Goal: Communication & Community: Answer question/provide support

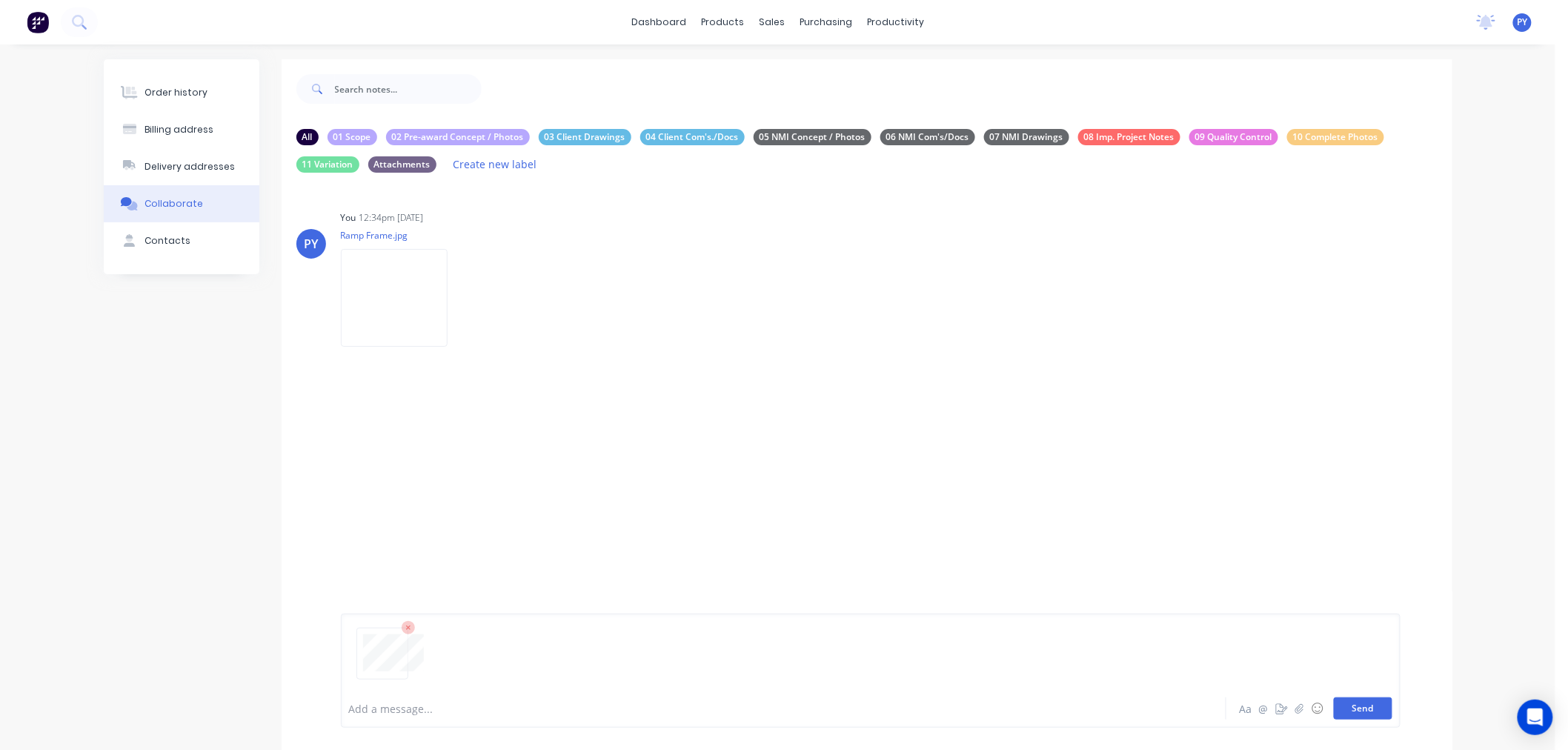
click at [1357, 707] on button "Send" at bounding box center [1363, 709] width 59 height 23
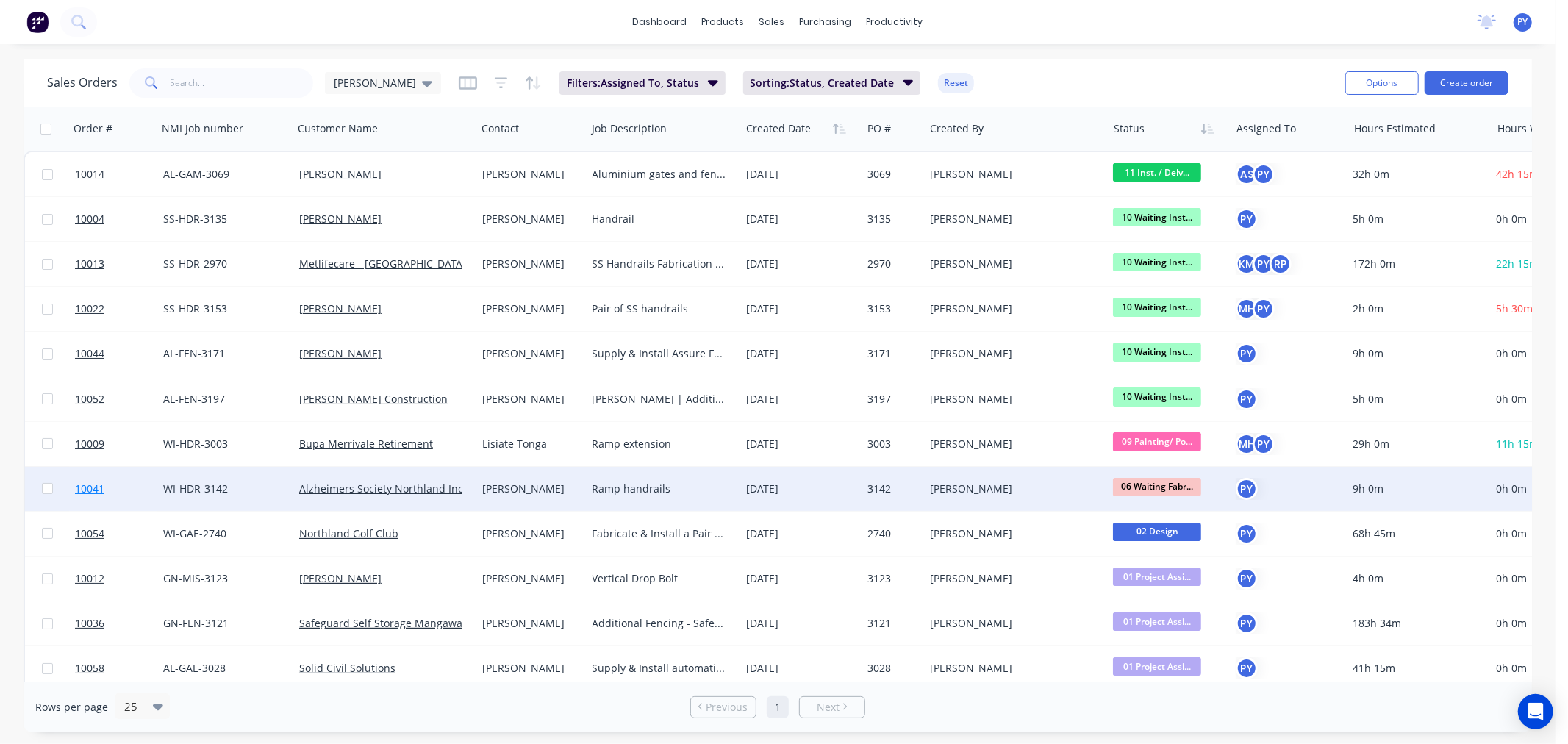
click at [80, 488] on span "10041" at bounding box center [89, 489] width 29 height 15
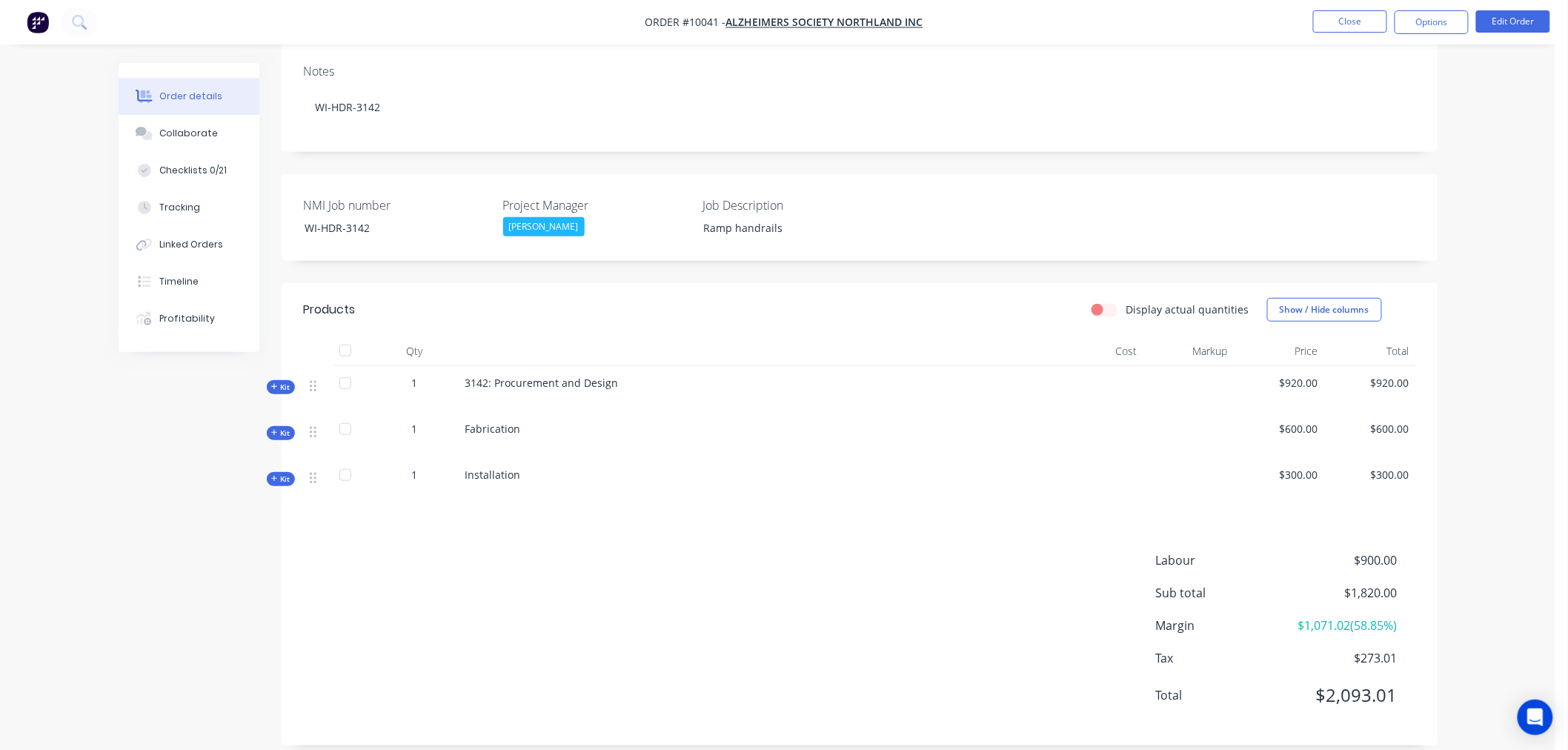
scroll to position [247, 0]
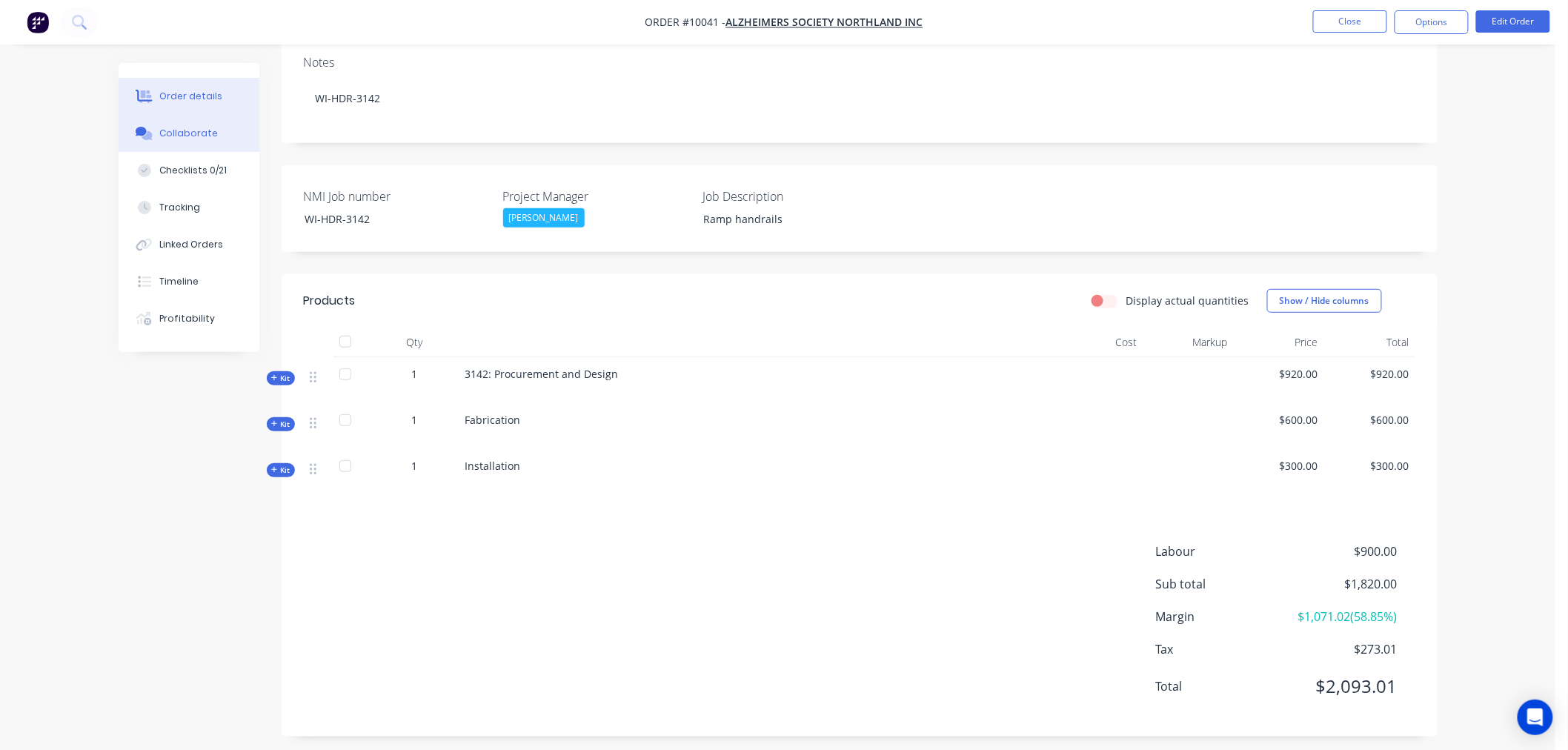
click at [179, 127] on div "Collaborate" at bounding box center [189, 133] width 59 height 13
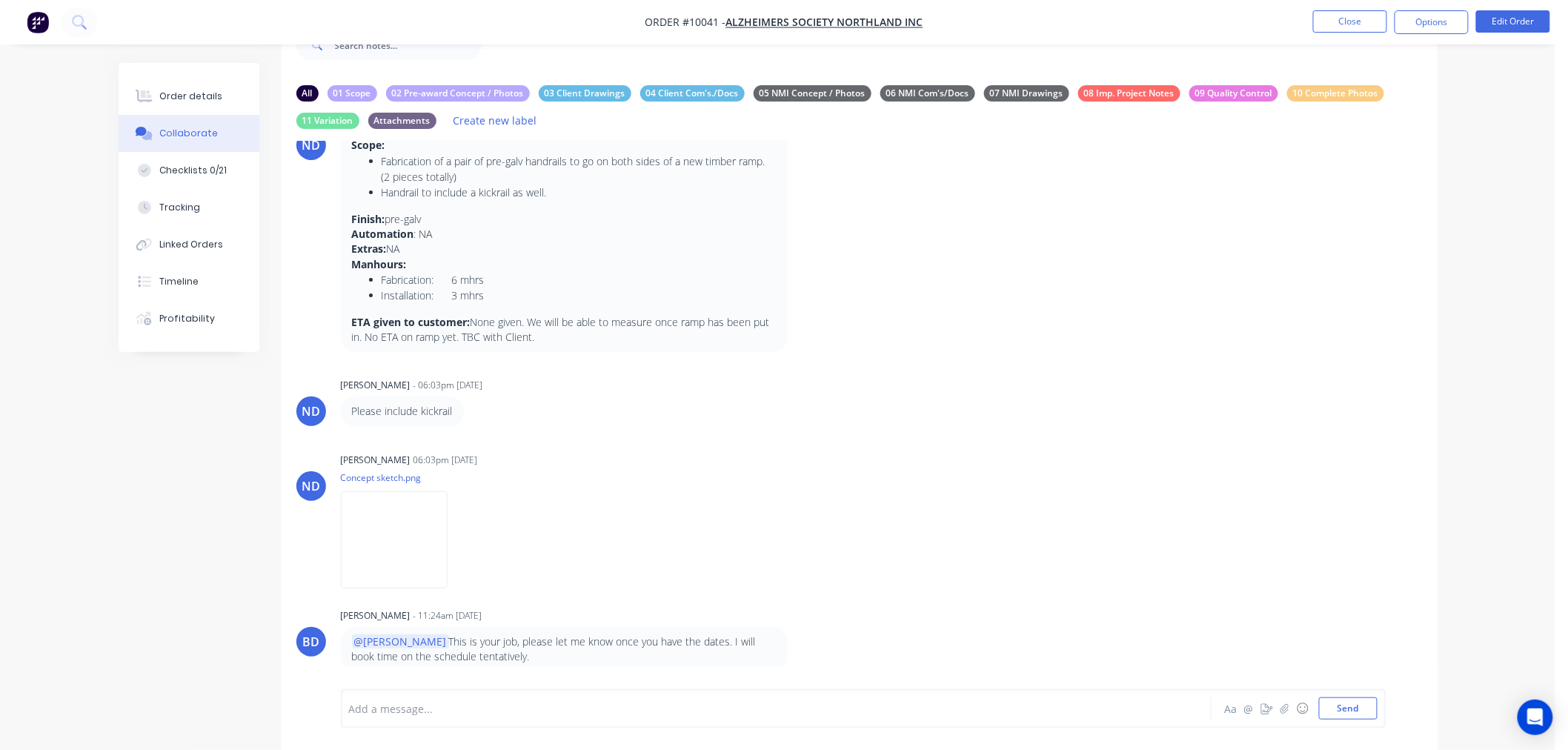
scroll to position [60, 0]
click at [177, 95] on div "Order details" at bounding box center [191, 96] width 63 height 13
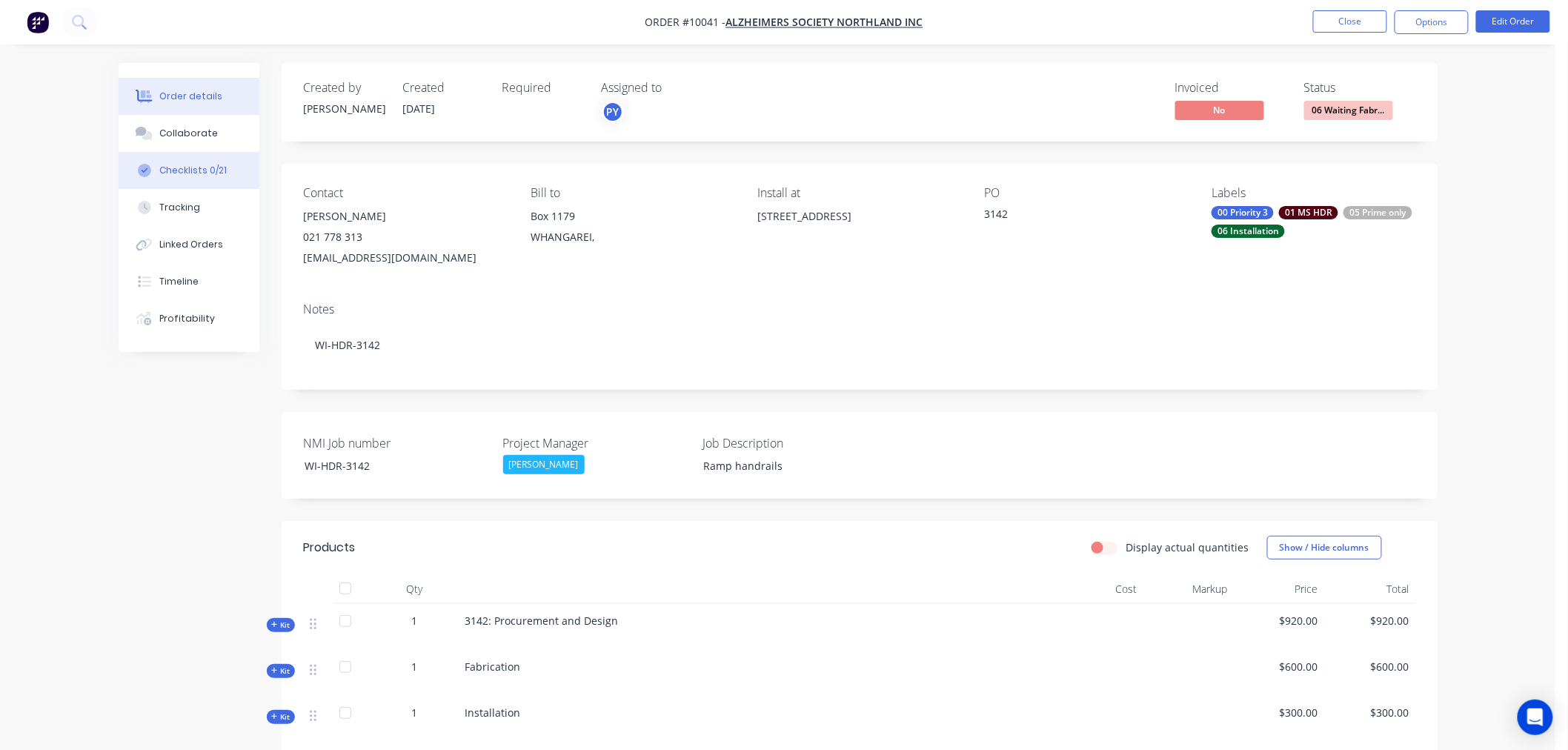
click at [182, 162] on button "Checklists 0/21" at bounding box center [188, 170] width 141 height 37
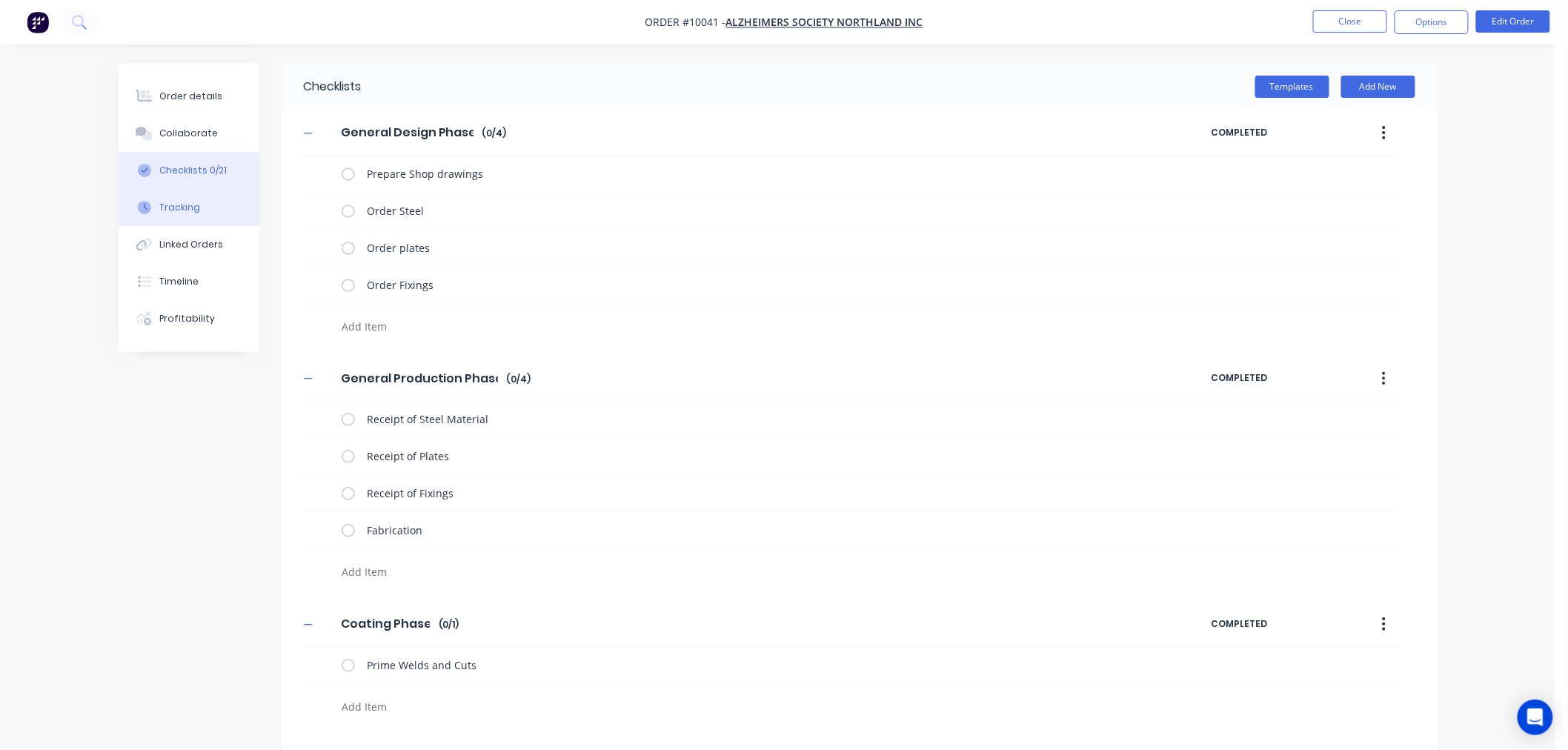
click at [178, 205] on div "Tracking" at bounding box center [180, 207] width 41 height 13
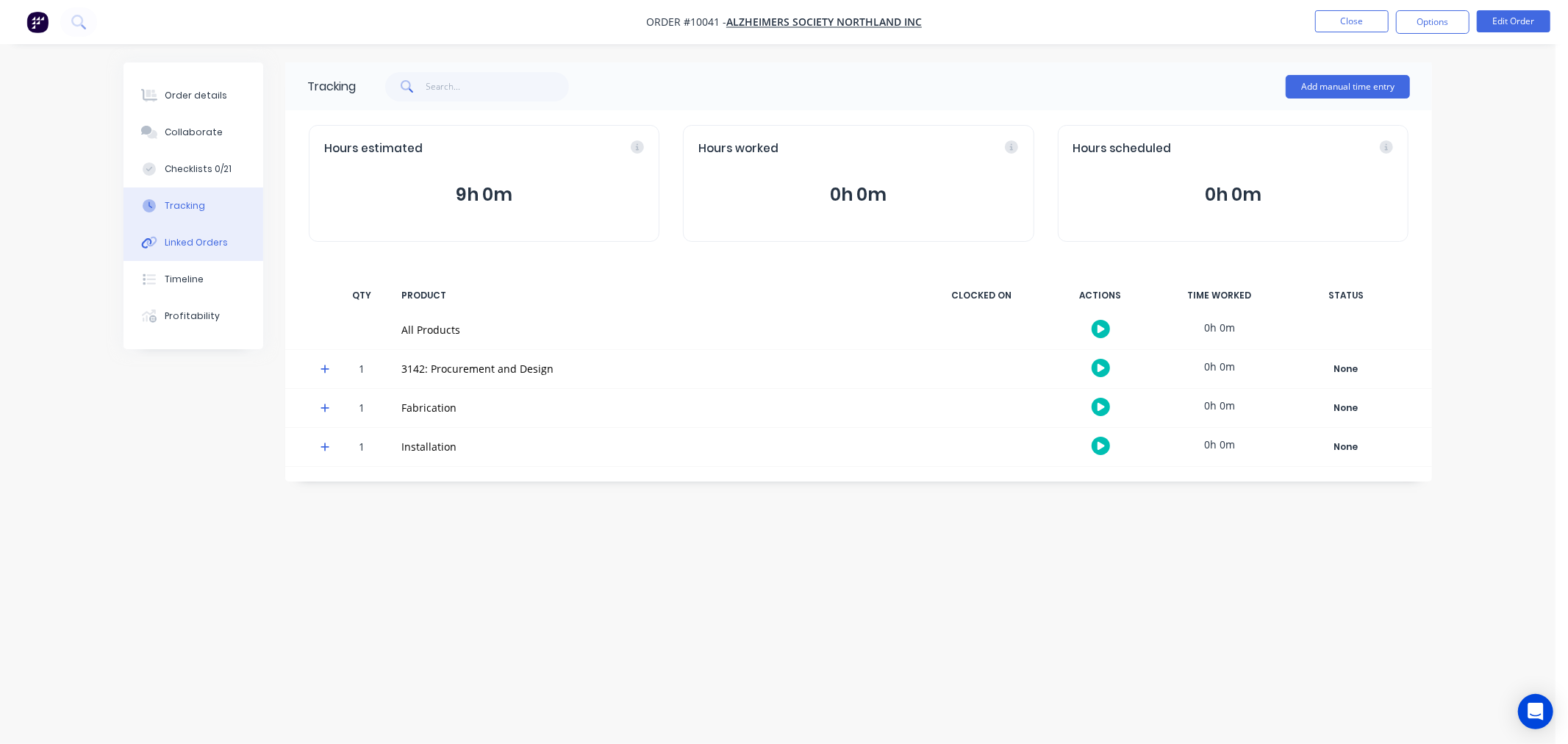
click at [175, 243] on div "Linked Orders" at bounding box center [196, 243] width 63 height 13
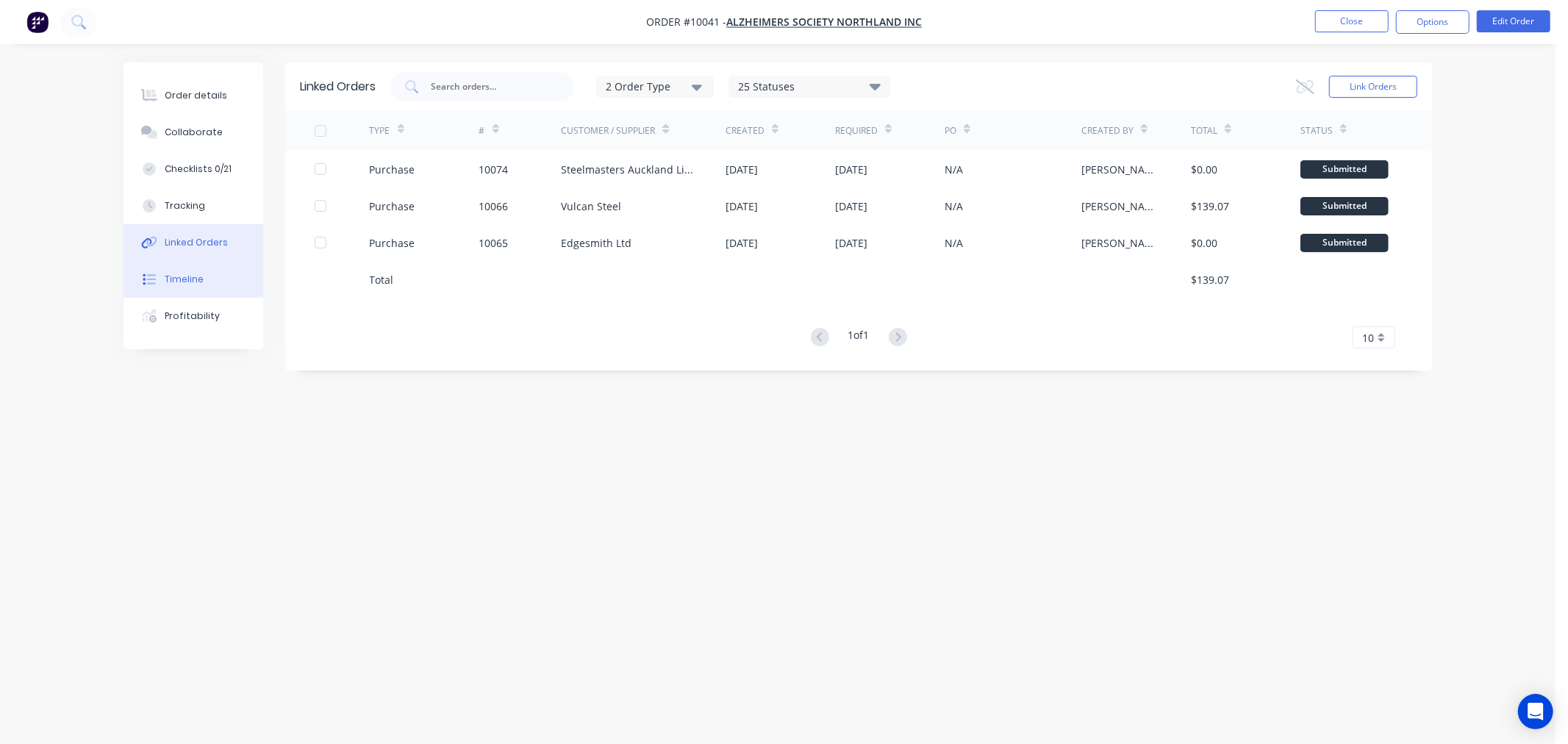
click at [175, 275] on div "Timeline" at bounding box center [185, 280] width 39 height 13
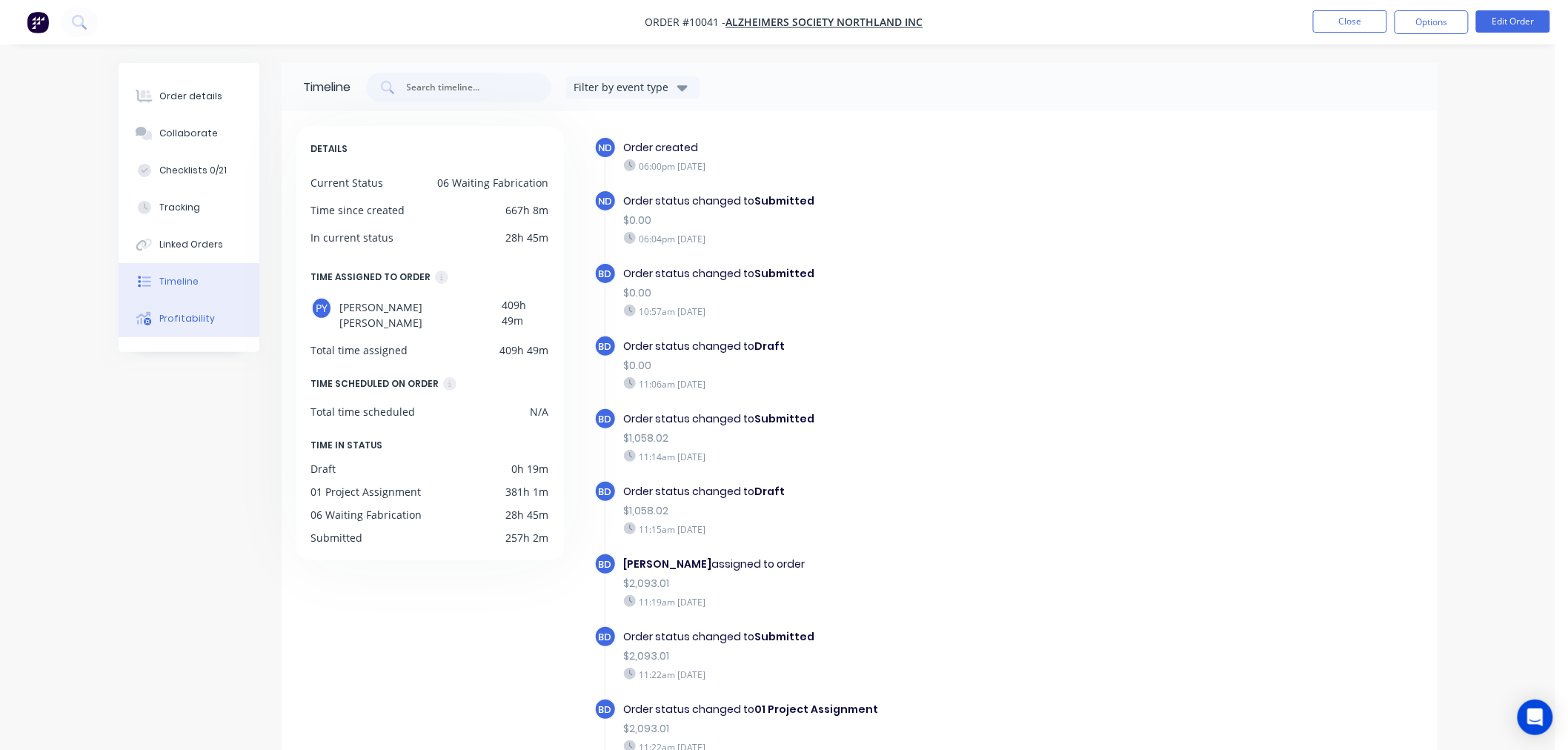
click at [180, 316] on div "Profitability" at bounding box center [187, 319] width 56 height 13
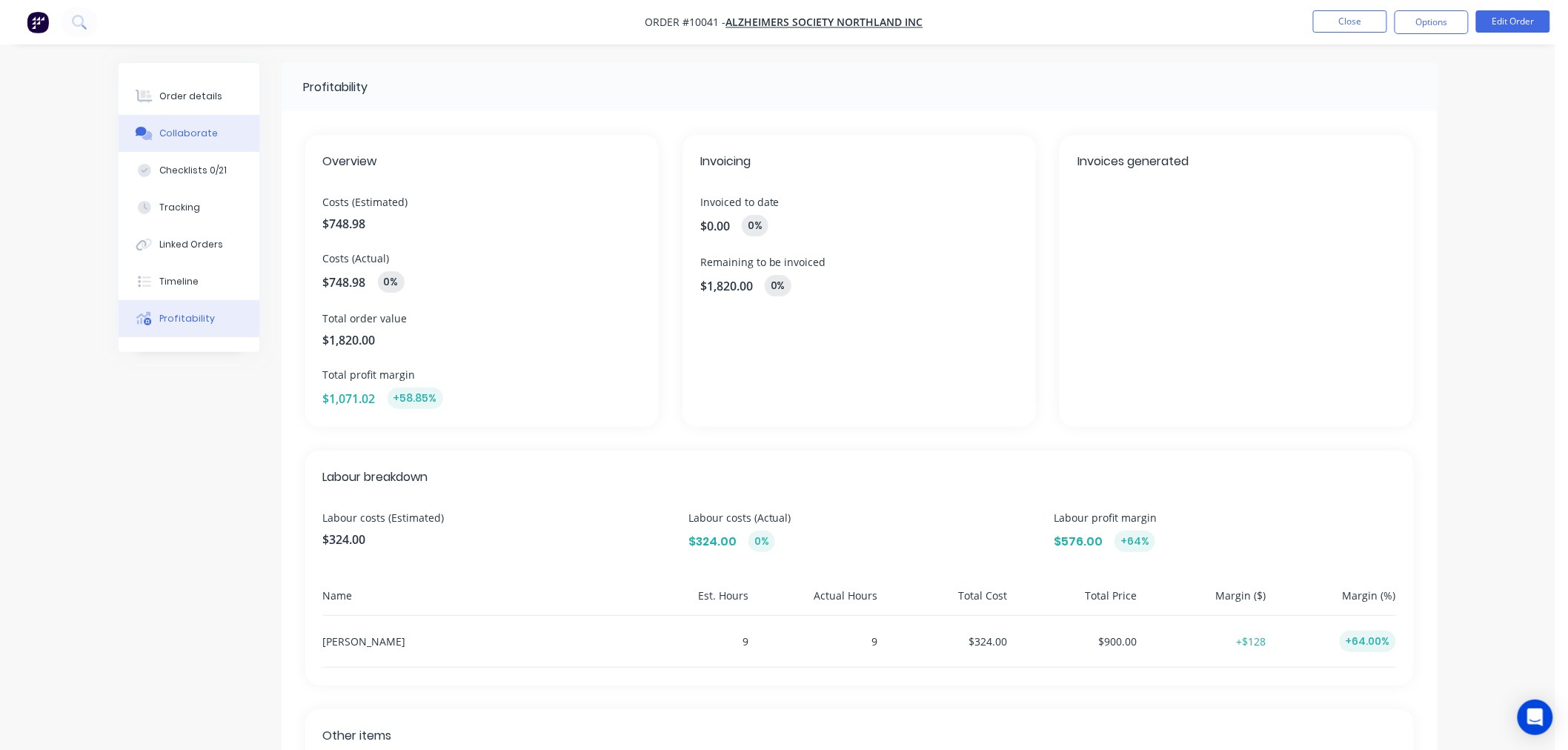
click at [183, 132] on div "Collaborate" at bounding box center [189, 133] width 59 height 13
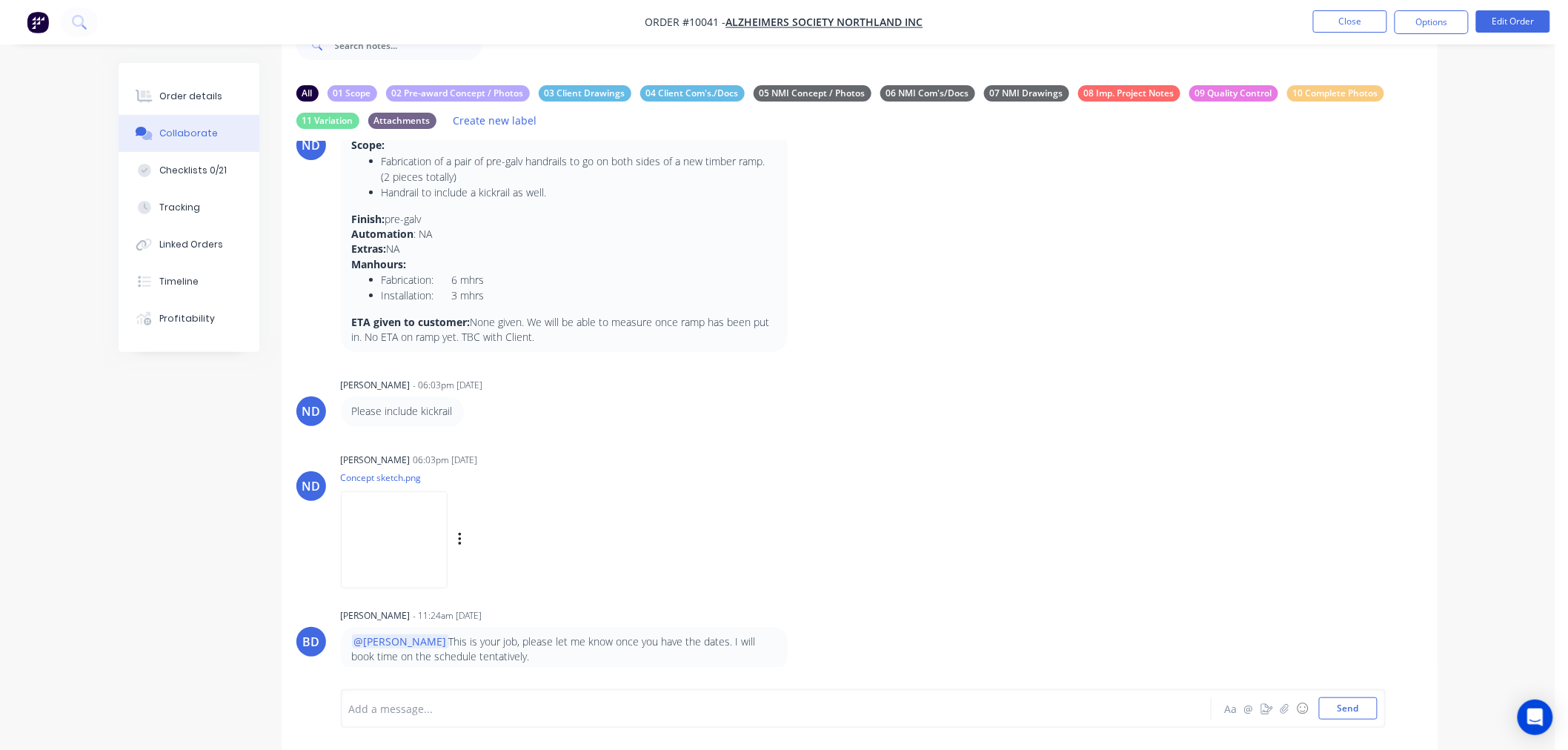
scroll to position [60, 0]
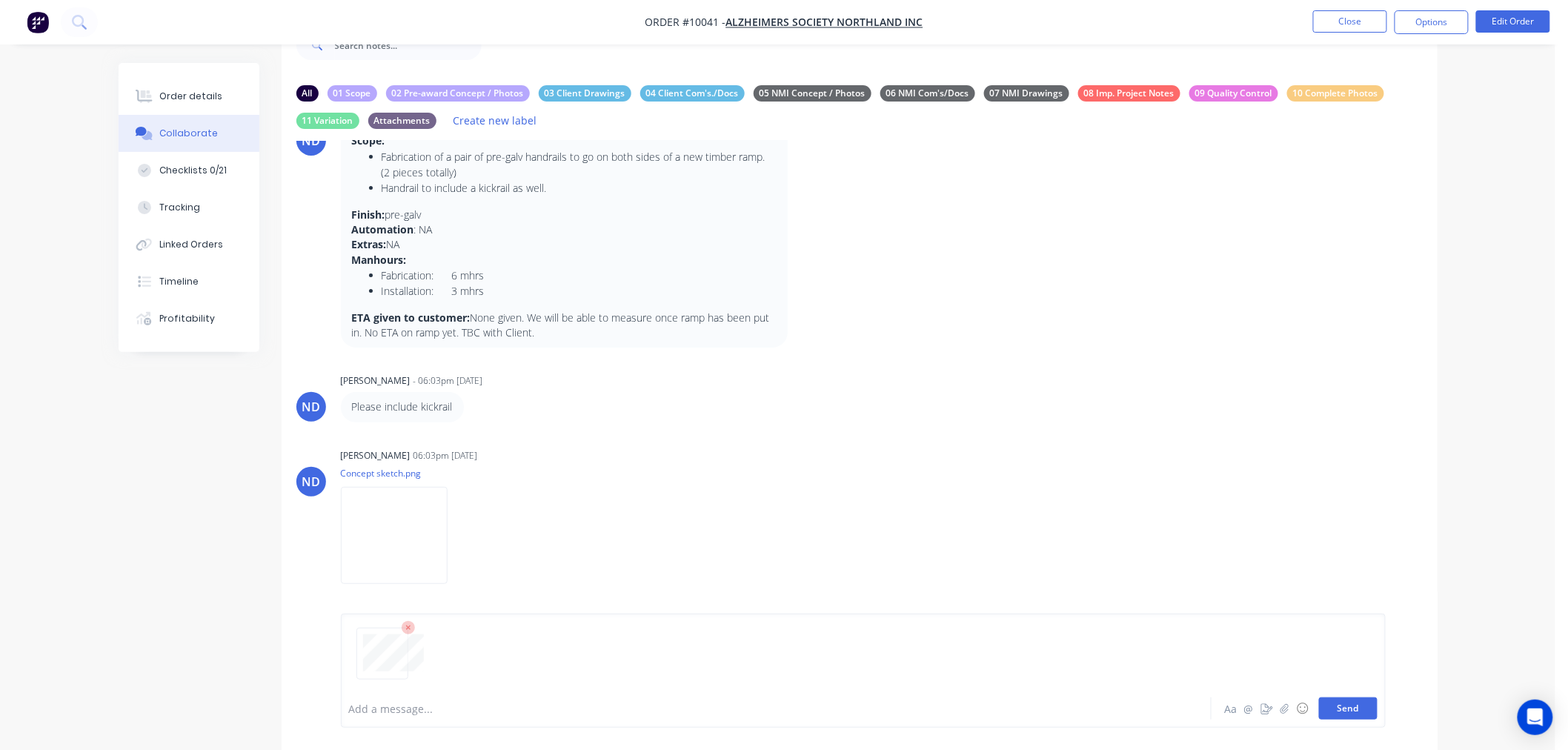
click at [1349, 706] on button "Send" at bounding box center [1348, 709] width 59 height 23
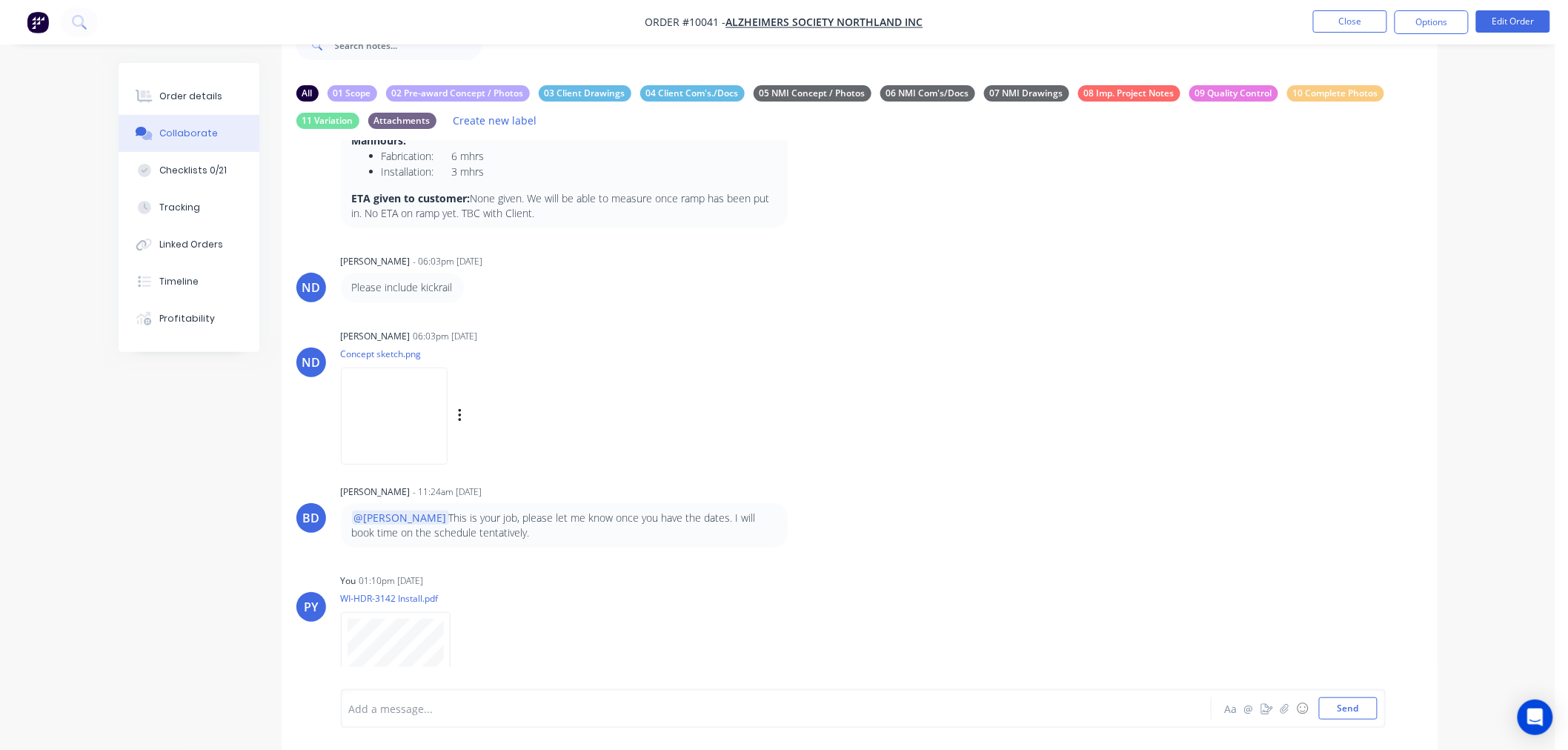
scroll to position [228, 0]
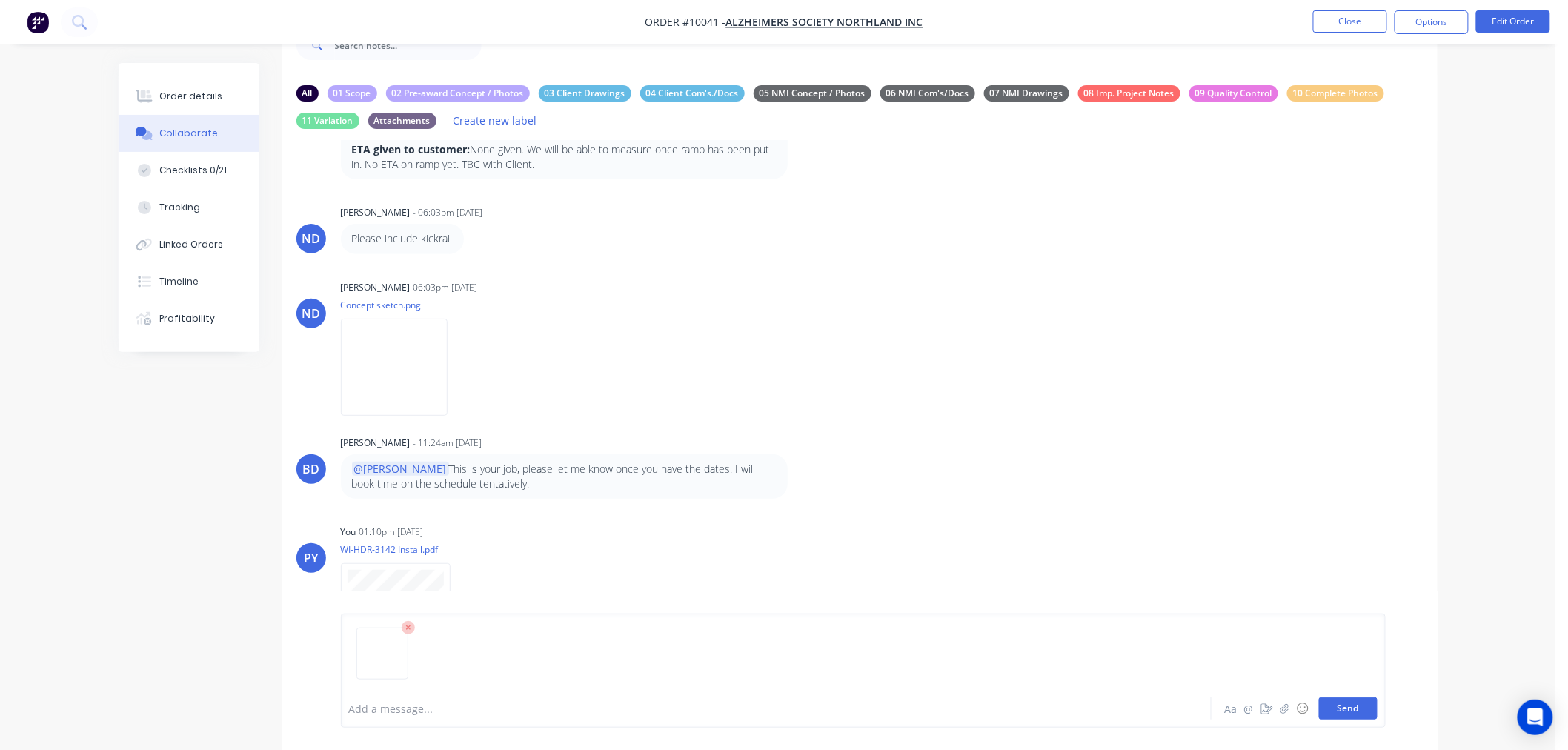
click at [1357, 703] on button "Send" at bounding box center [1348, 709] width 59 height 23
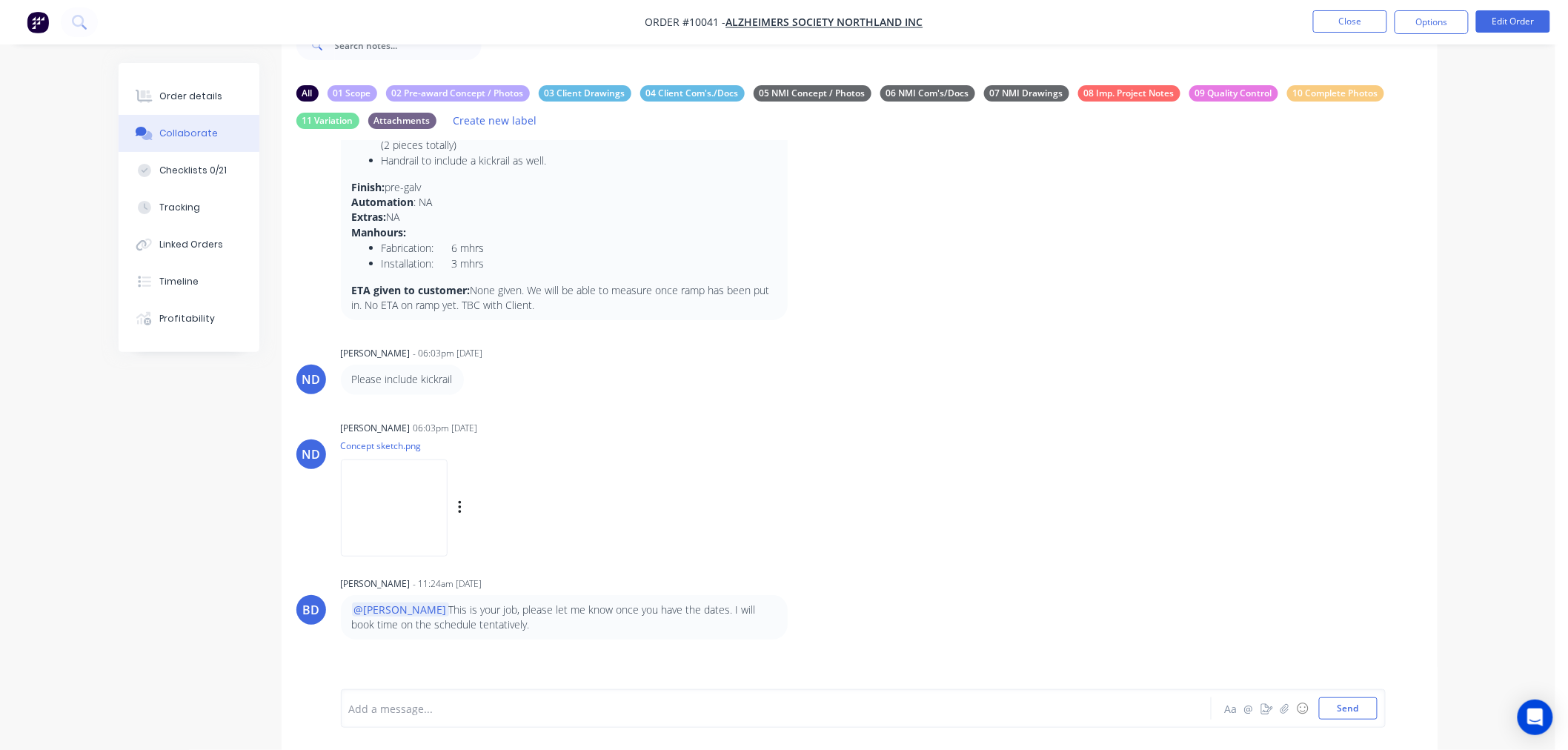
scroll to position [0, 0]
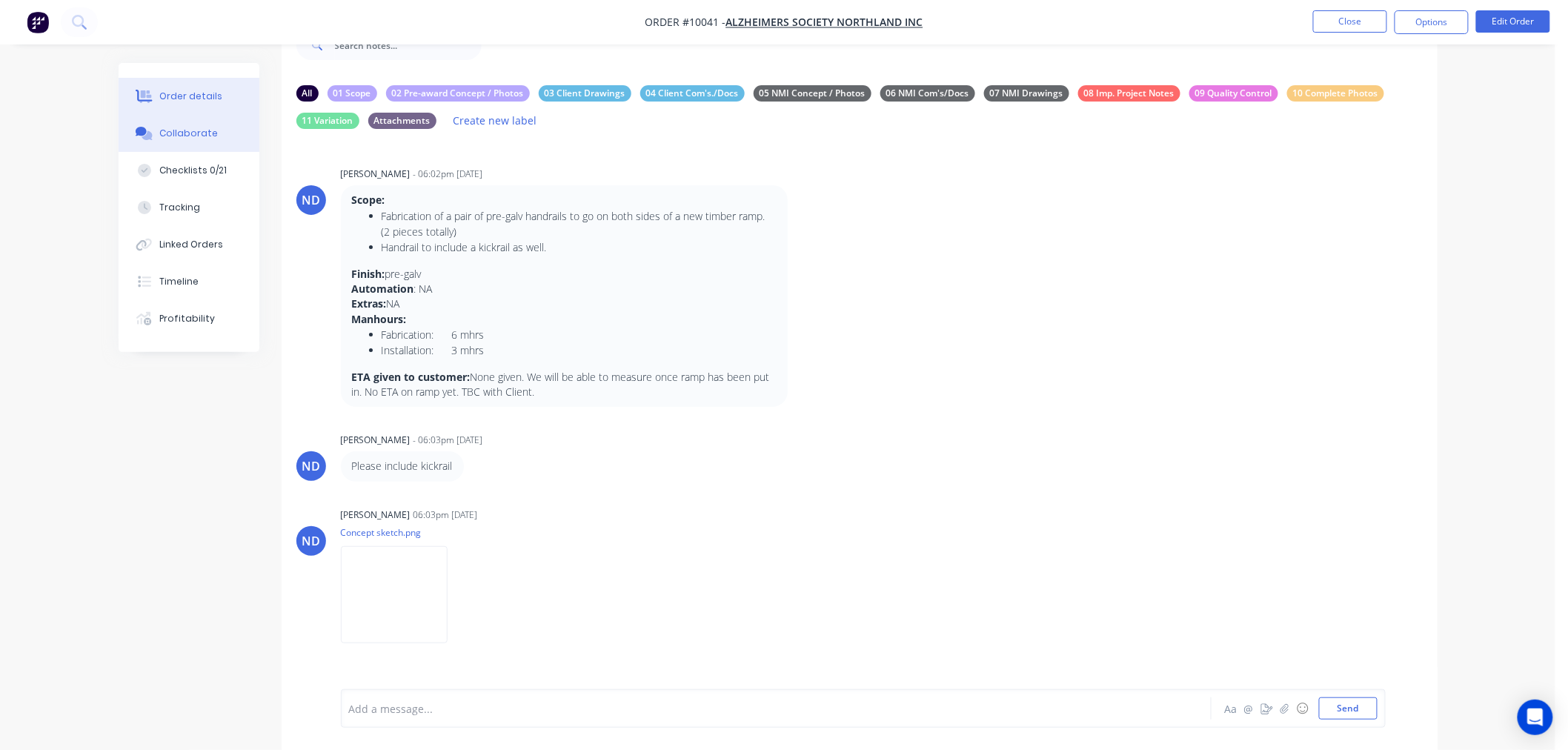
click at [187, 98] on div "Order details" at bounding box center [191, 96] width 63 height 13
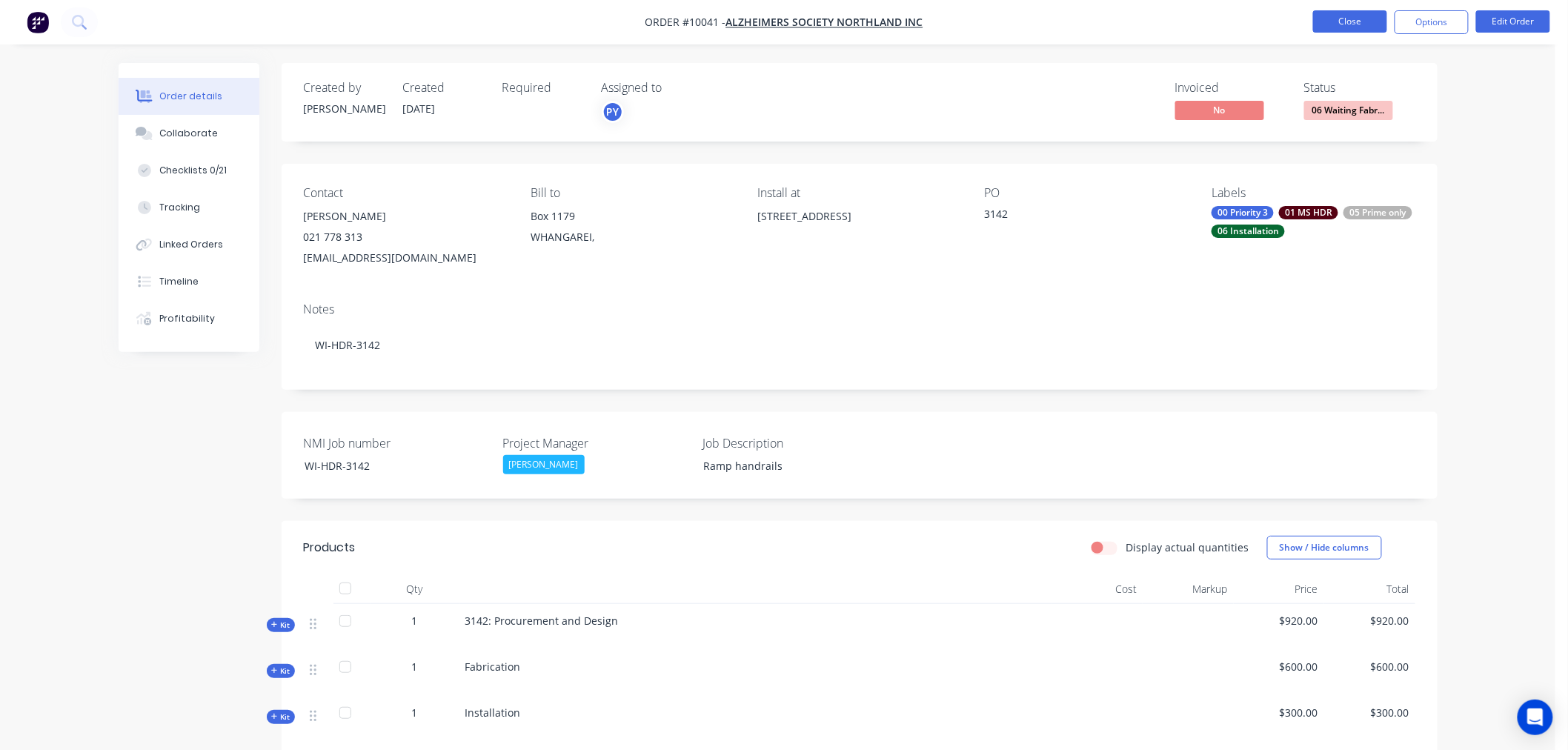
click at [1353, 21] on button "Close" at bounding box center [1350, 22] width 74 height 23
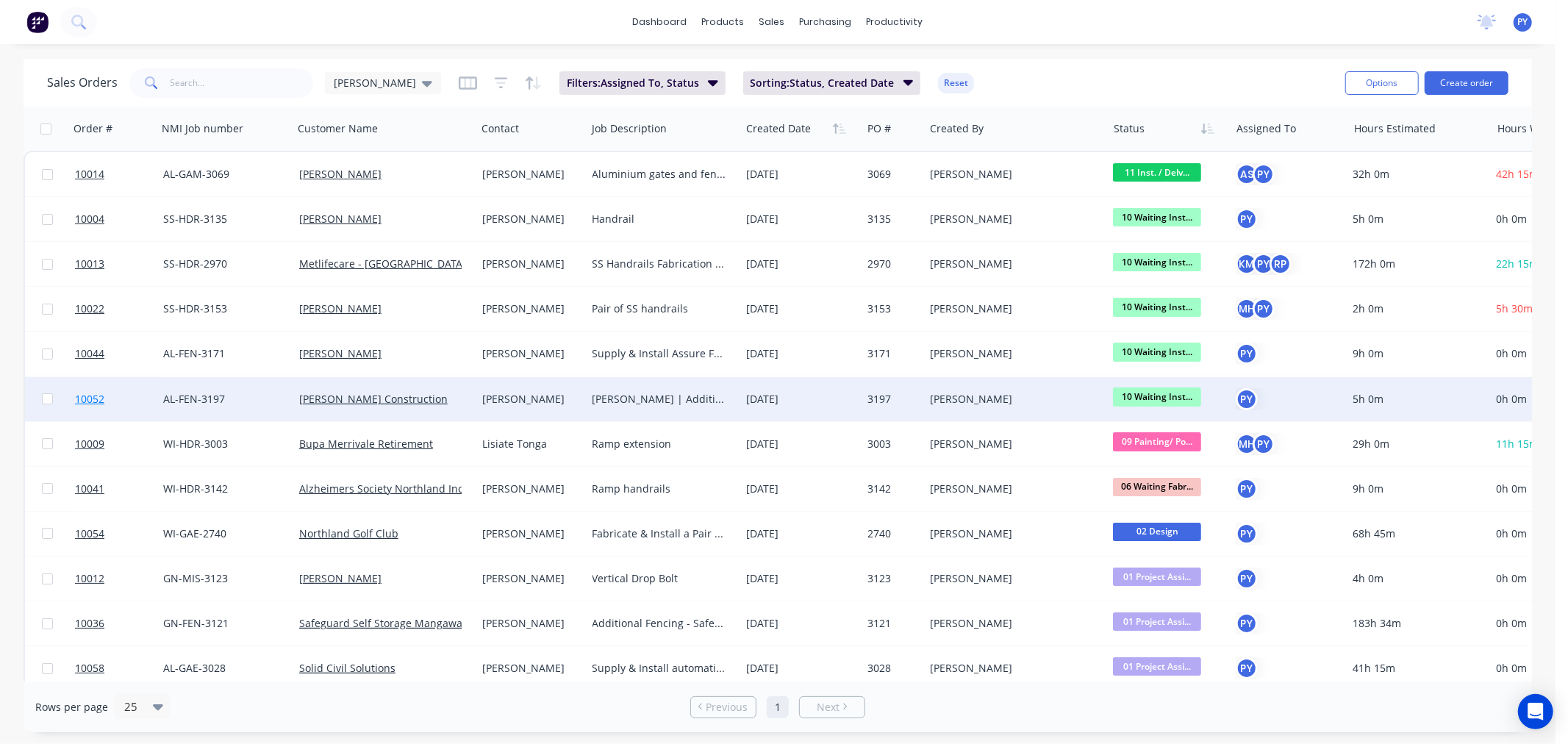
click at [83, 396] on span "10052" at bounding box center [89, 400] width 29 height 15
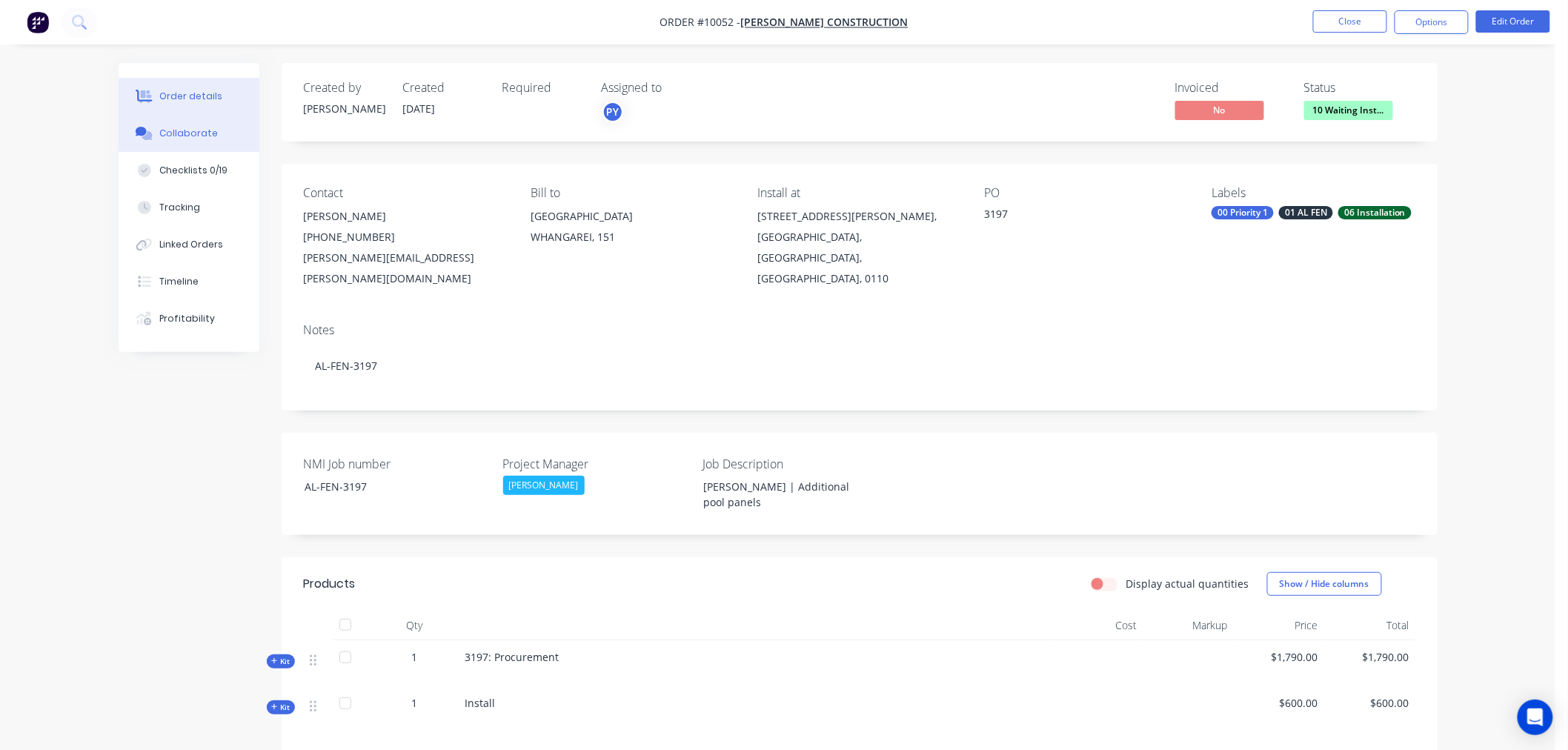
click at [180, 133] on div "Collaborate" at bounding box center [189, 133] width 59 height 13
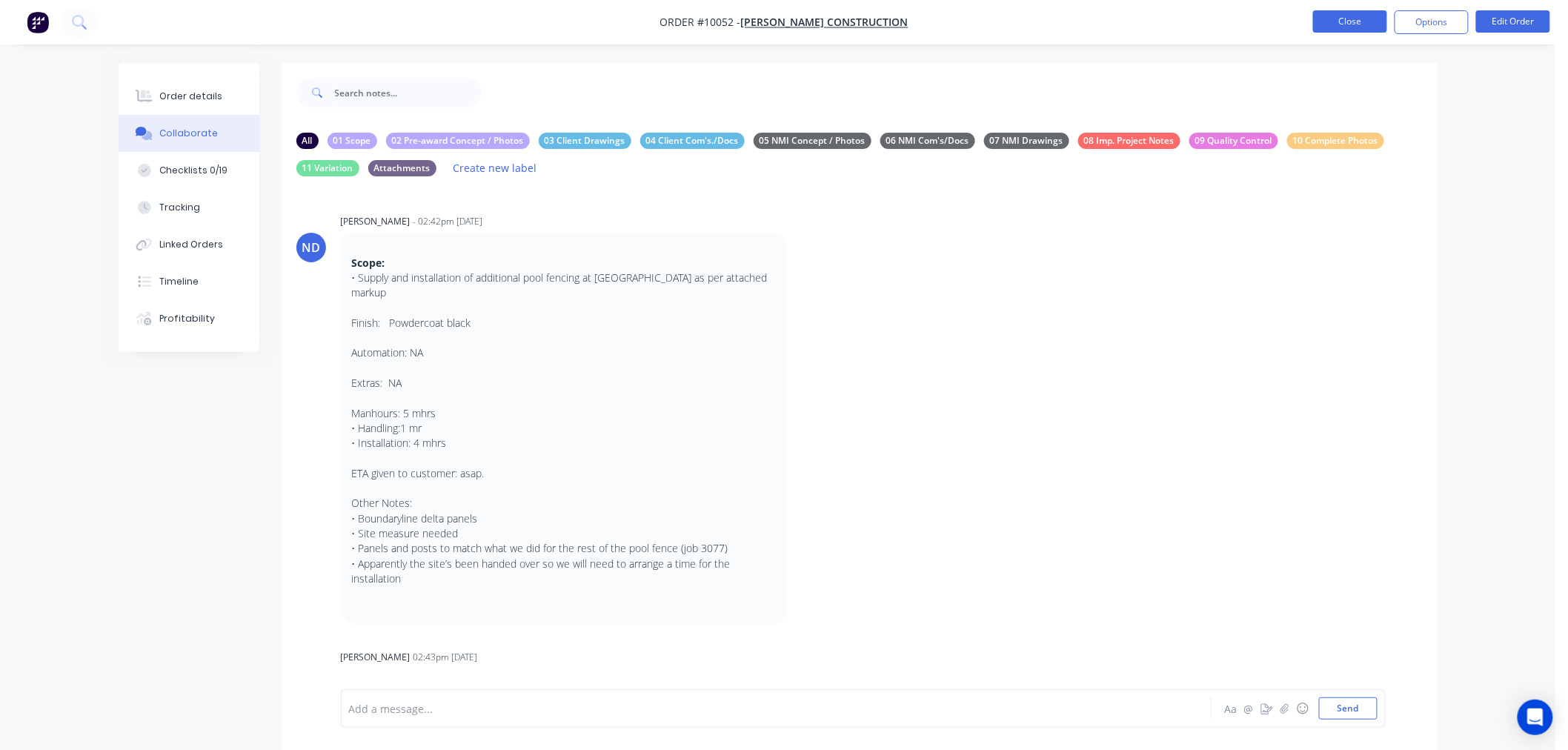
click at [1345, 24] on button "Close" at bounding box center [1350, 22] width 74 height 23
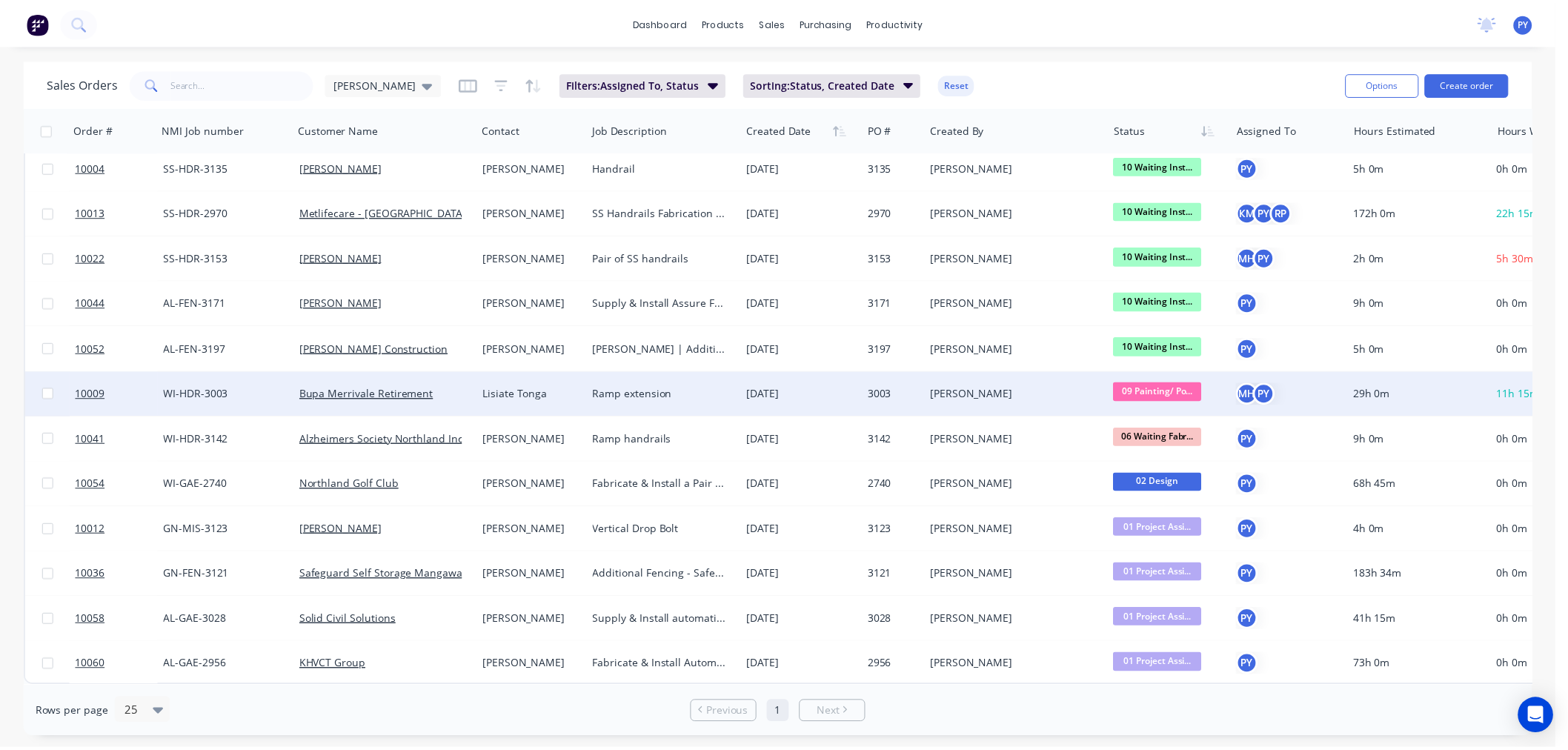
scroll to position [61, 0]
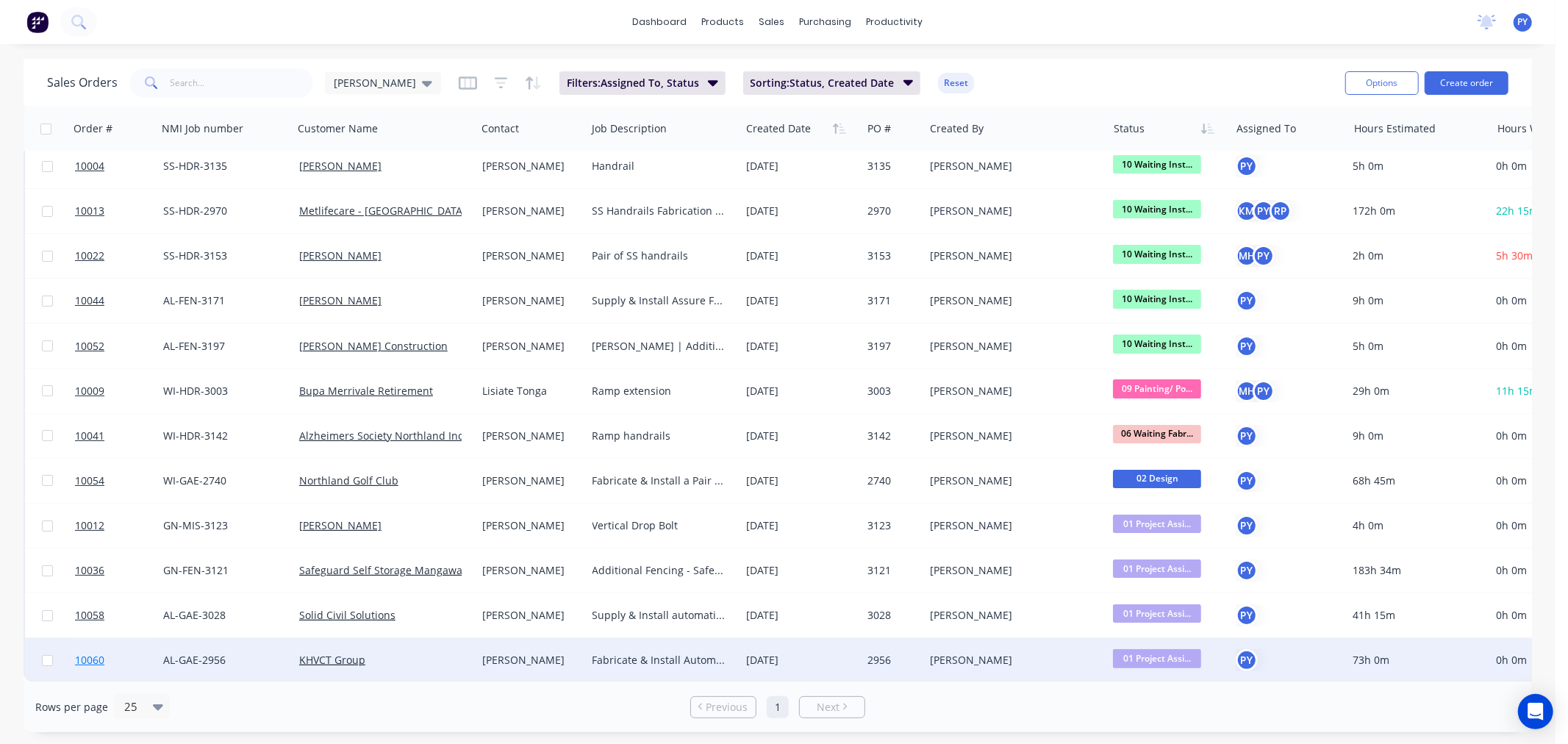
click at [90, 653] on span "10060" at bounding box center [89, 660] width 29 height 15
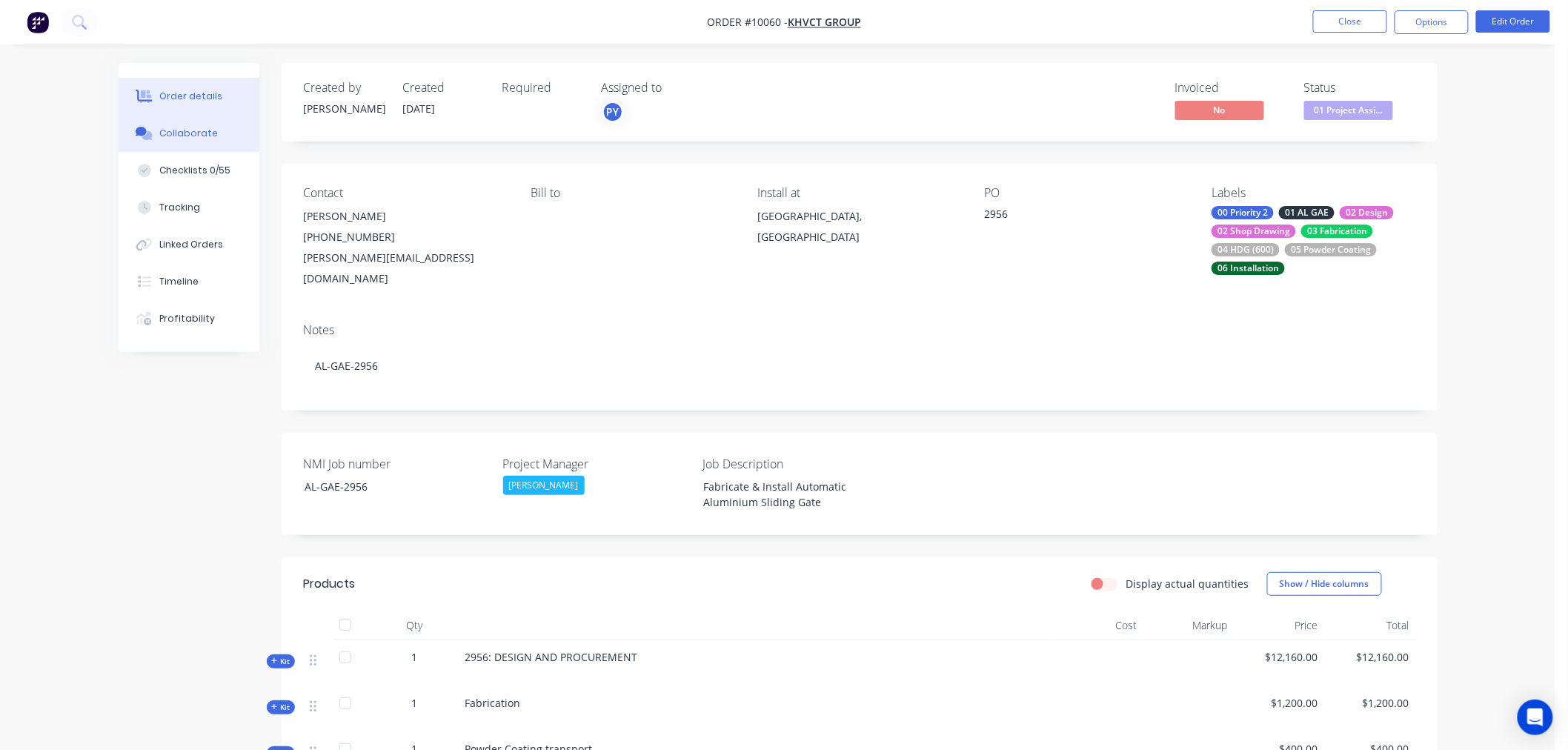
click at [168, 128] on div "Collaborate" at bounding box center [189, 133] width 59 height 13
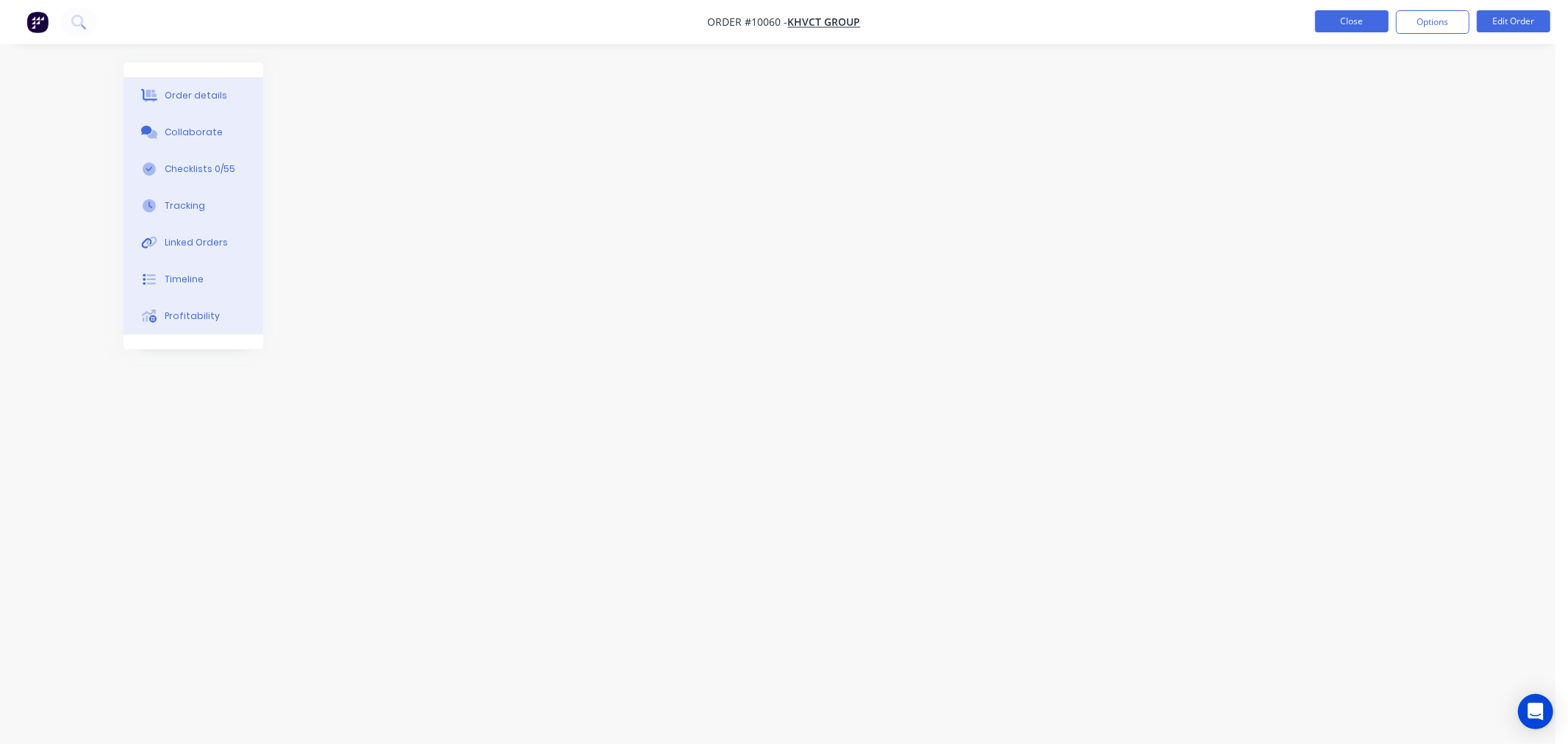
click at [1345, 20] on button "Close" at bounding box center [1351, 22] width 73 height 23
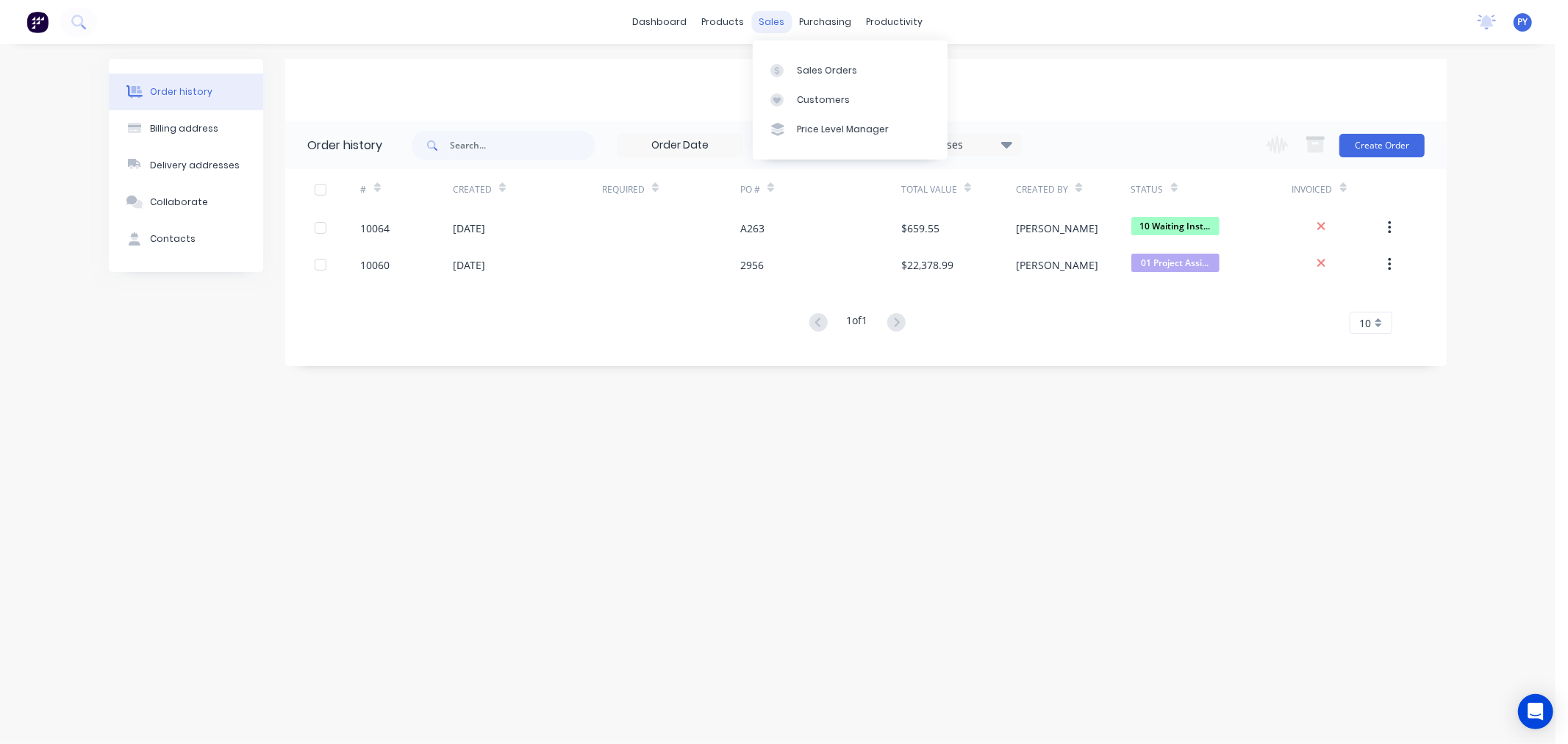
click at [772, 23] on div "sales" at bounding box center [772, 23] width 40 height 23
click at [797, 68] on div "Sales Orders" at bounding box center [827, 70] width 60 height 13
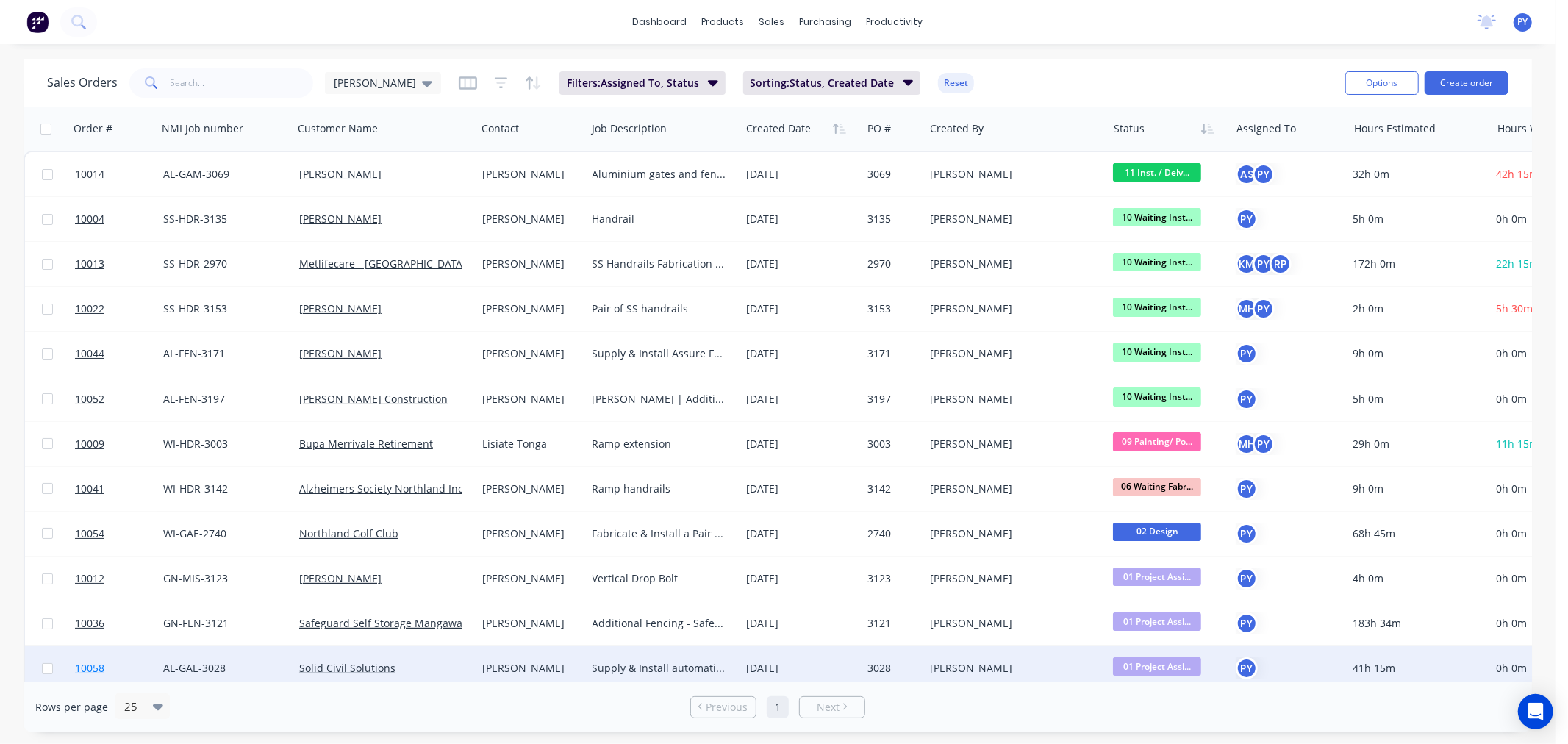
click at [86, 671] on span "10058" at bounding box center [89, 669] width 29 height 15
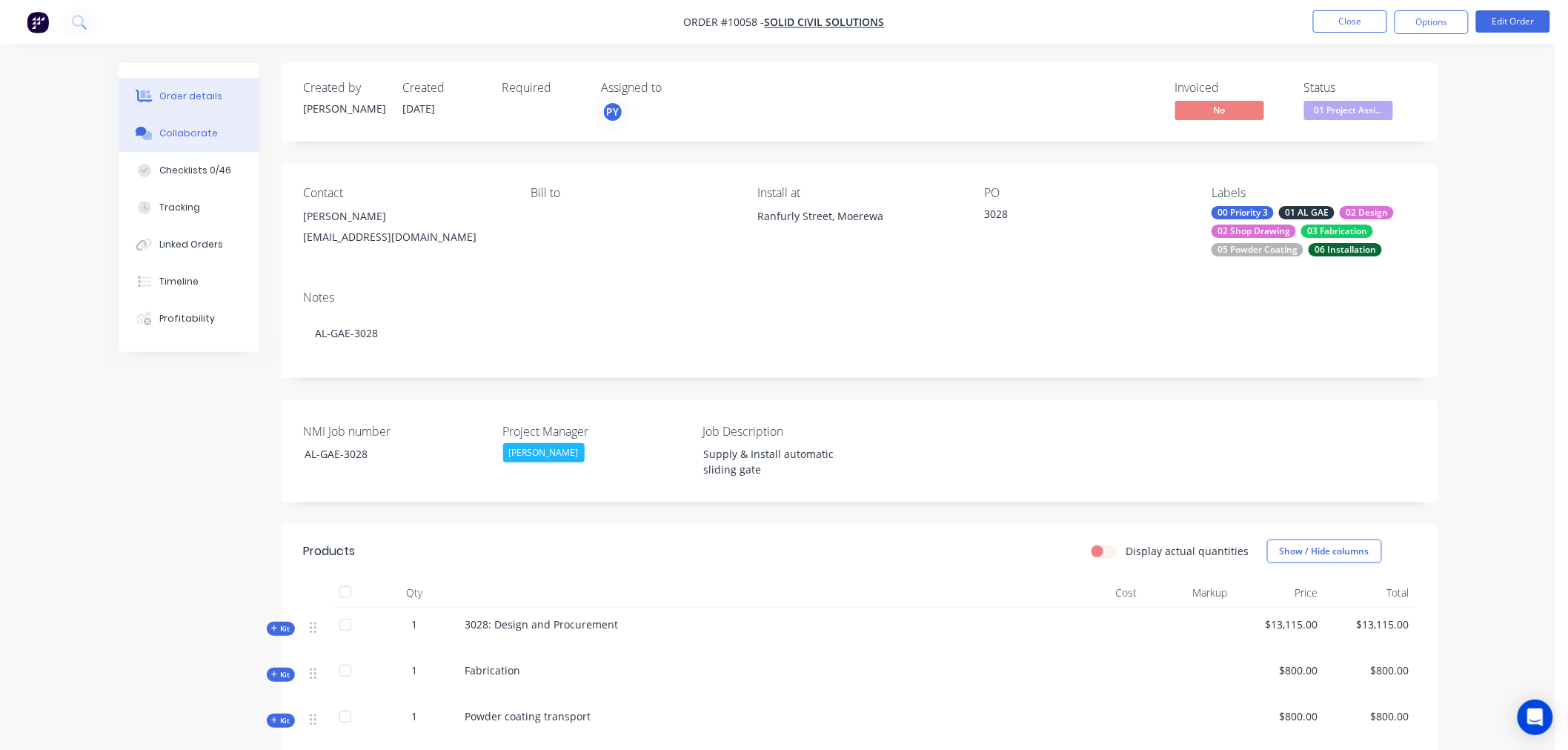
click at [167, 134] on div "Collaborate" at bounding box center [189, 133] width 59 height 13
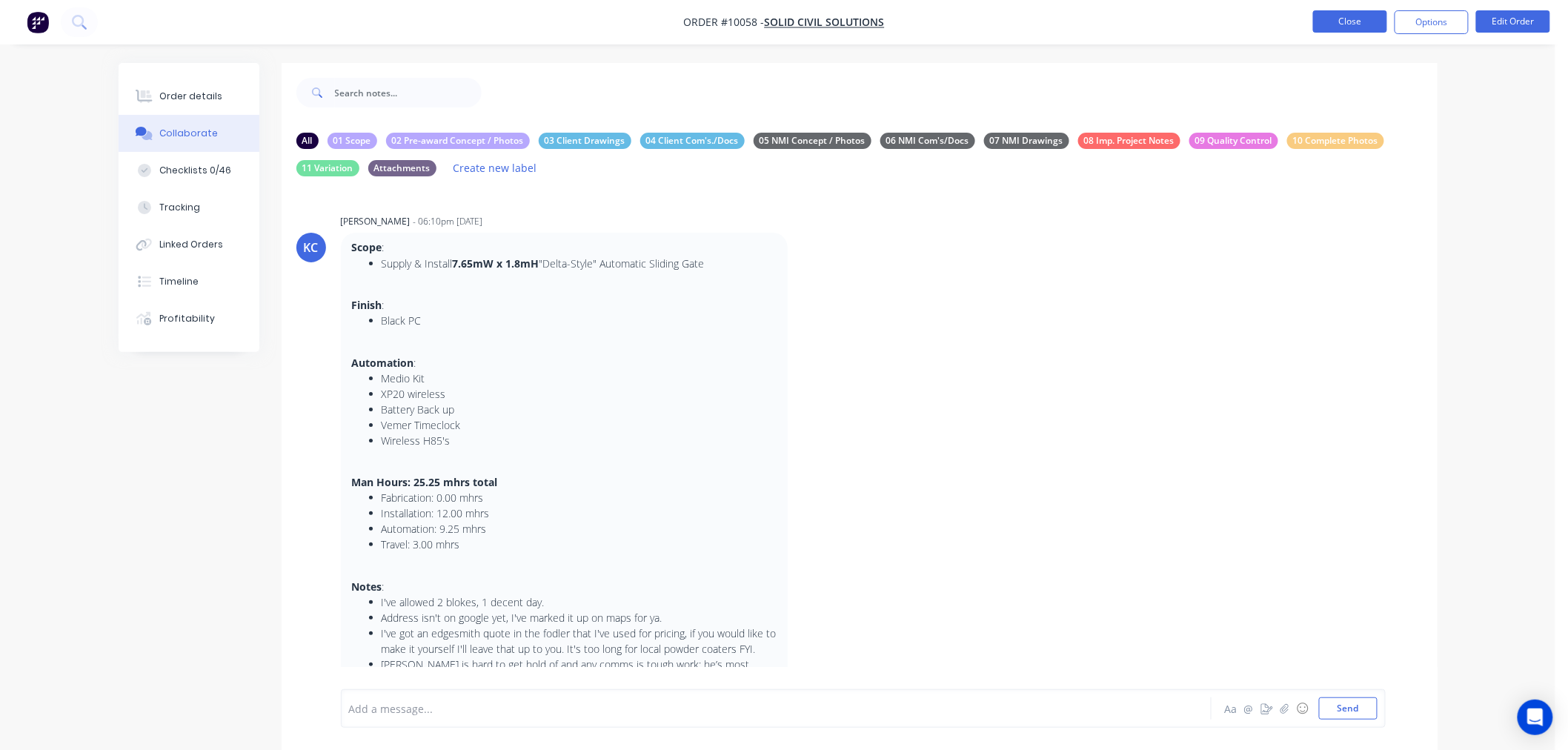
click at [1335, 24] on button "Close" at bounding box center [1350, 22] width 74 height 23
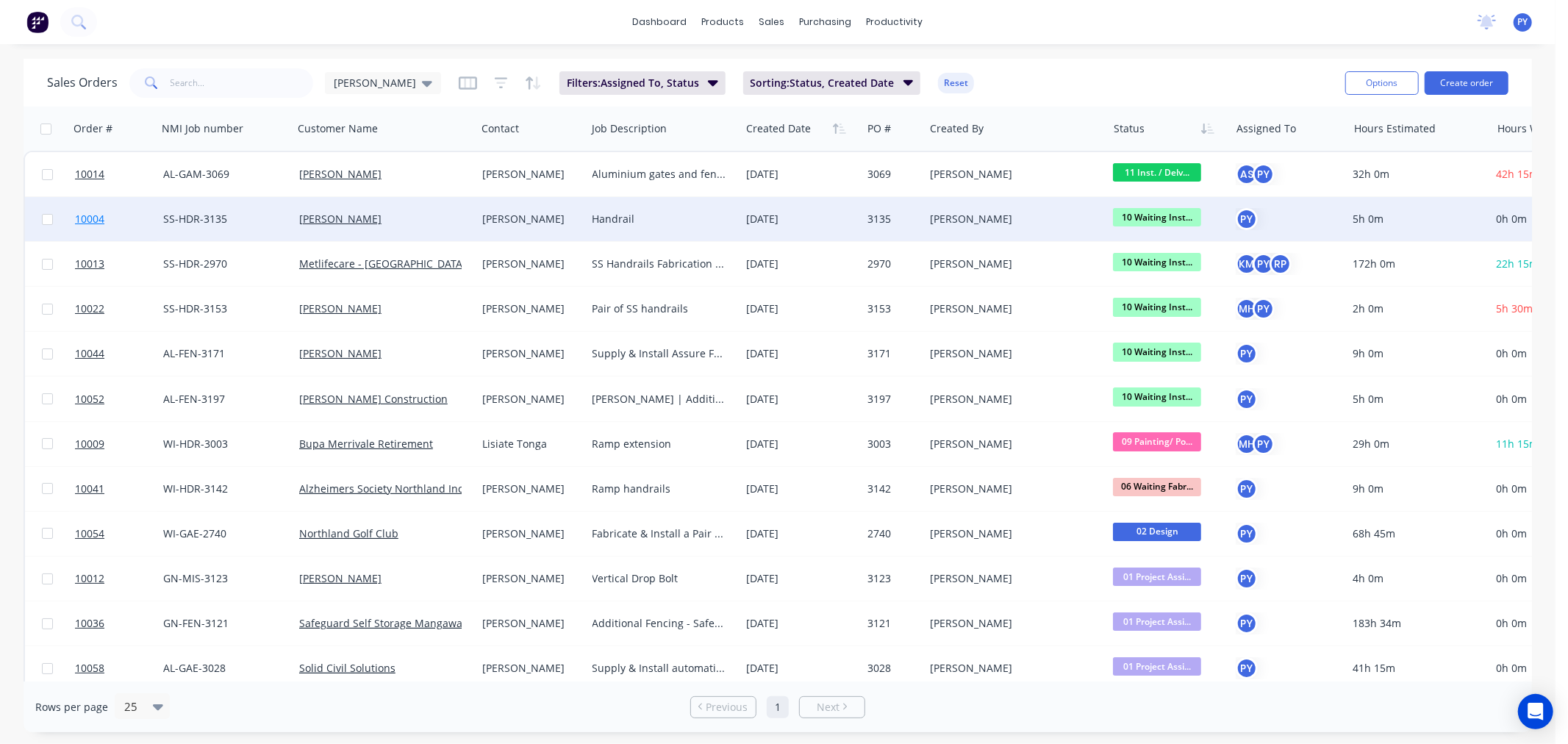
click at [92, 216] on span "10004" at bounding box center [89, 220] width 29 height 15
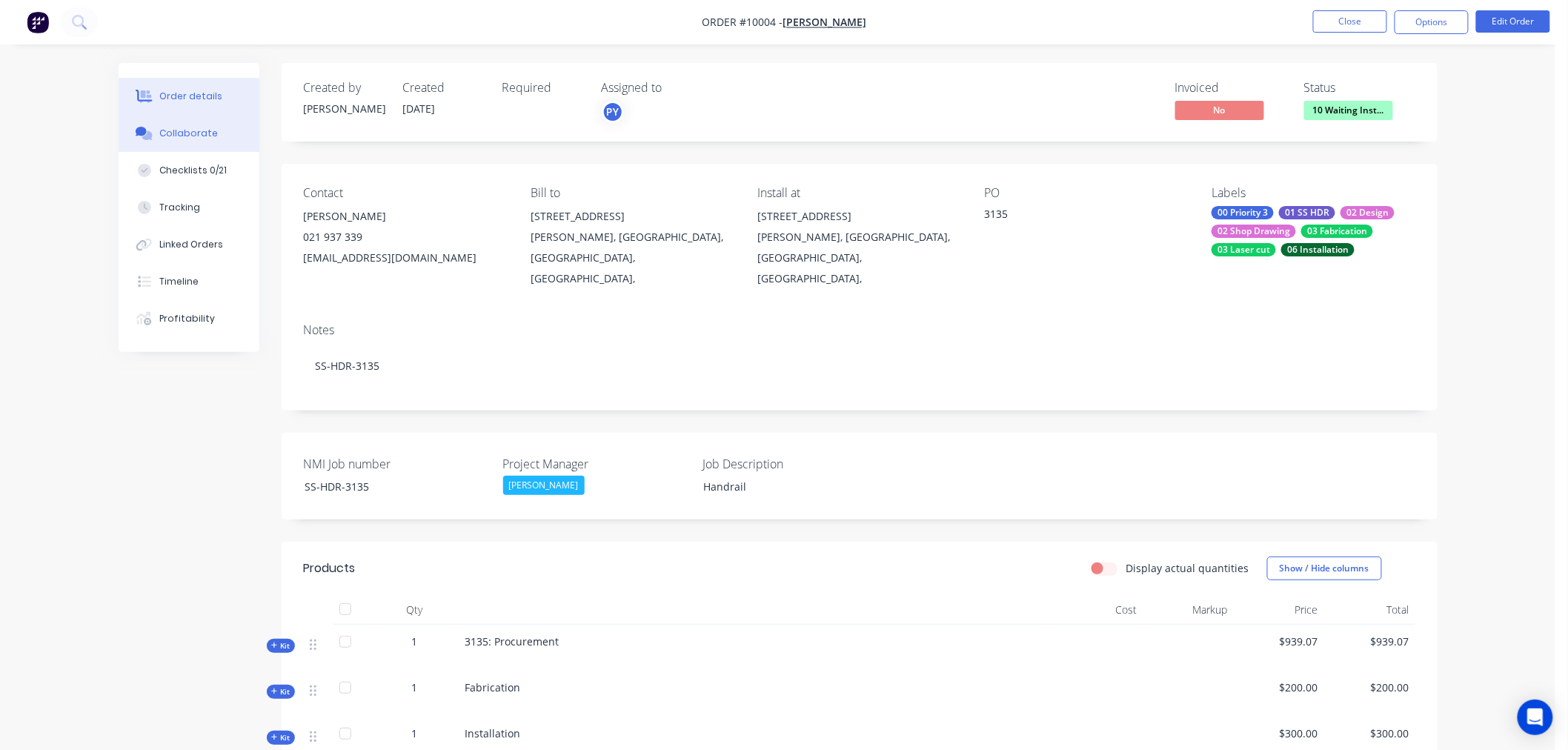
click at [183, 129] on div "Collaborate" at bounding box center [189, 133] width 59 height 13
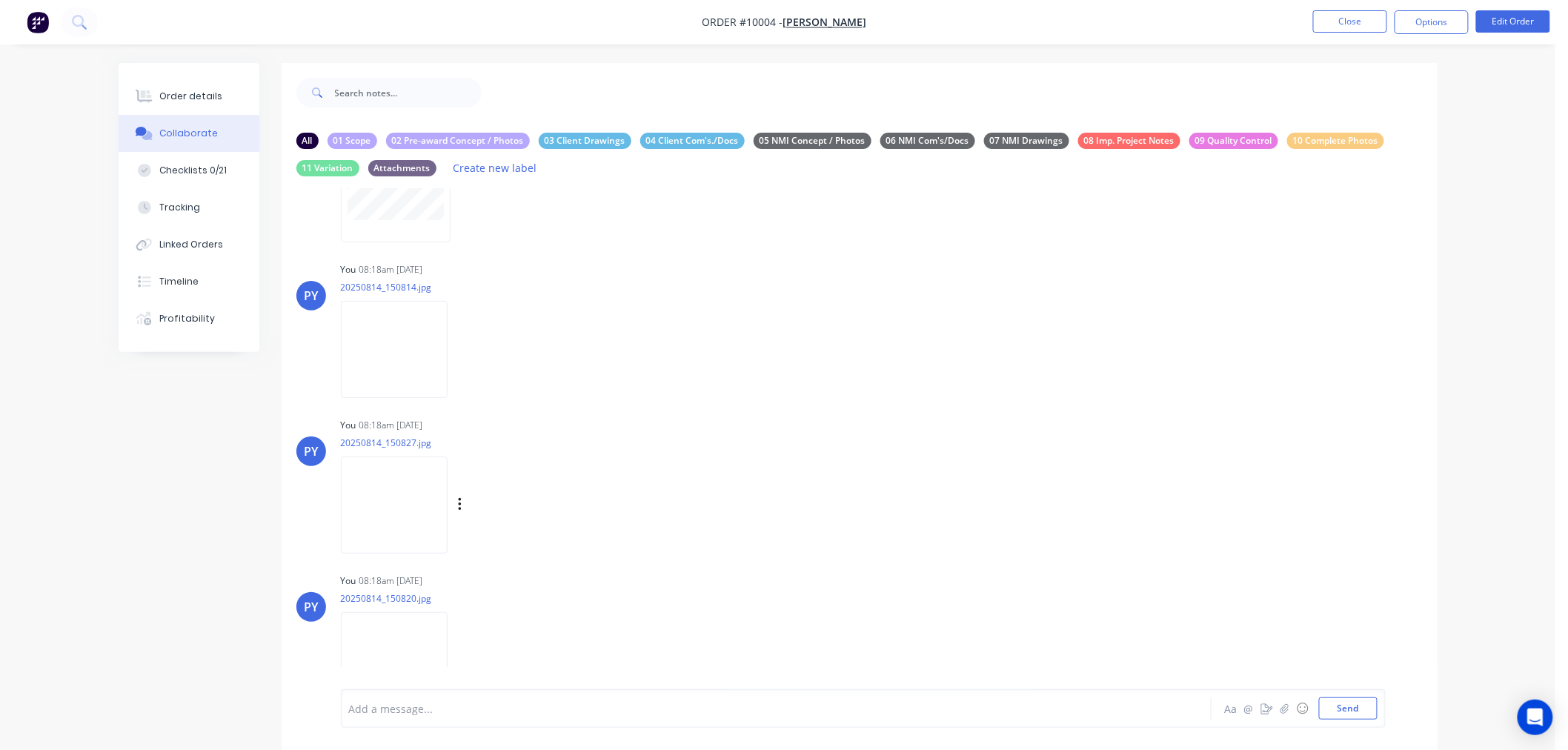
scroll to position [678, 0]
click at [1349, 25] on button "Close" at bounding box center [1350, 22] width 74 height 23
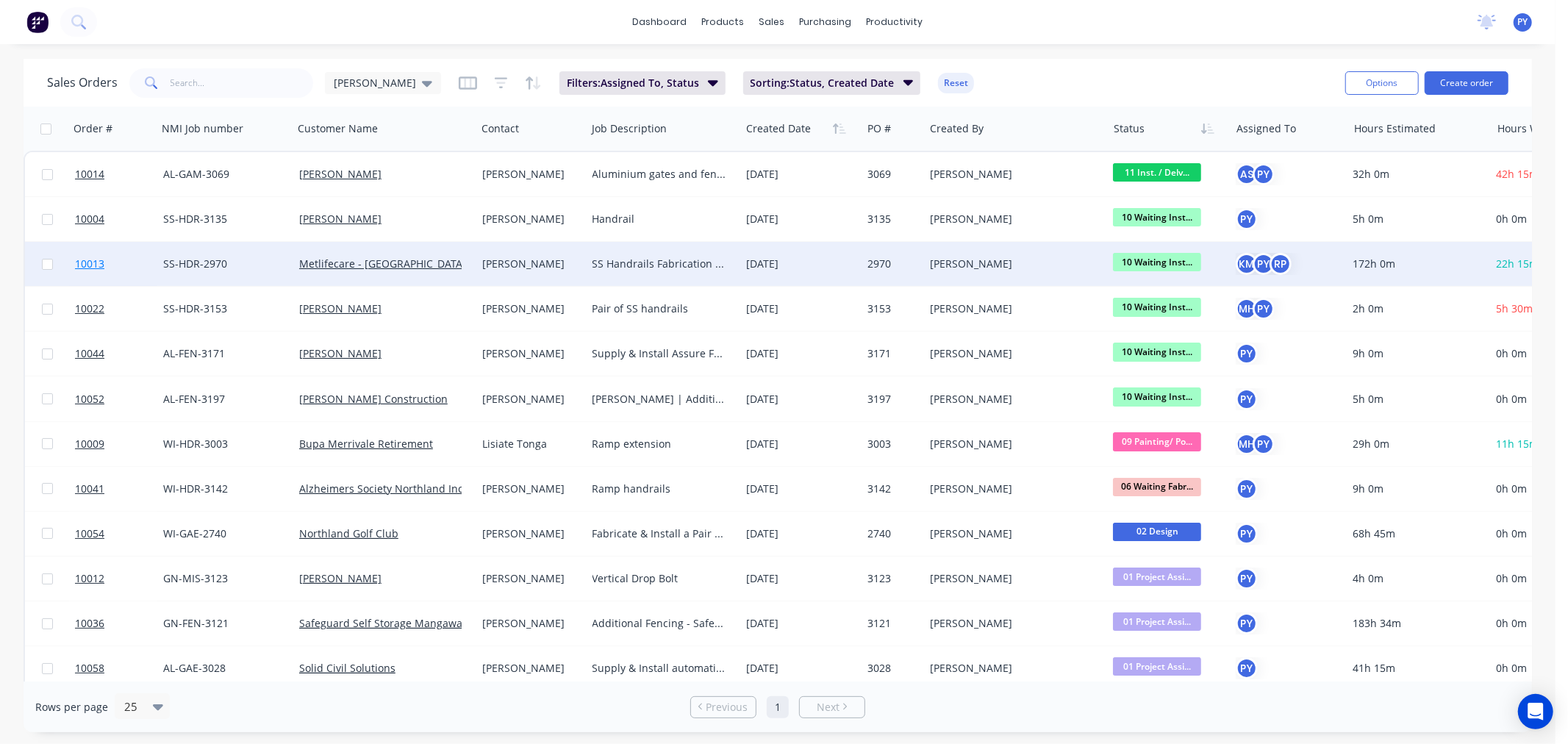
click at [83, 263] on span "10013" at bounding box center [89, 265] width 29 height 15
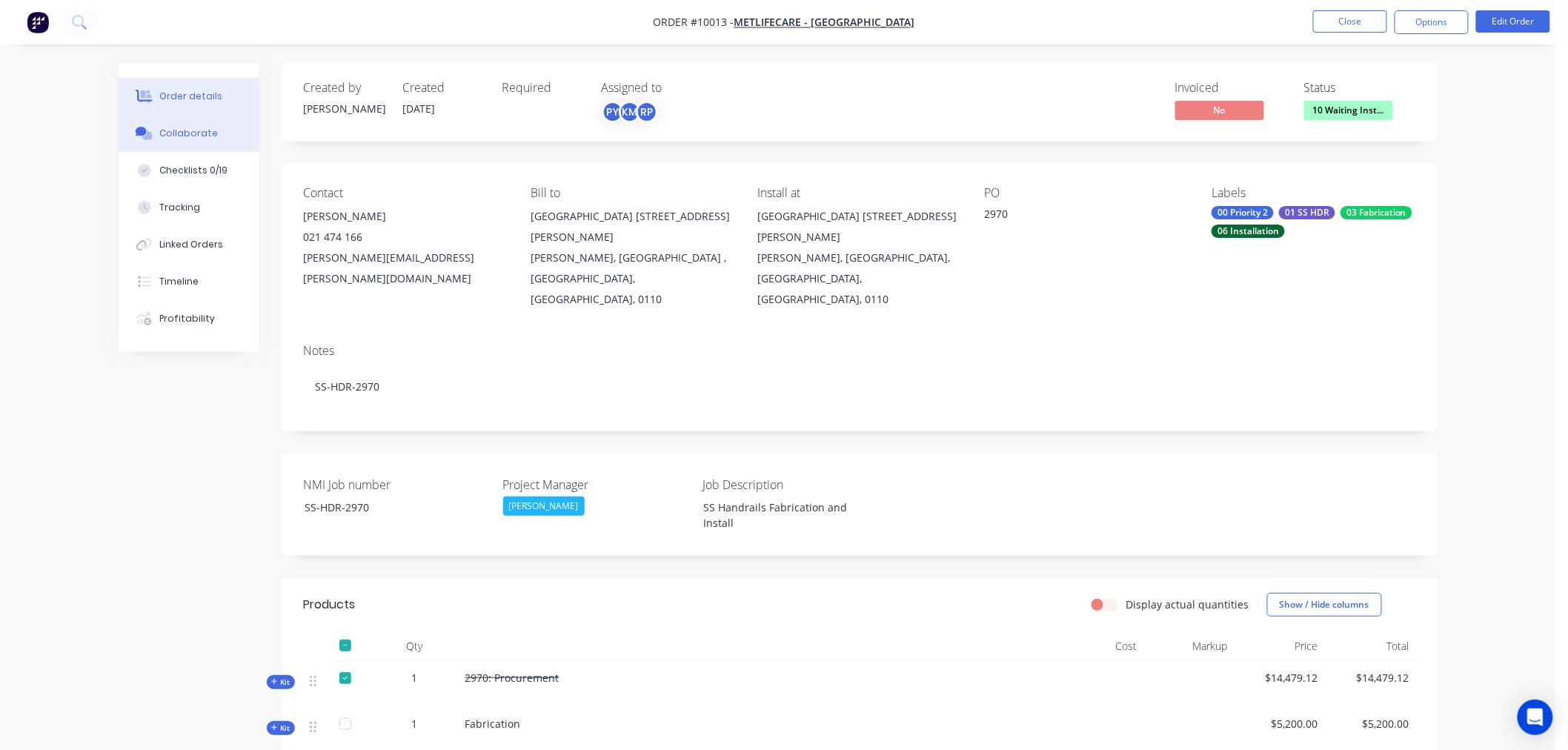
click at [187, 136] on div "Collaborate" at bounding box center [189, 133] width 59 height 13
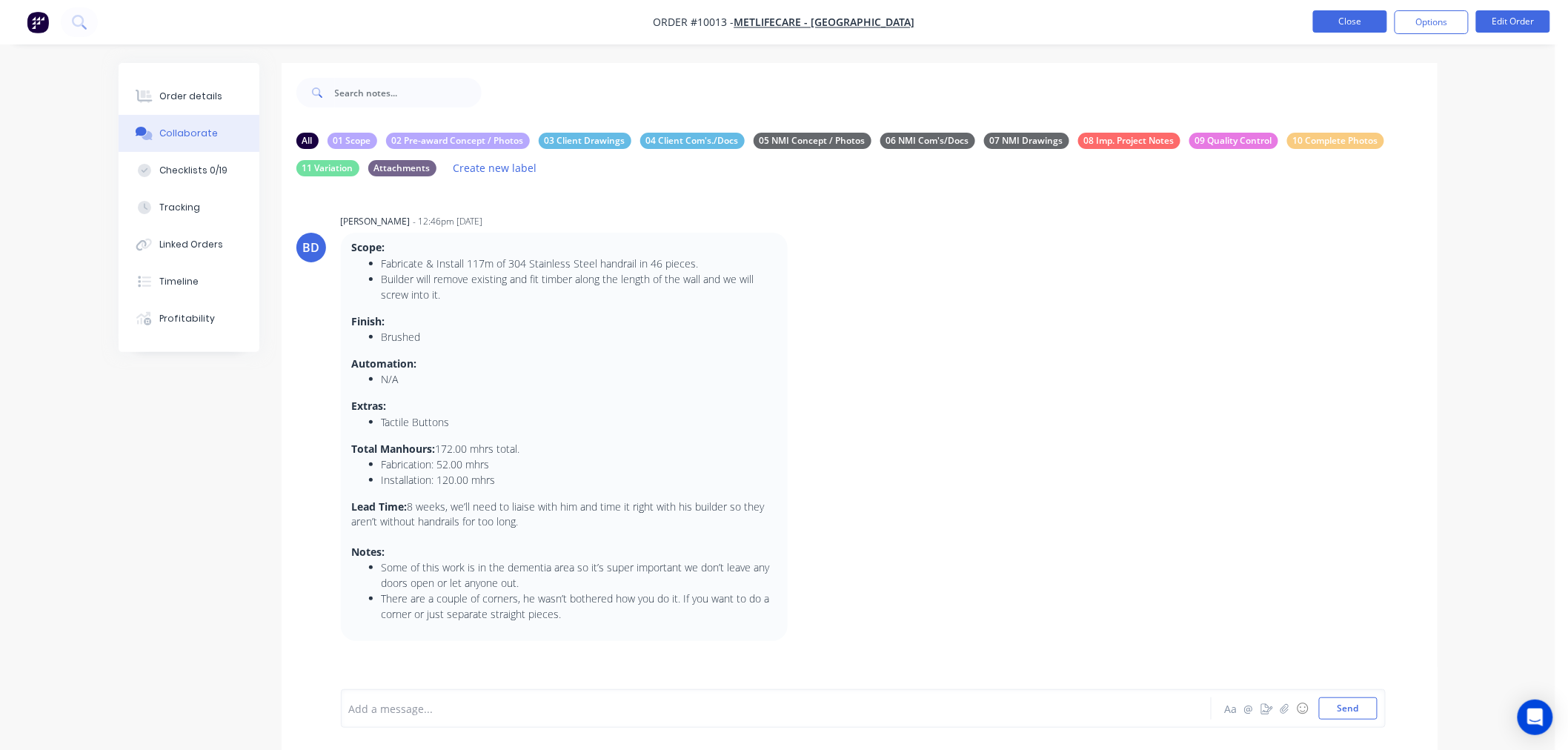
click at [1336, 18] on button "Close" at bounding box center [1350, 22] width 74 height 23
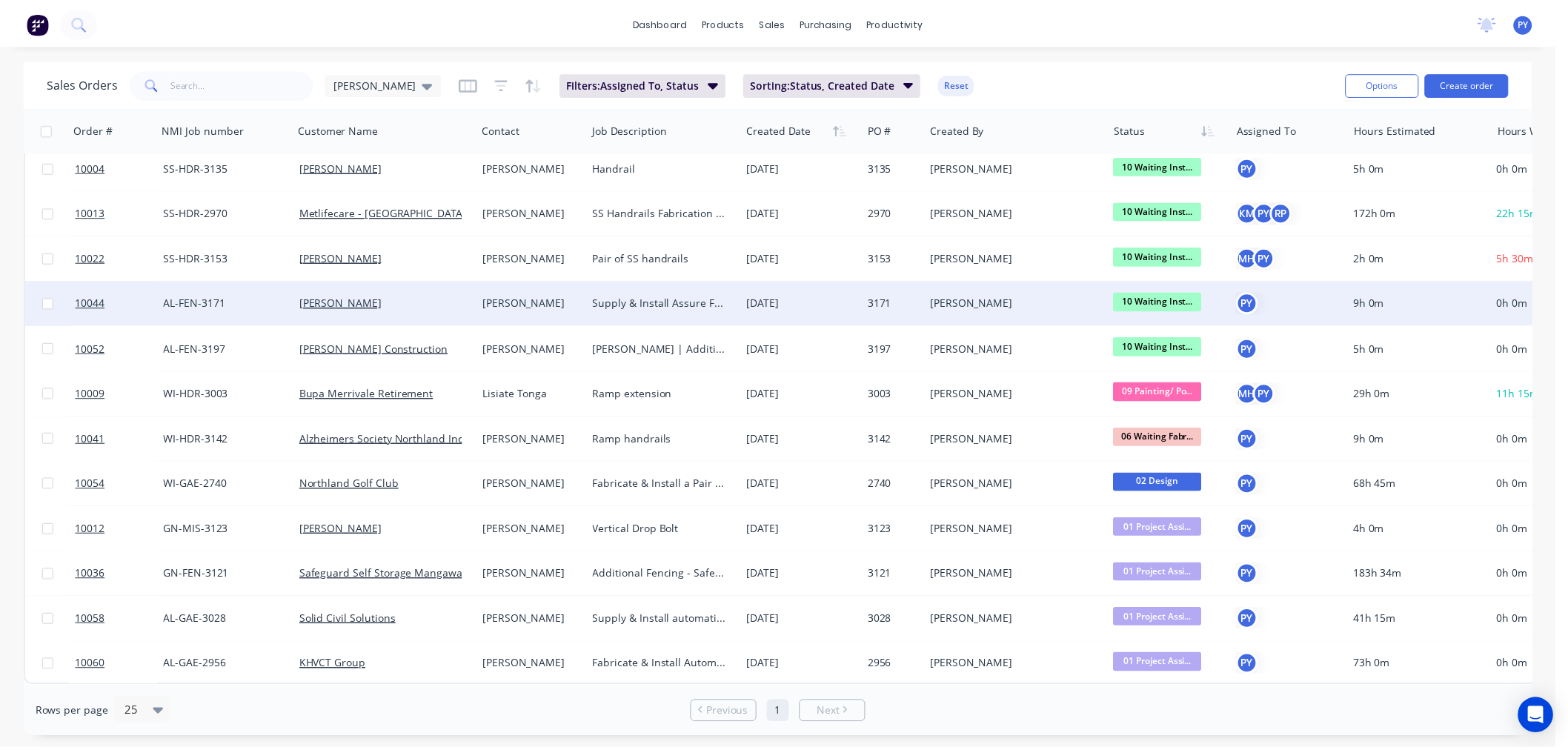
scroll to position [61, 0]
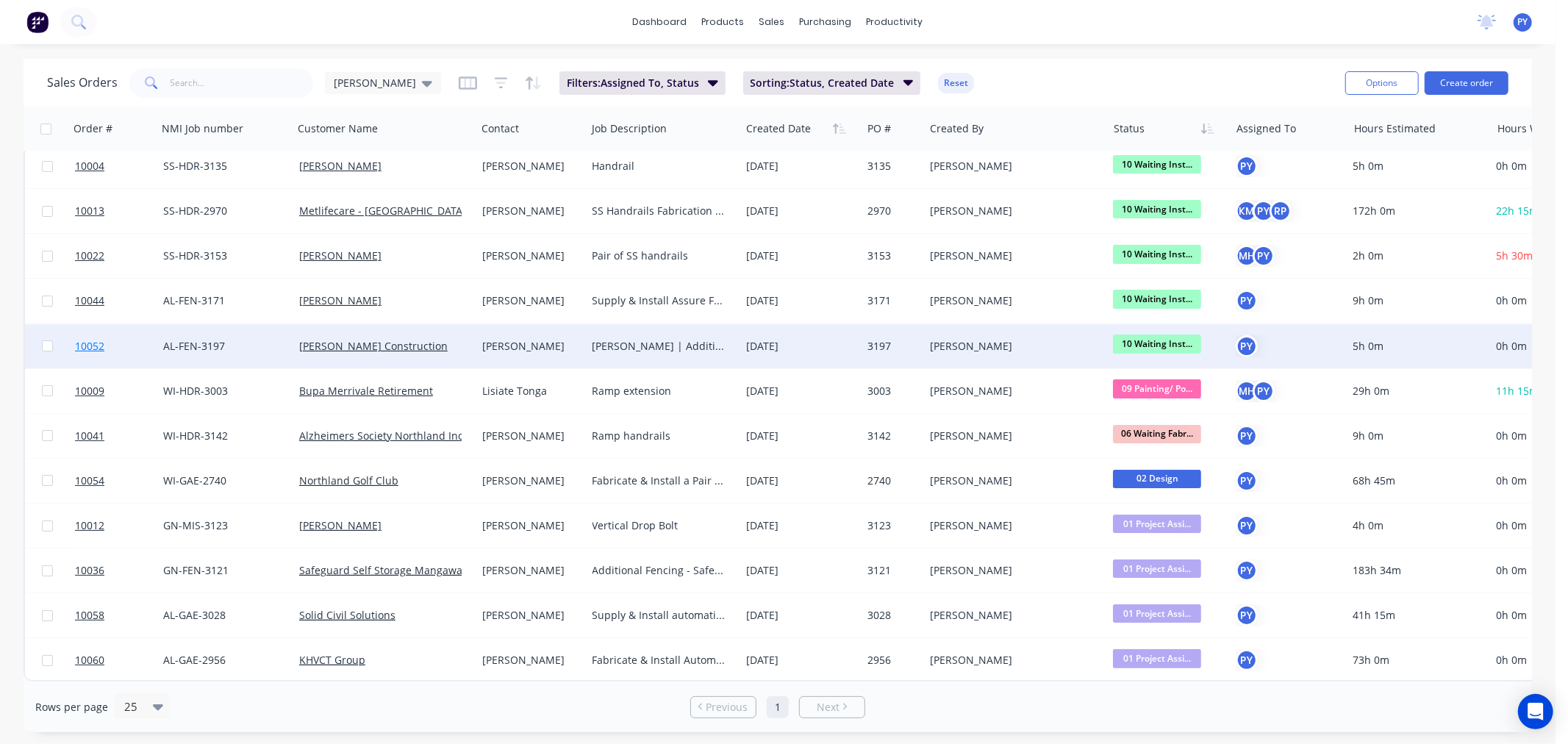
click at [88, 339] on span "10052" at bounding box center [89, 346] width 29 height 15
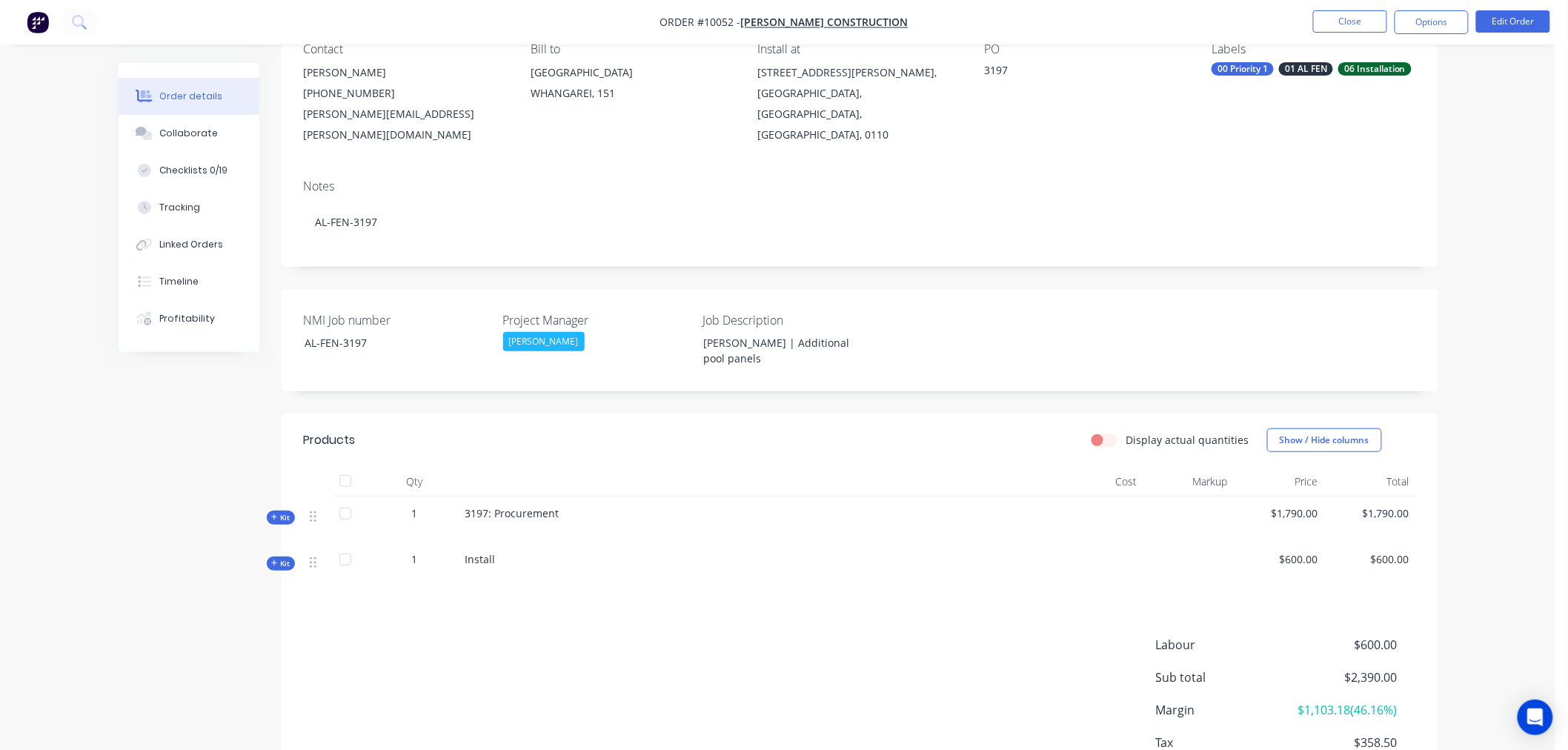
scroll to position [211, 0]
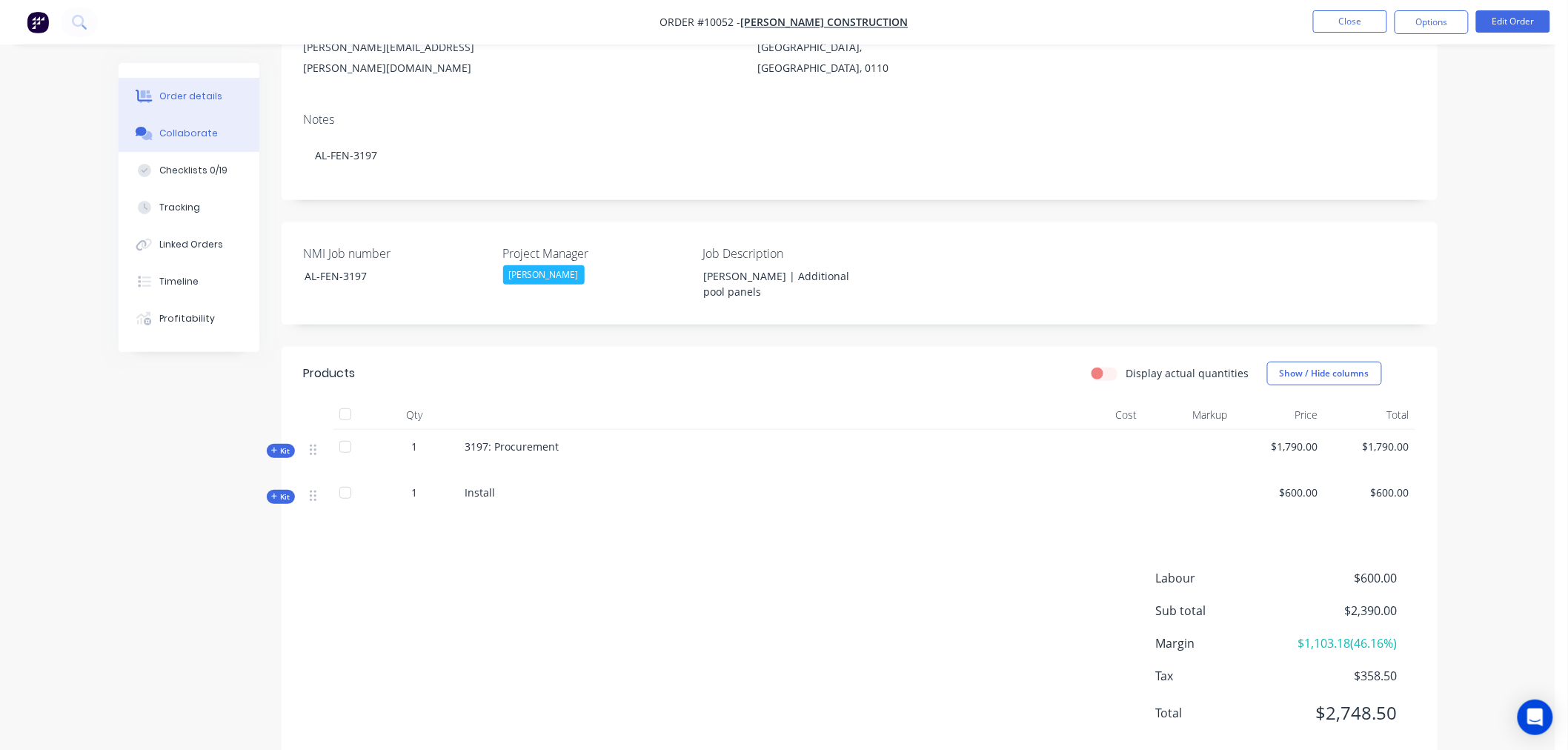
click at [180, 135] on div "Collaborate" at bounding box center [189, 133] width 59 height 13
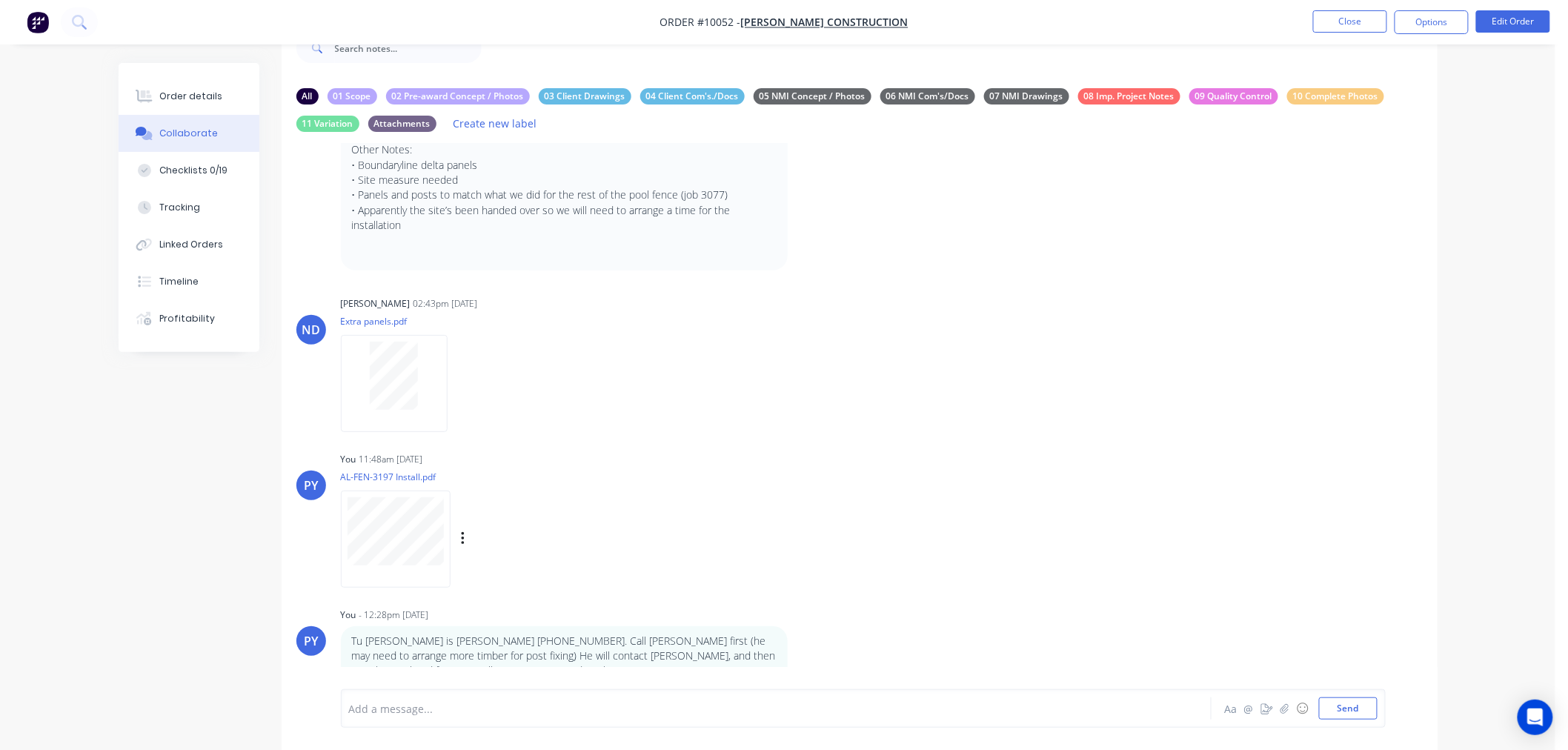
scroll to position [47, 0]
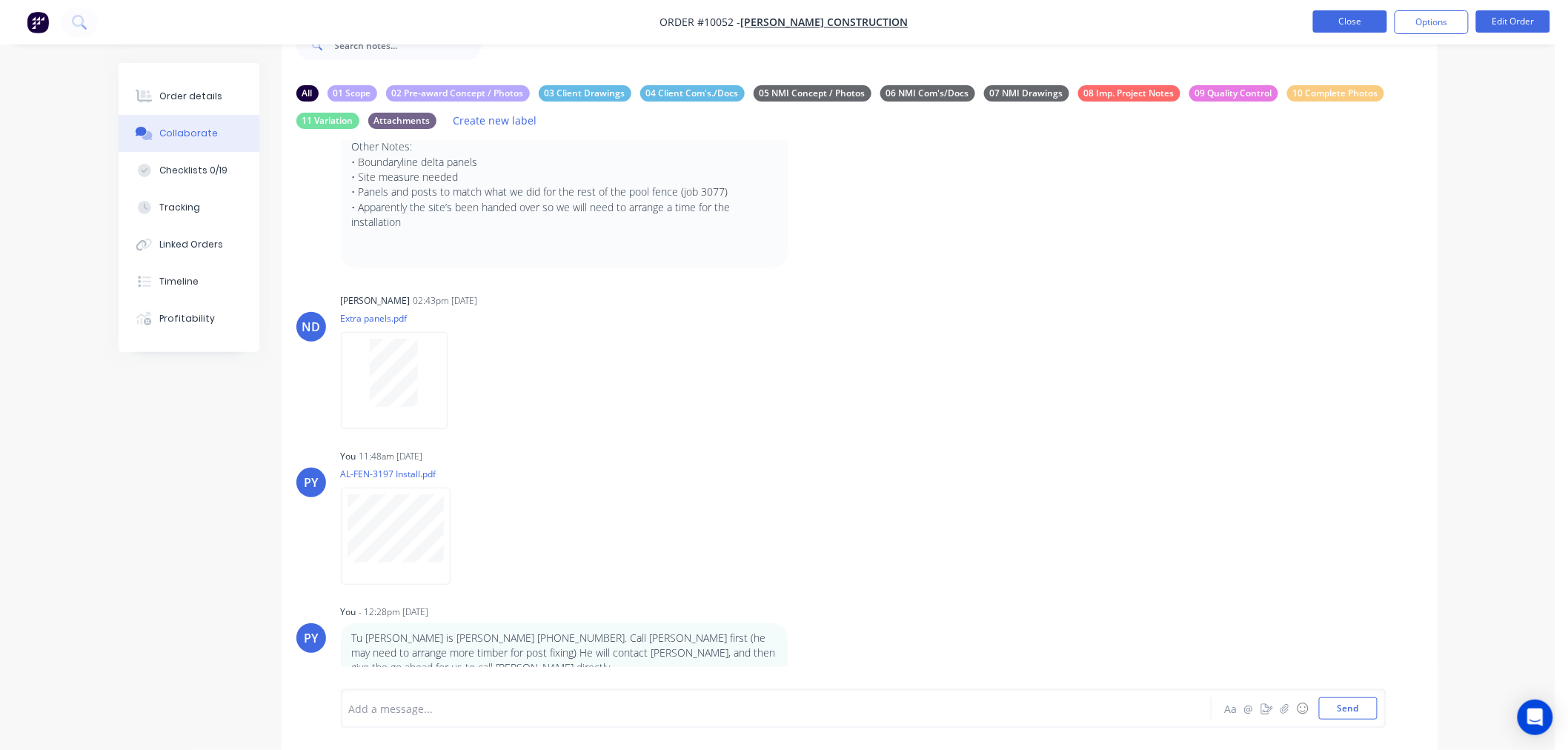
click at [1328, 21] on button "Close" at bounding box center [1350, 22] width 74 height 23
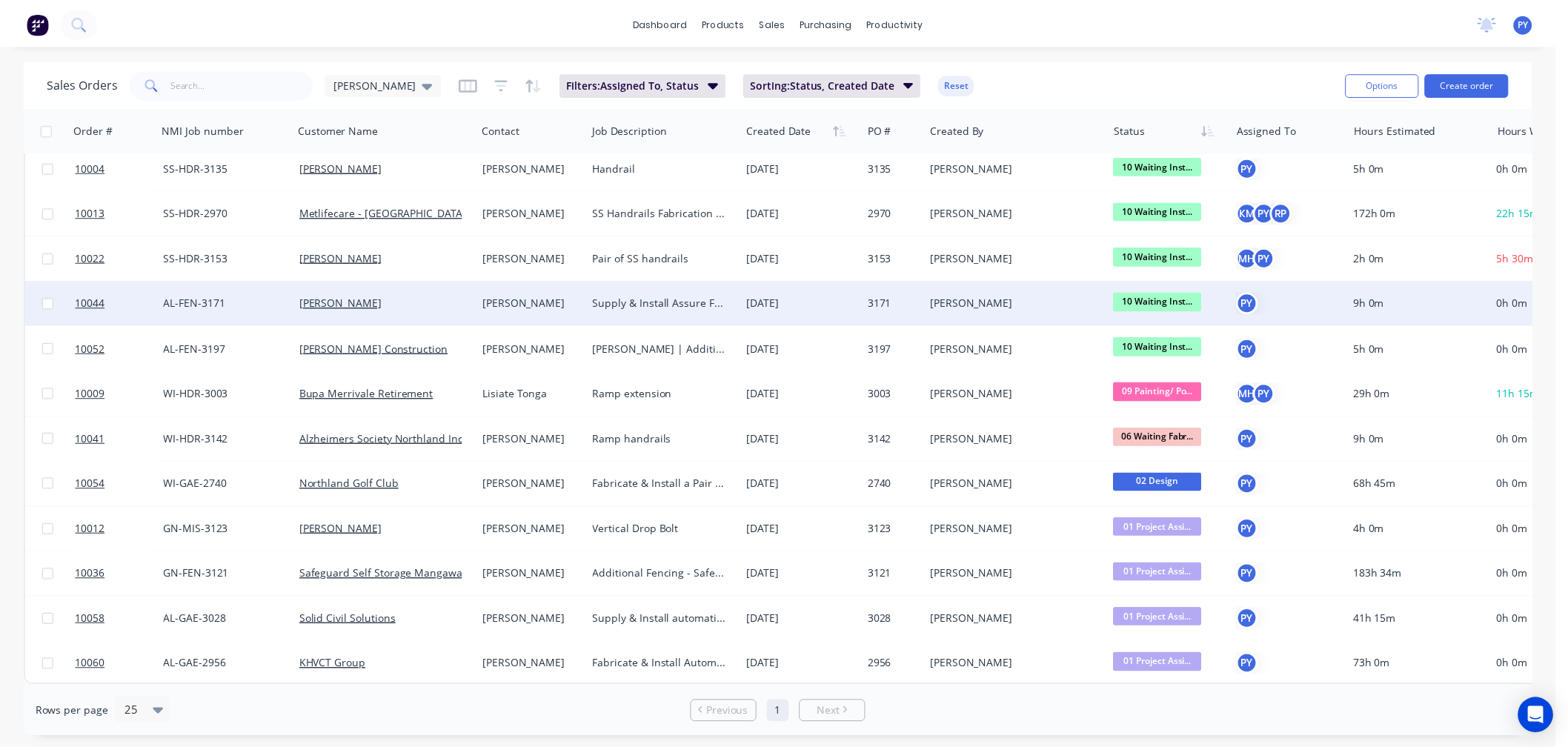
scroll to position [61, 0]
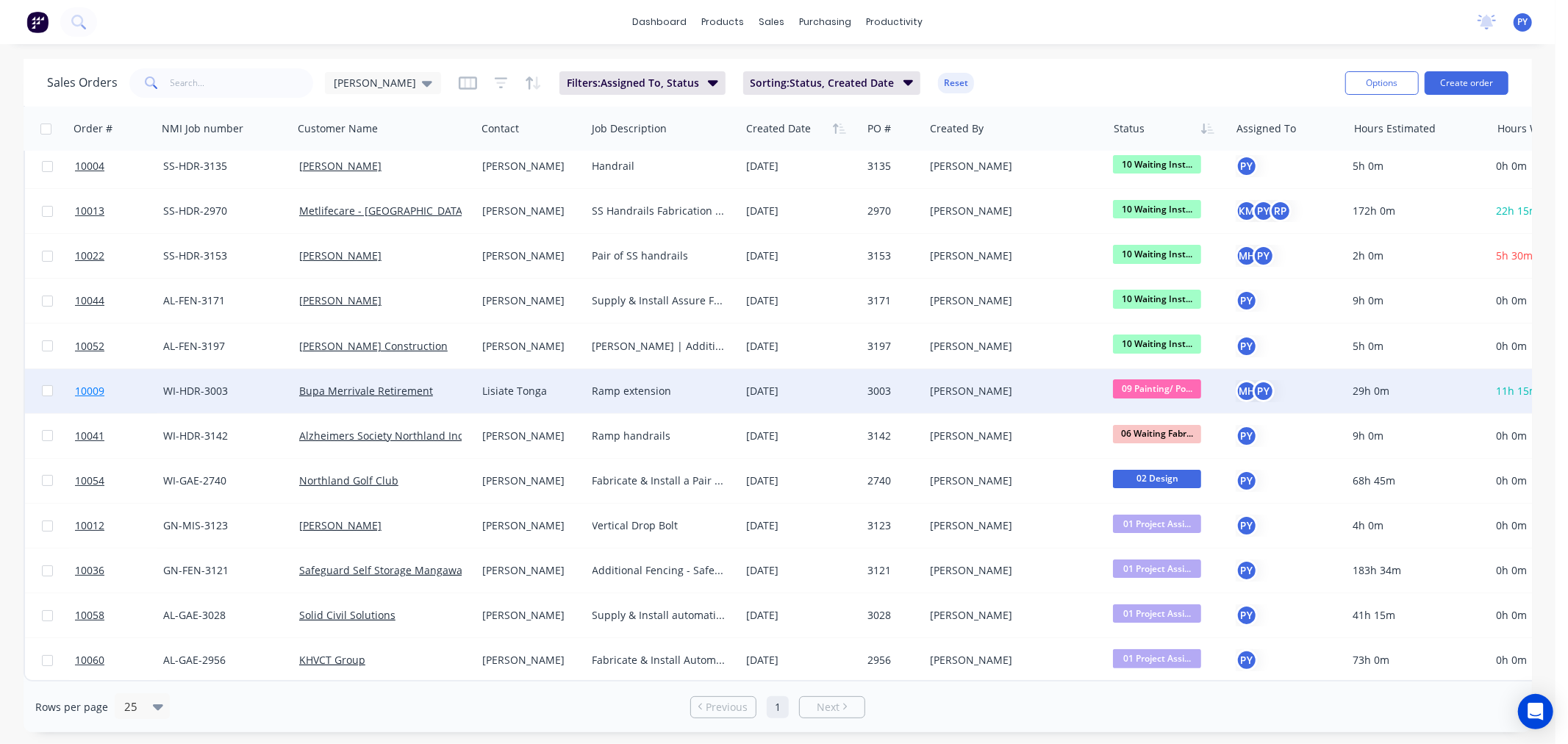
click at [89, 384] on span "10009" at bounding box center [89, 391] width 29 height 15
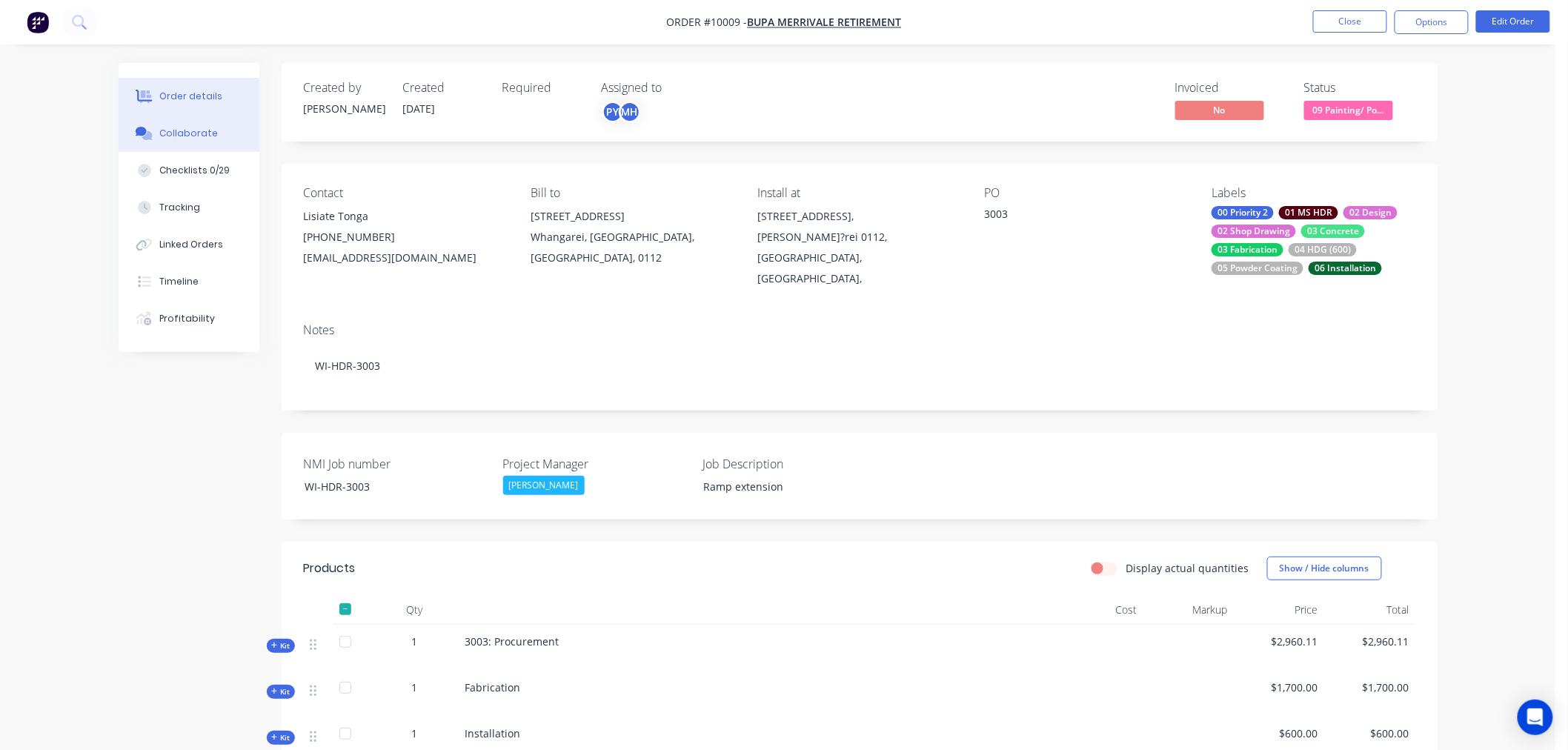
click at [191, 135] on div "Collaborate" at bounding box center [189, 133] width 59 height 13
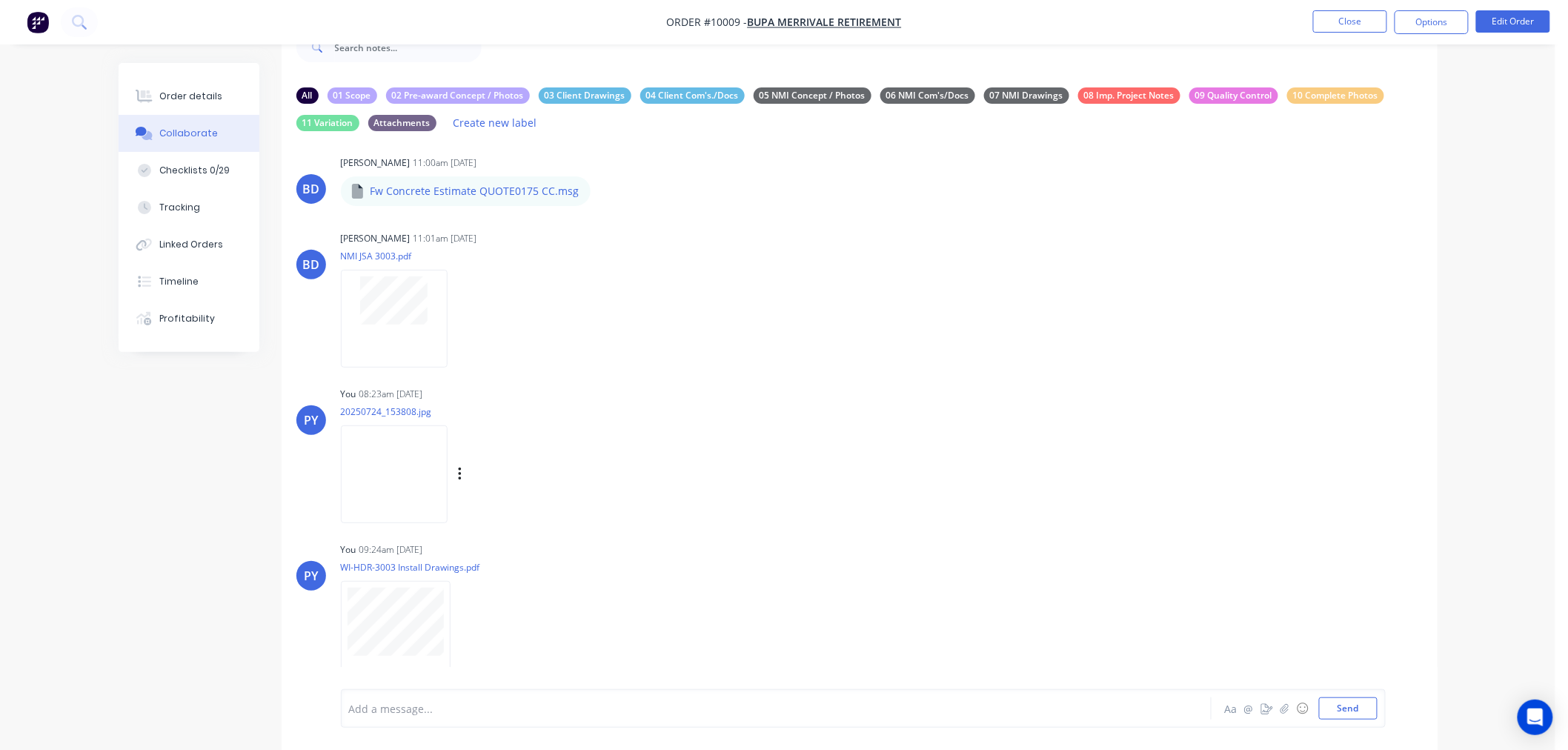
scroll to position [47, 0]
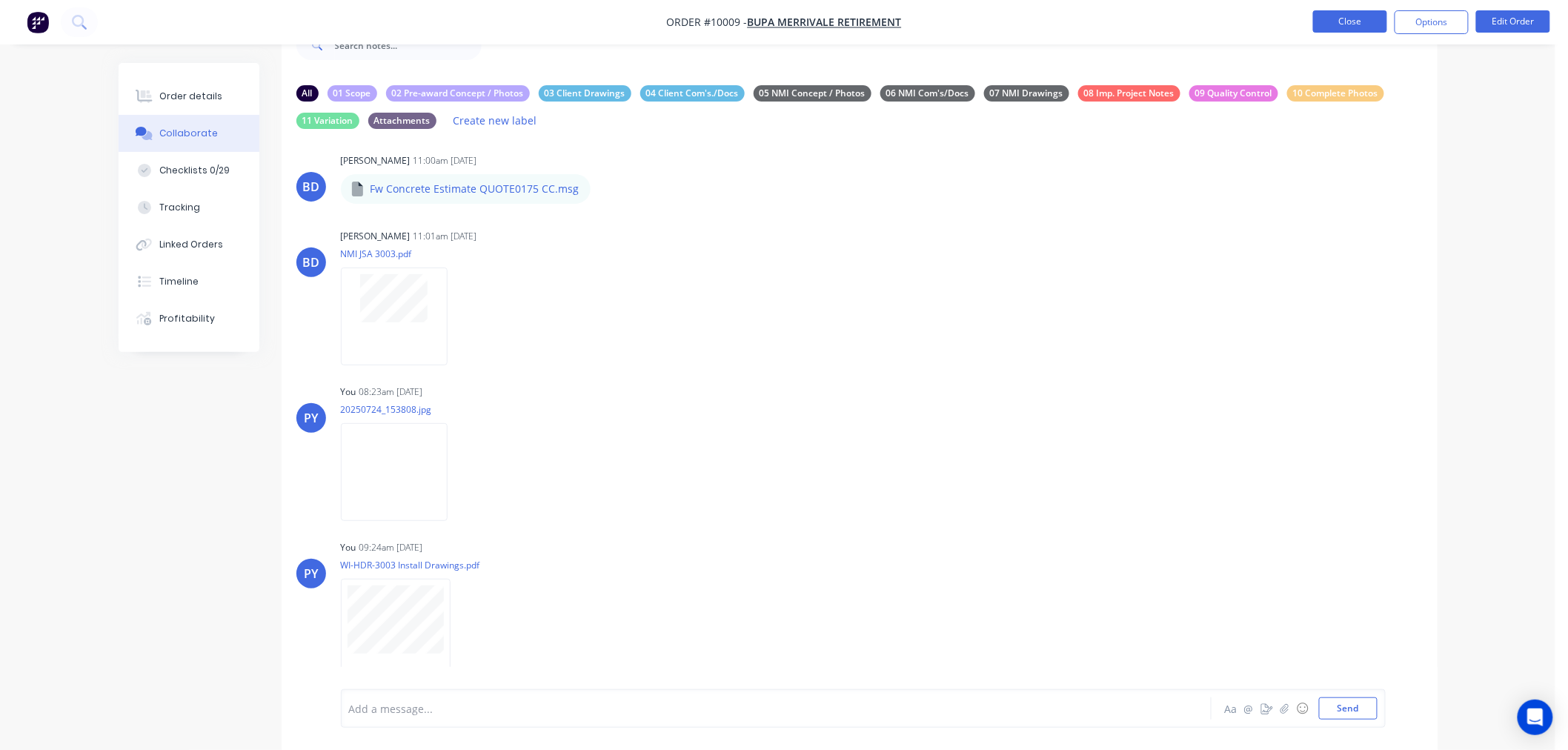
click at [1339, 21] on button "Close" at bounding box center [1350, 22] width 74 height 23
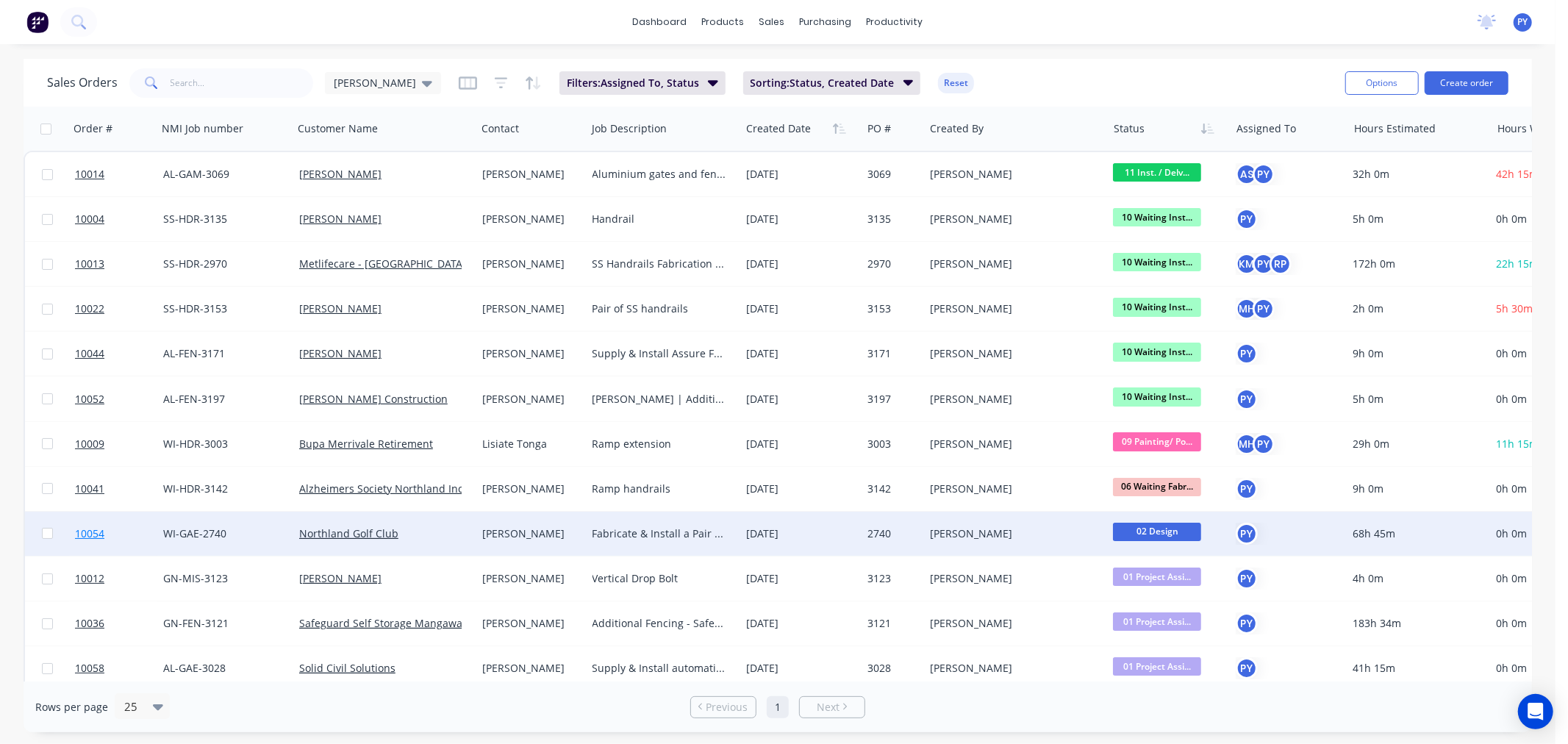
click at [86, 537] on span "10054" at bounding box center [89, 534] width 29 height 15
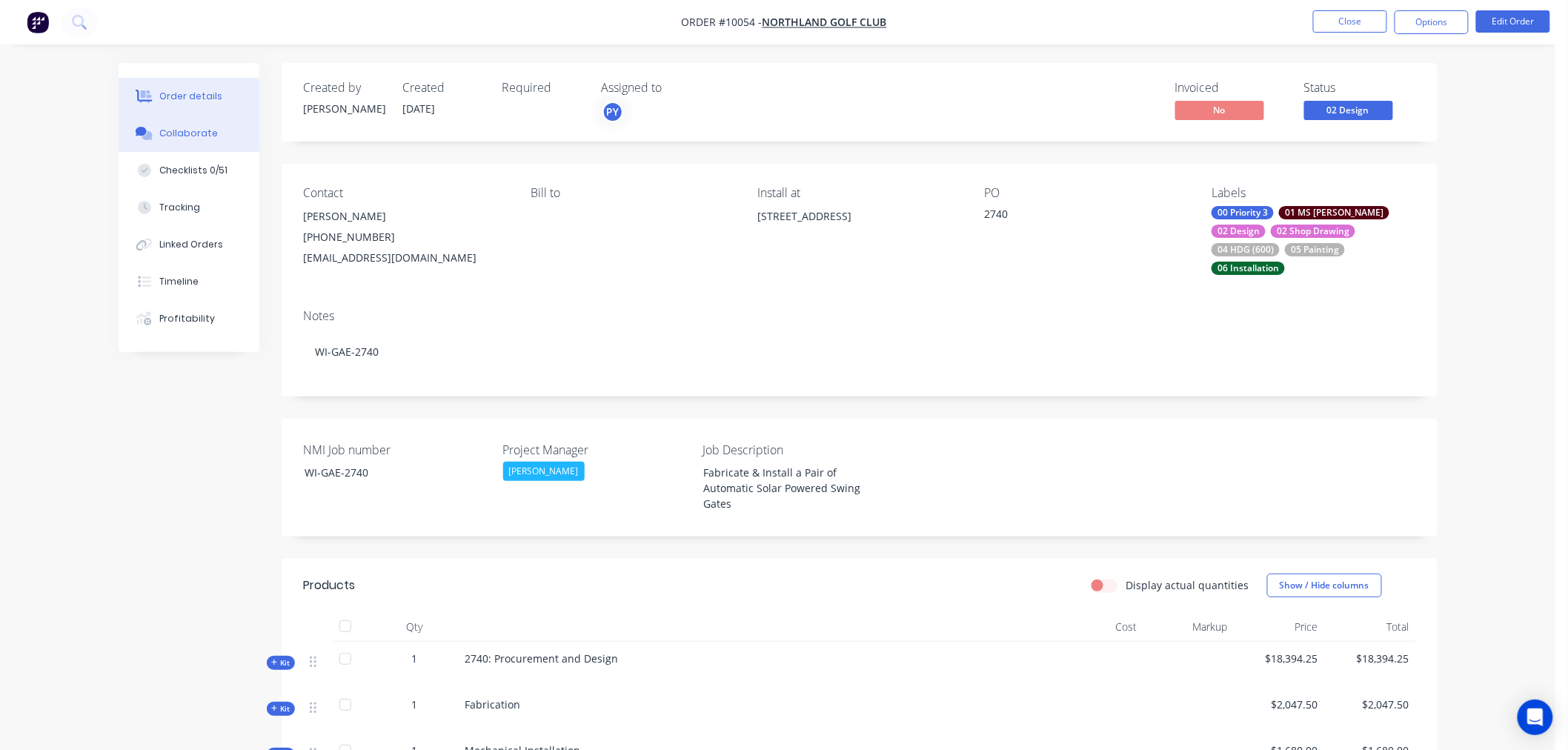
click at [168, 142] on button "Collaborate" at bounding box center [188, 132] width 141 height 37
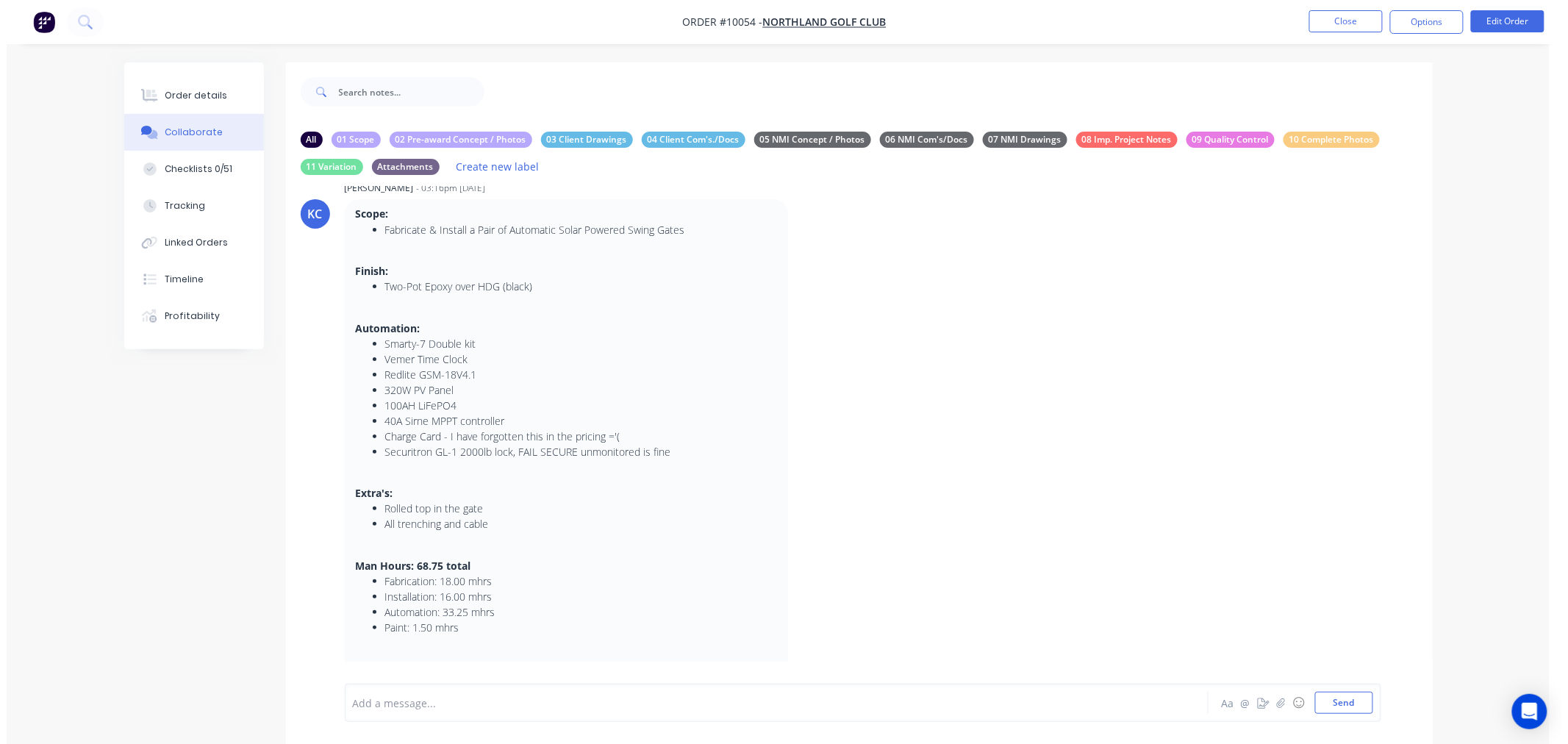
scroll to position [171, 0]
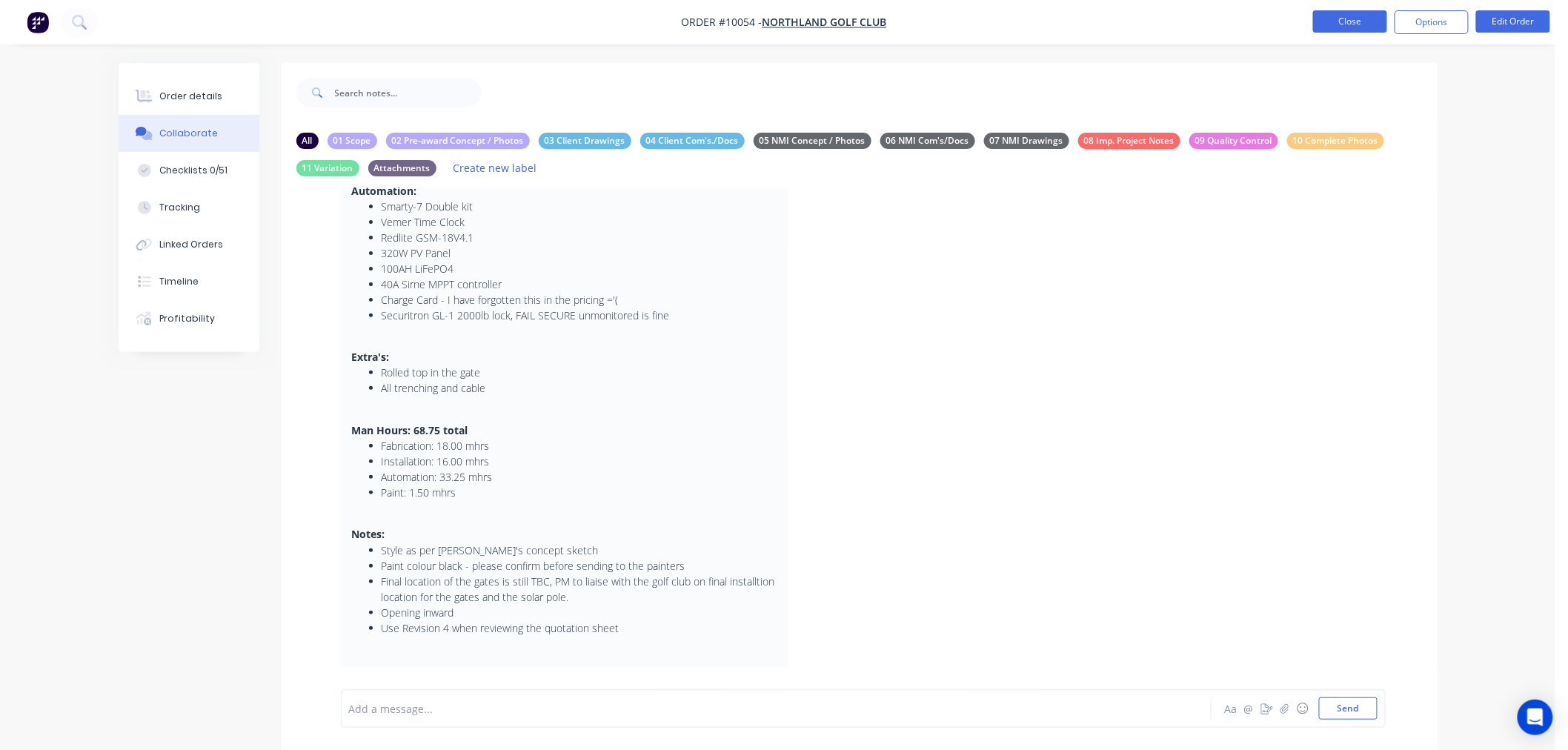
click at [1342, 18] on button "Close" at bounding box center [1350, 22] width 74 height 23
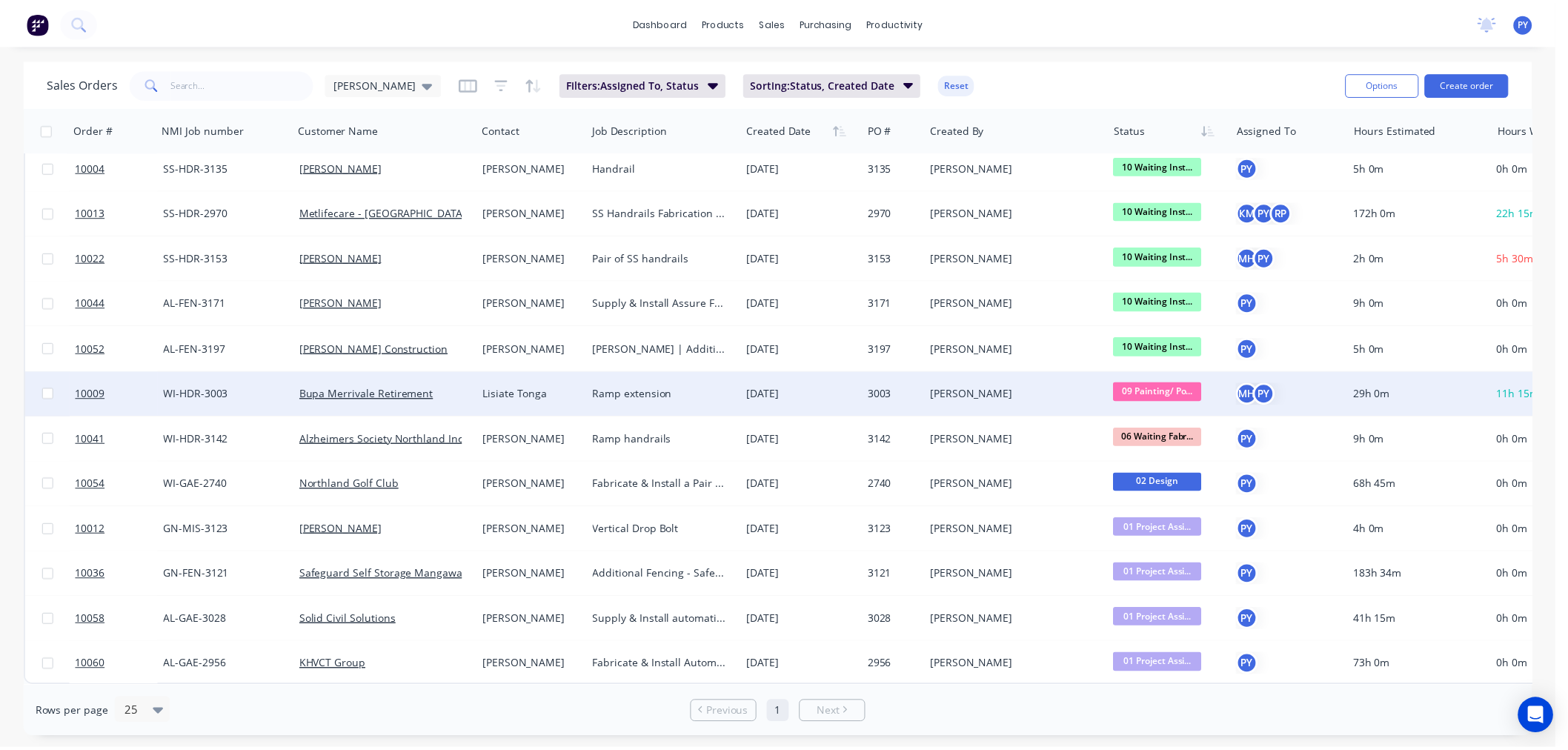
scroll to position [61, 0]
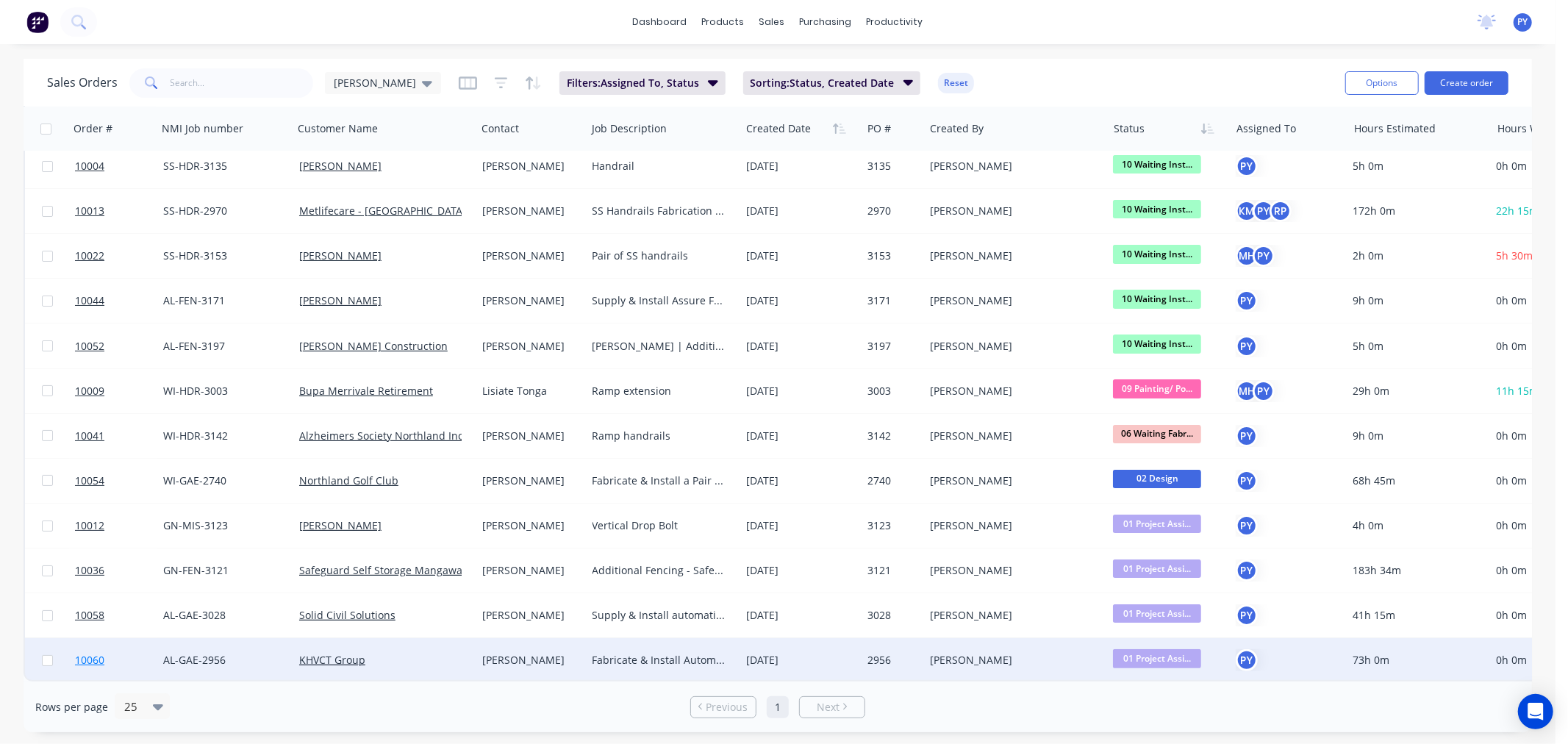
click at [86, 655] on span "10060" at bounding box center [89, 660] width 29 height 15
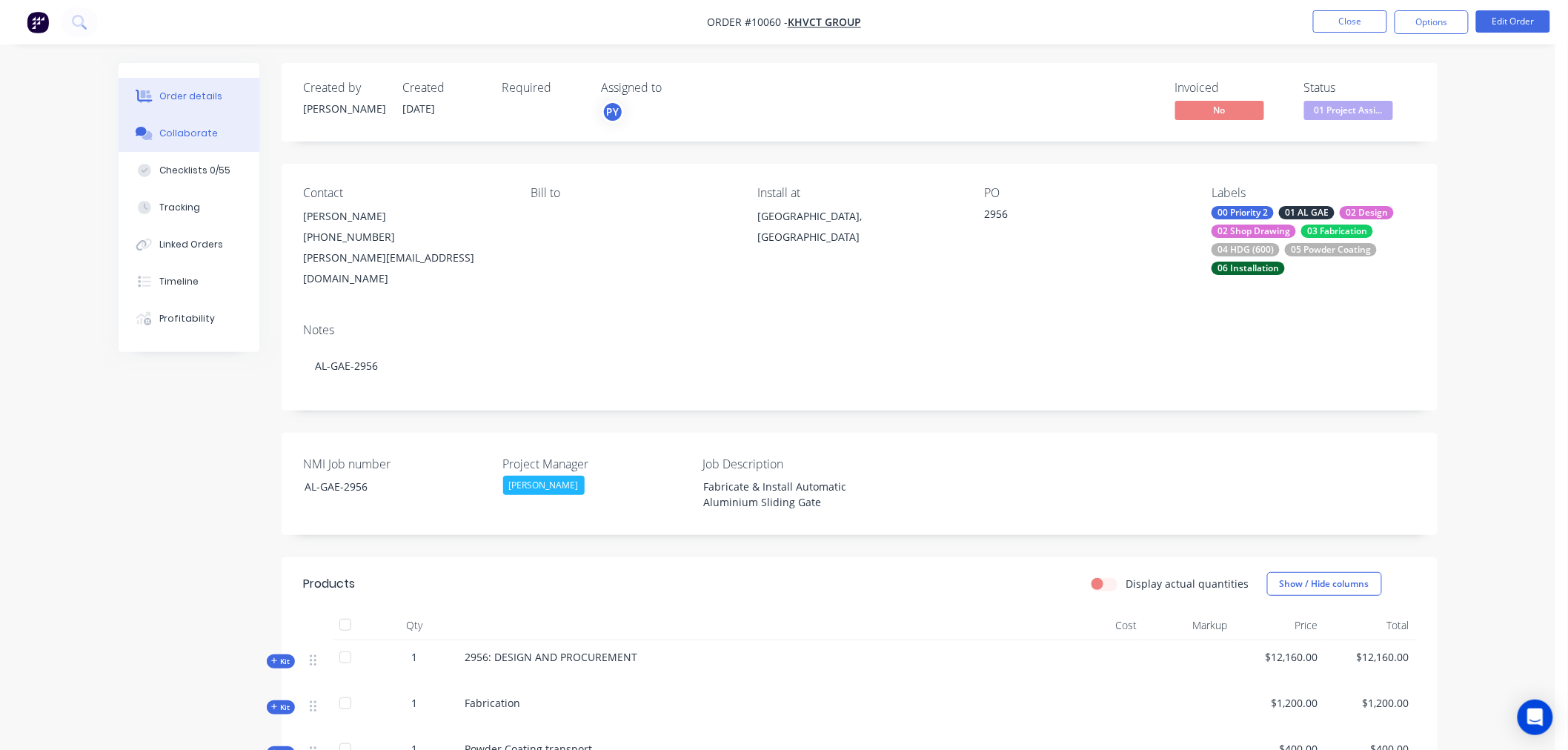
click at [175, 133] on div "Collaborate" at bounding box center [189, 133] width 59 height 13
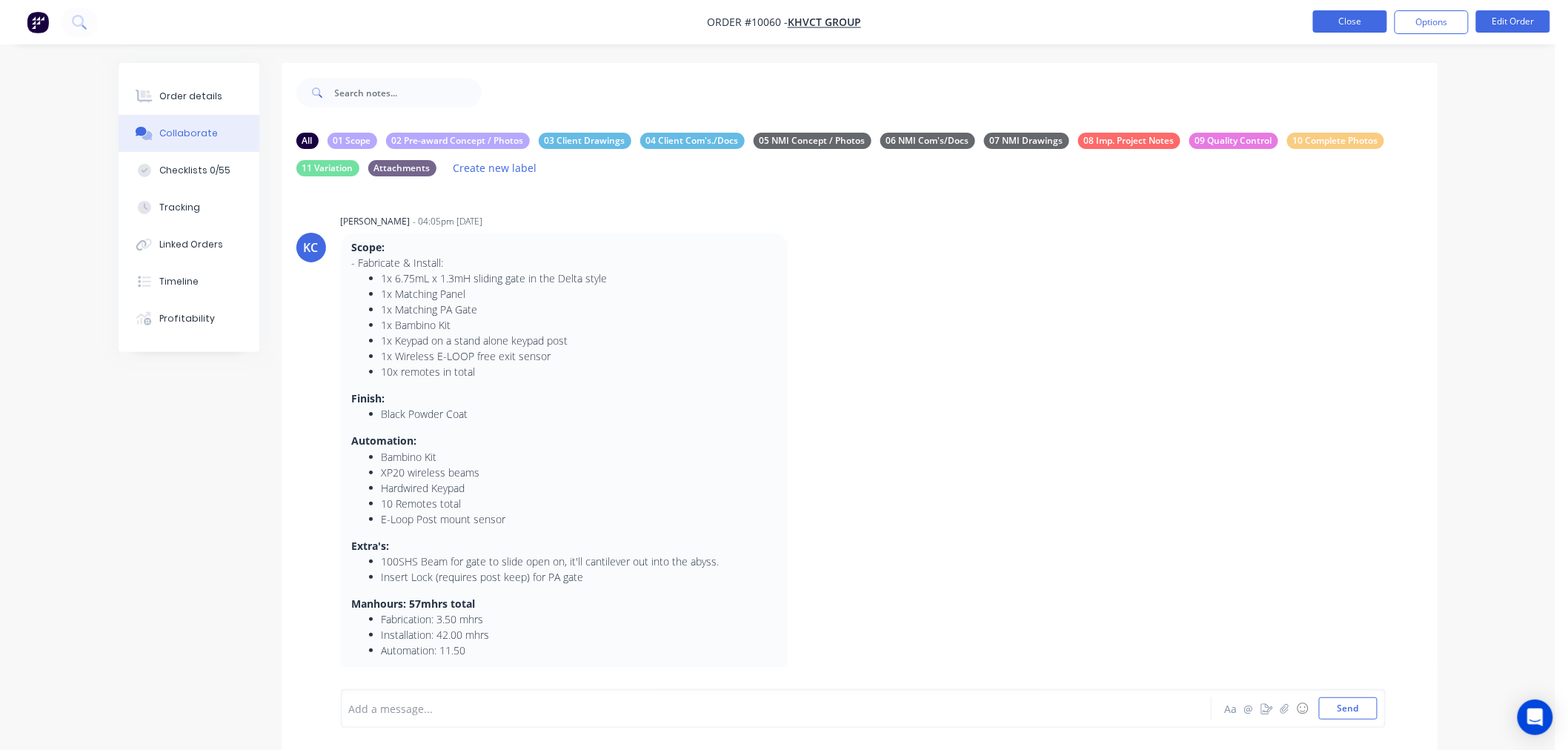
click at [1337, 23] on button "Close" at bounding box center [1350, 22] width 74 height 23
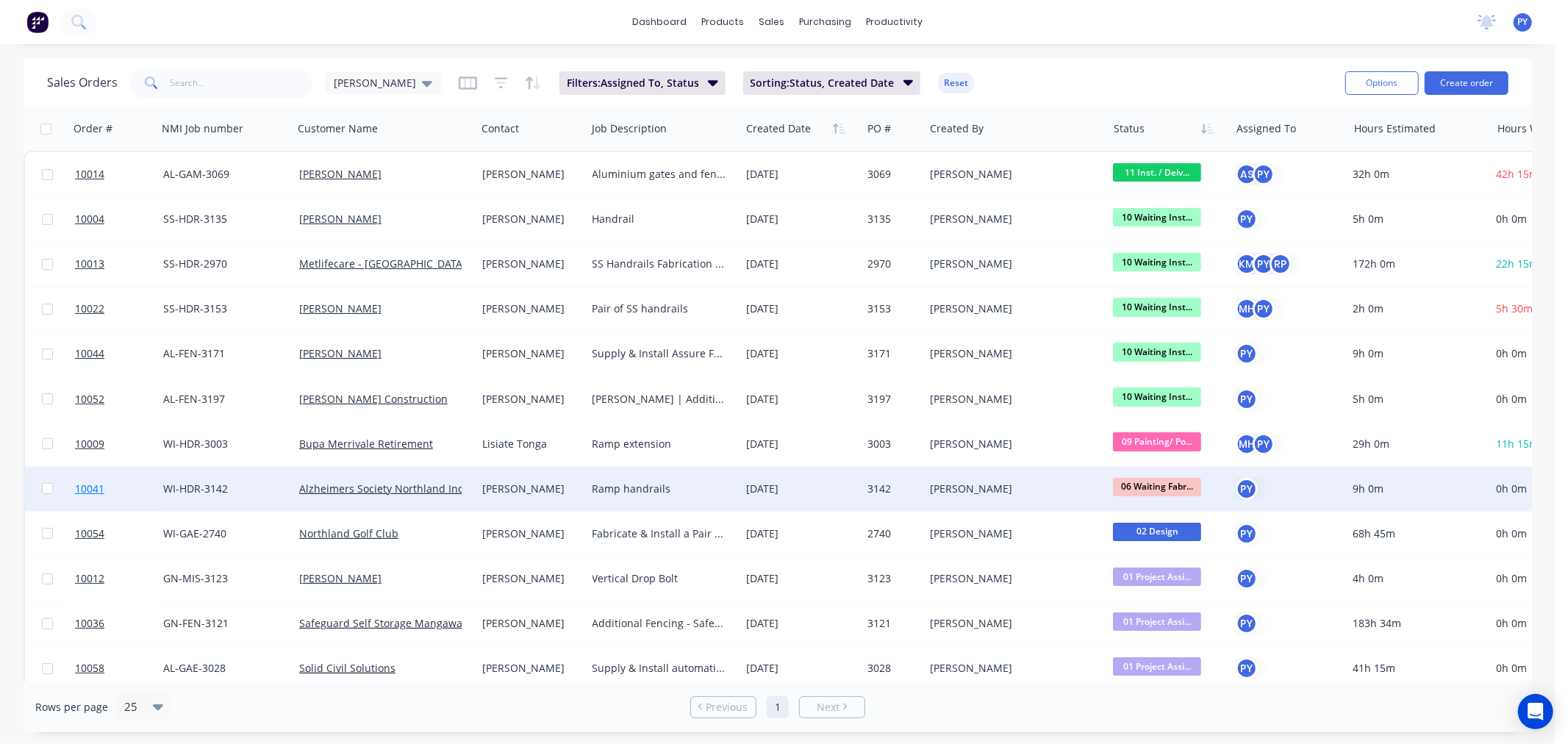
click at [92, 487] on span "10041" at bounding box center [89, 489] width 29 height 15
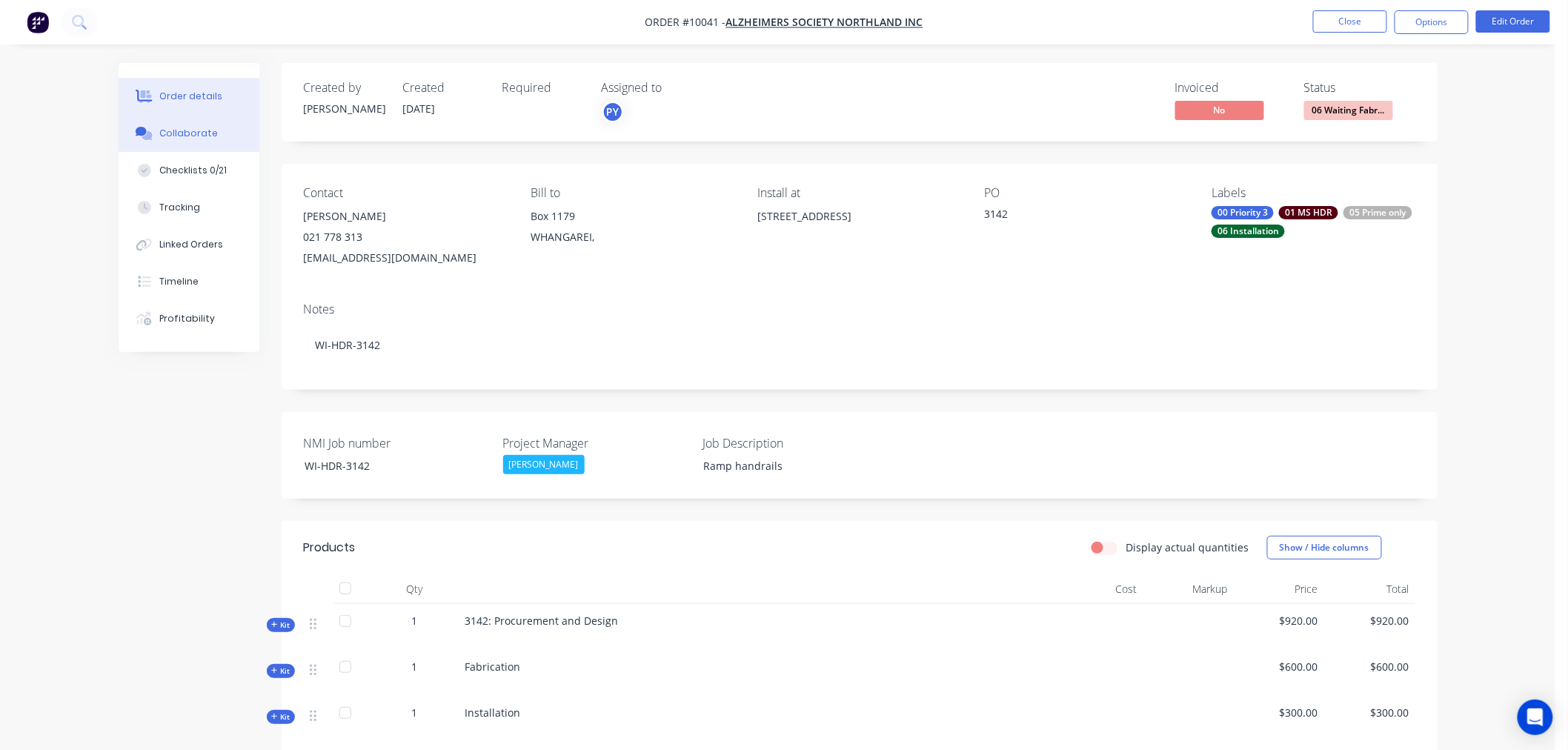
click at [181, 131] on div "Collaborate" at bounding box center [189, 133] width 59 height 13
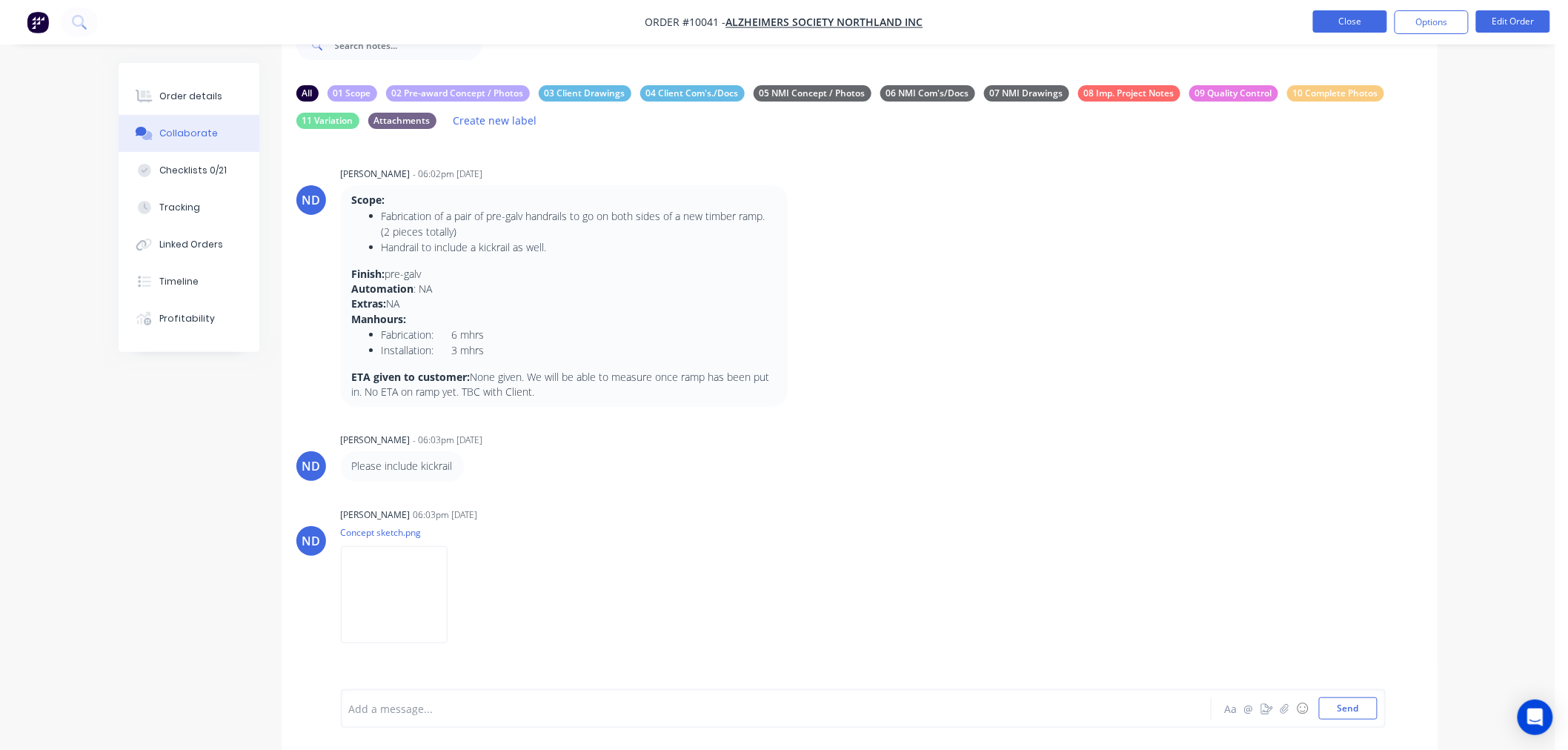
click at [1341, 25] on button "Close" at bounding box center [1350, 22] width 74 height 23
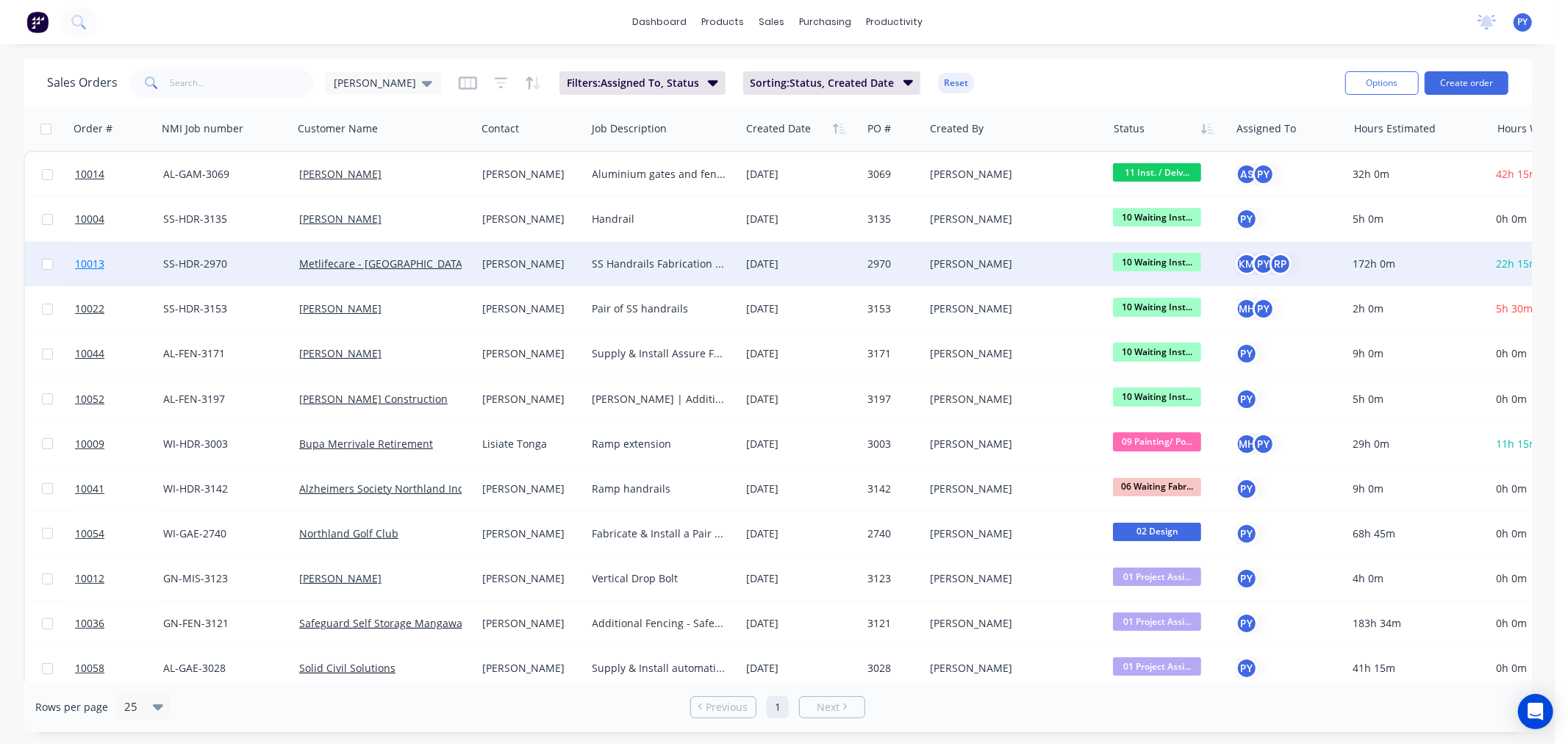
click at [82, 262] on span "10013" at bounding box center [89, 265] width 29 height 15
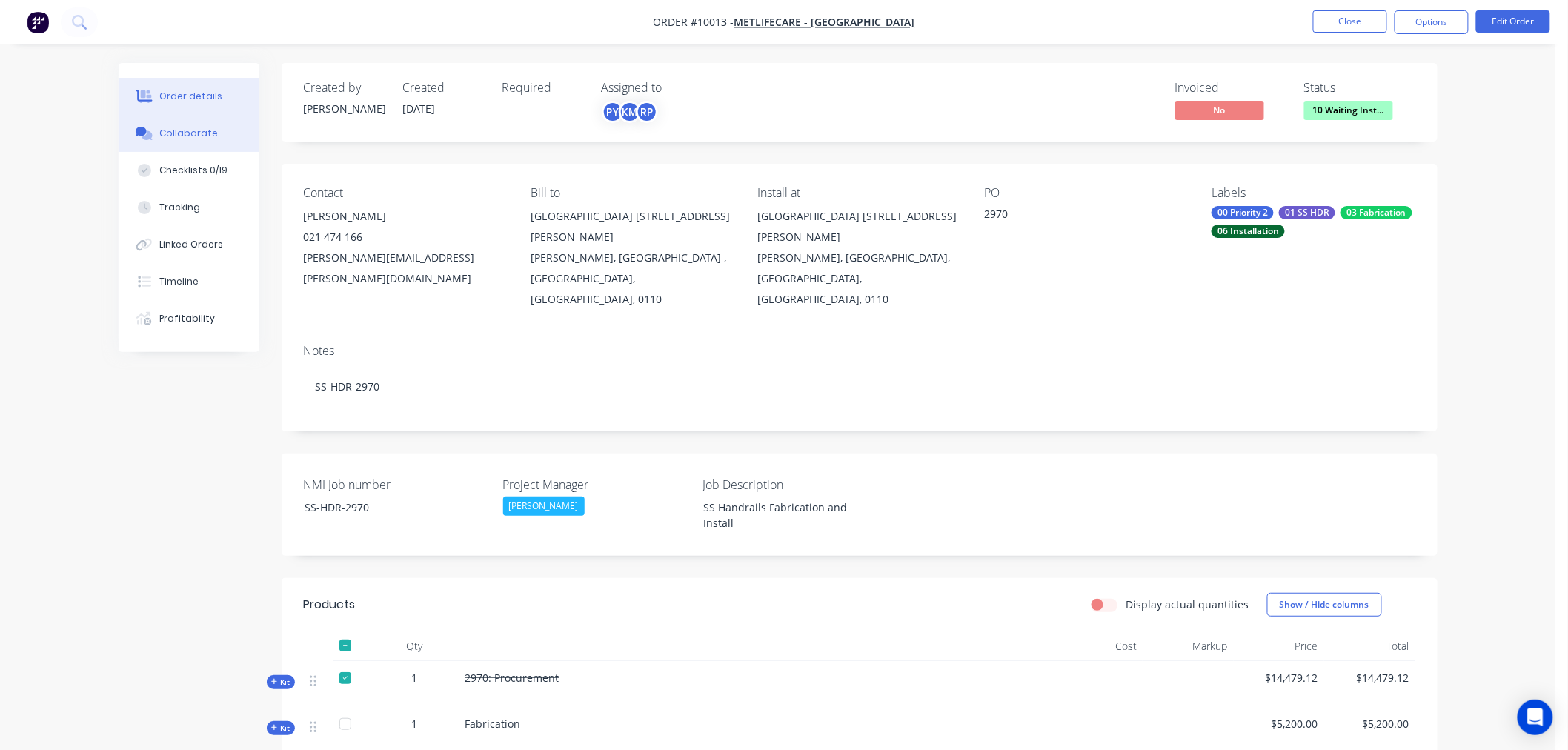
click at [175, 137] on div "Collaborate" at bounding box center [189, 133] width 59 height 13
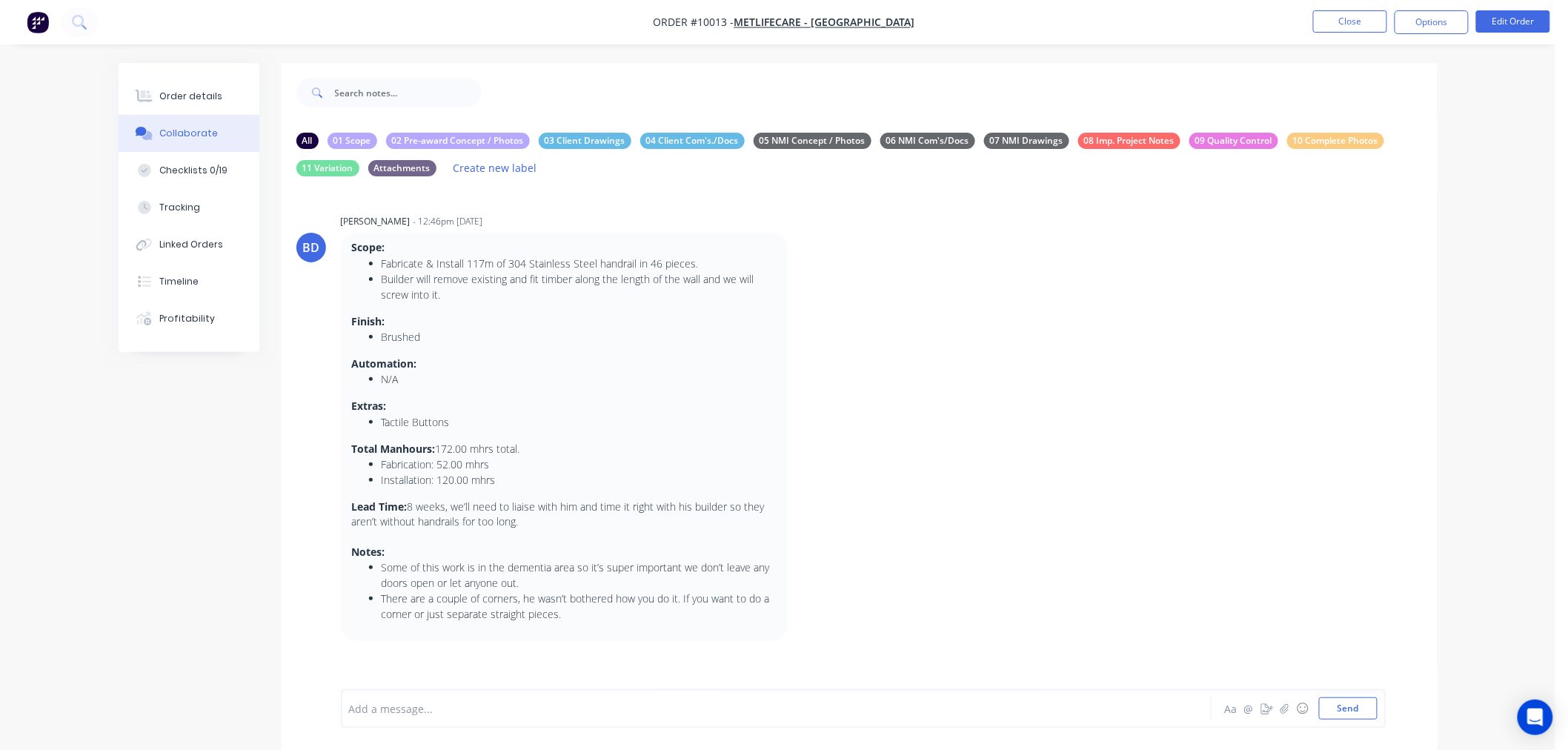
scroll to position [47, 0]
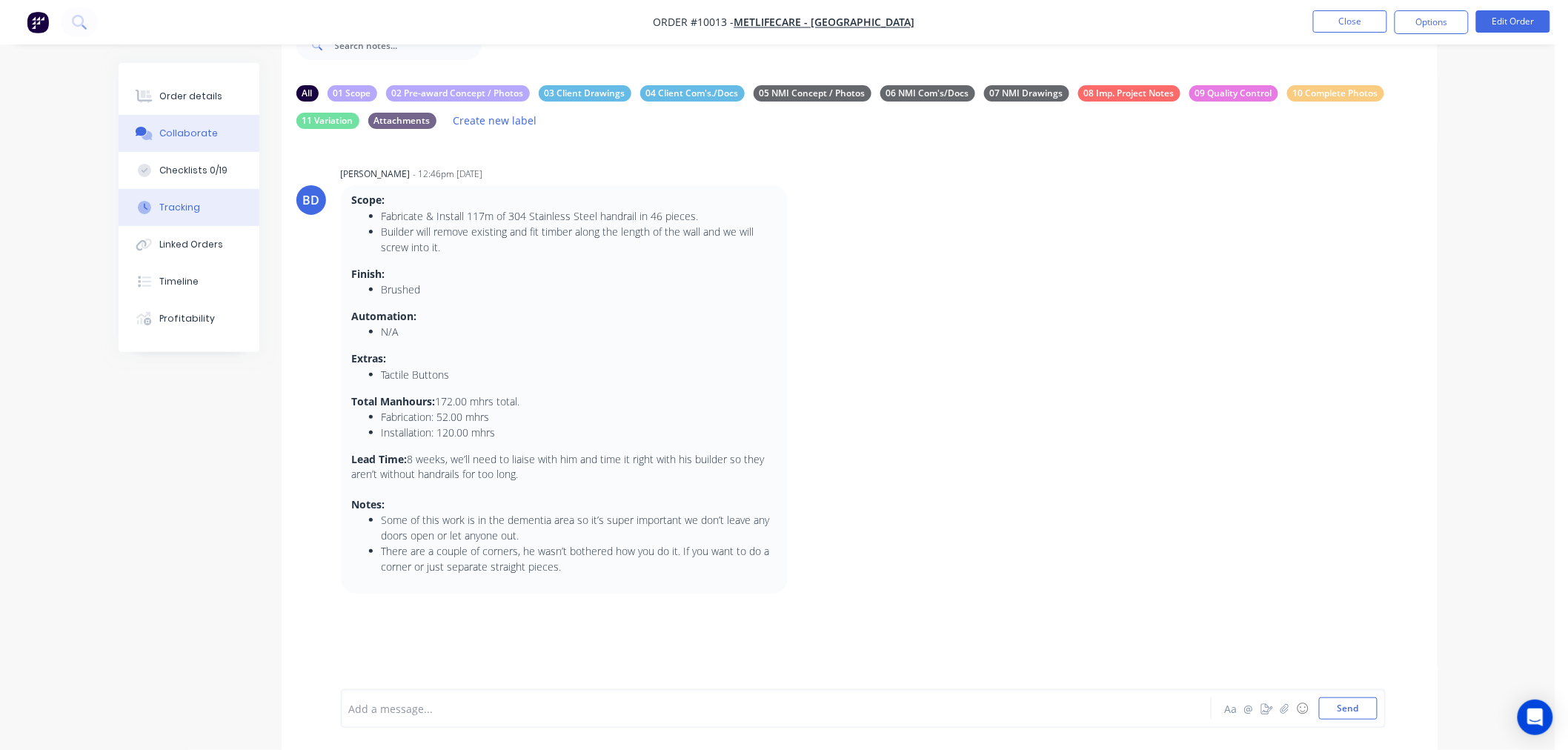
click at [172, 209] on div "Tracking" at bounding box center [180, 207] width 41 height 13
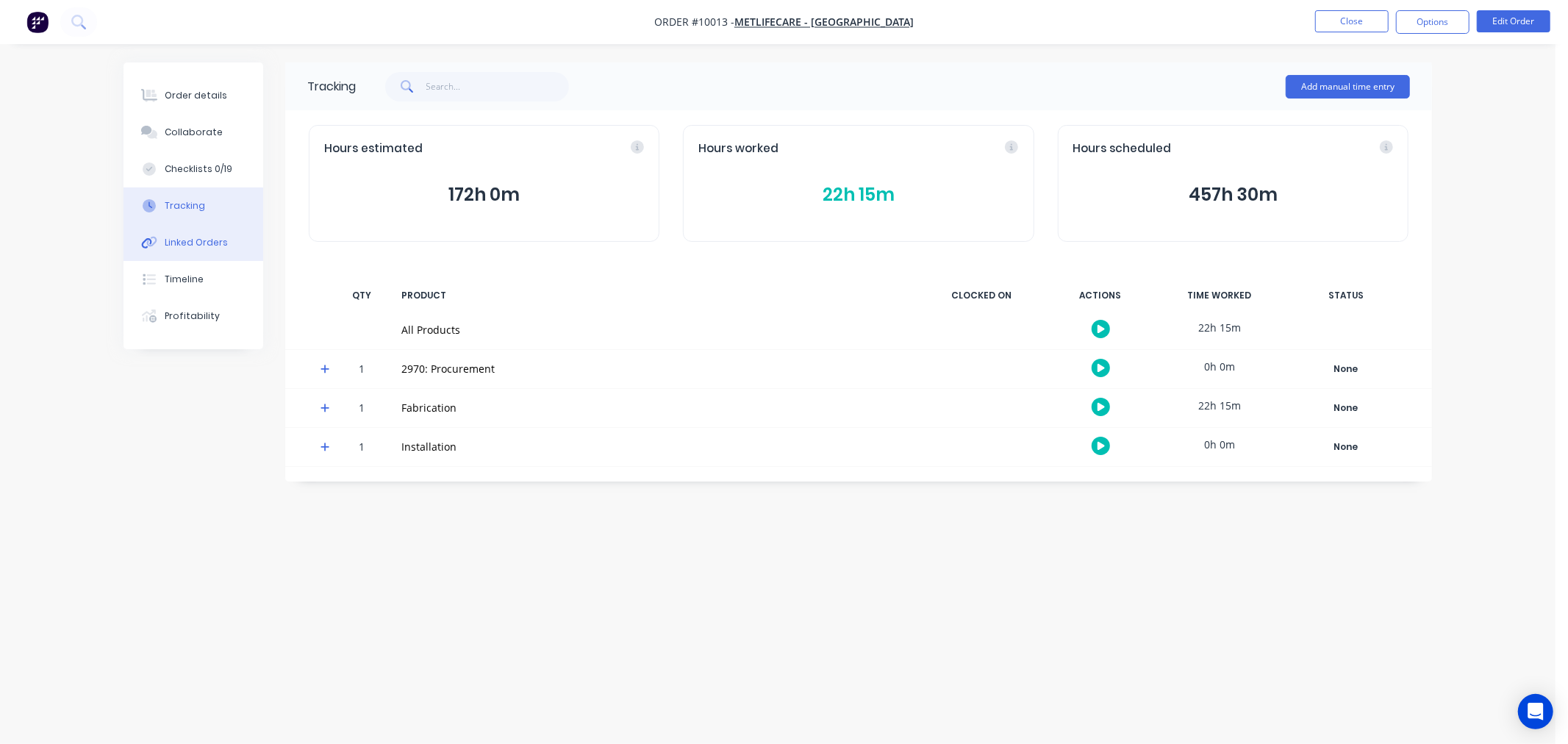
click at [169, 239] on div "Linked Orders" at bounding box center [196, 243] width 63 height 13
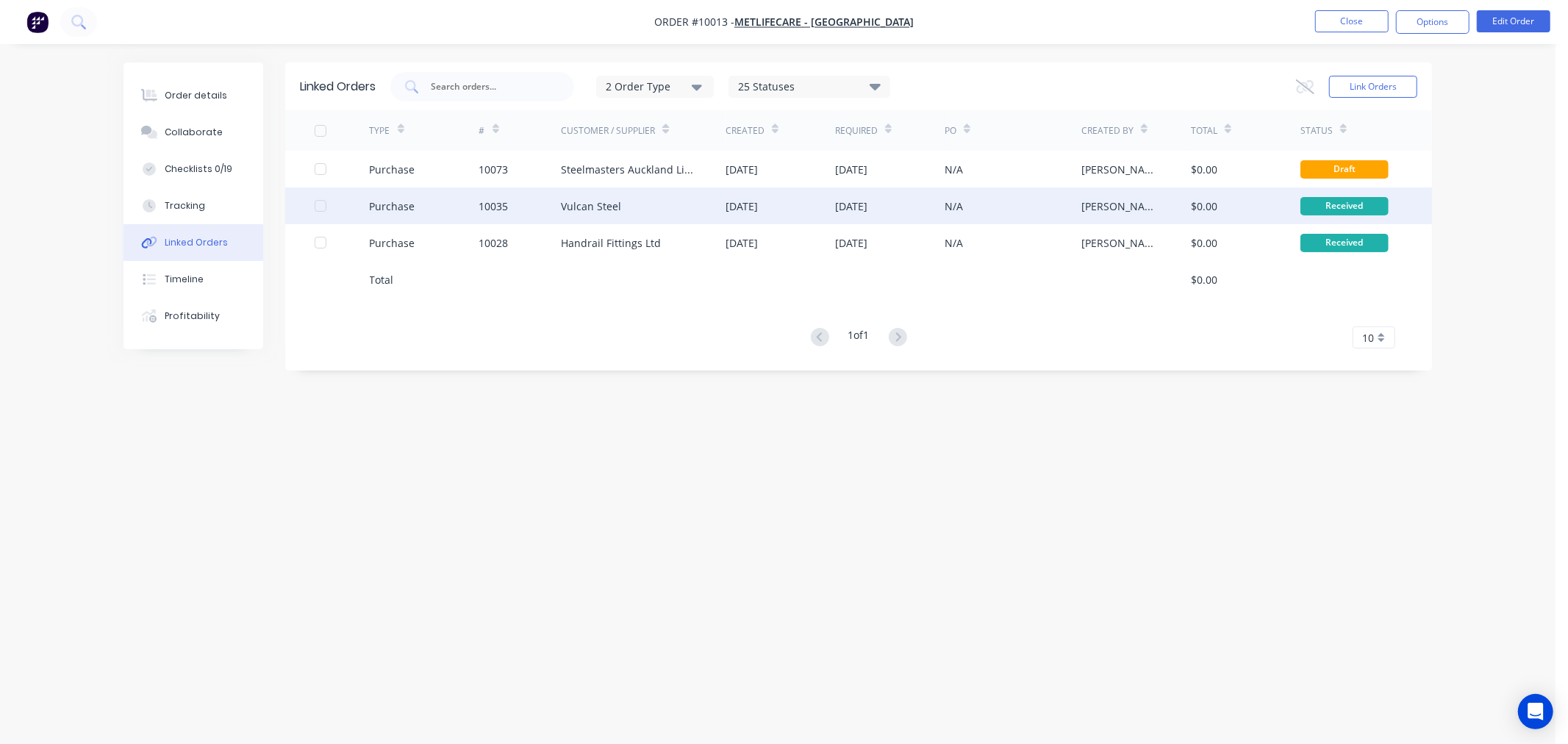
click at [580, 209] on div "Vulcan Steel" at bounding box center [591, 206] width 60 height 15
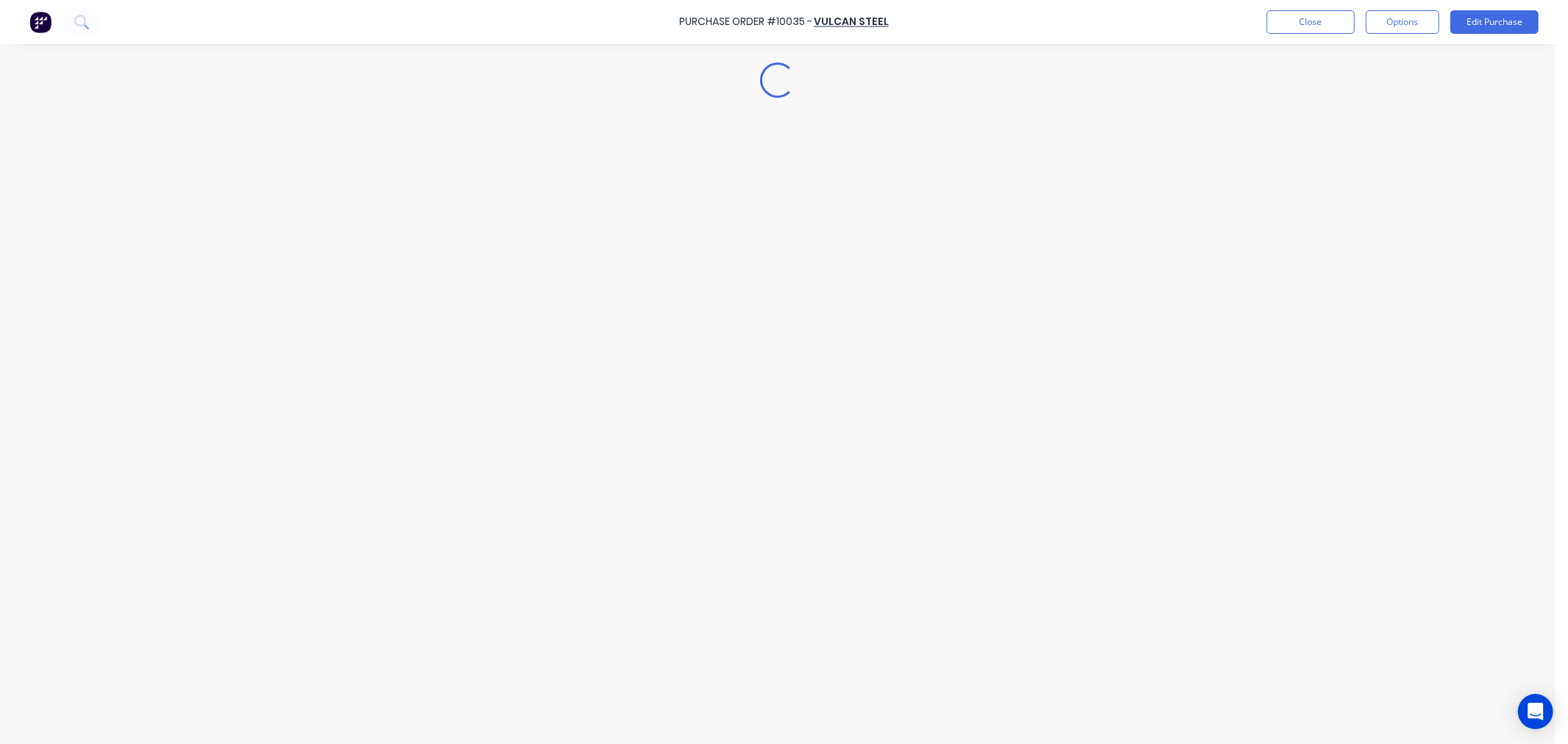
type textarea "x"
